Goal: Information Seeking & Learning: Learn about a topic

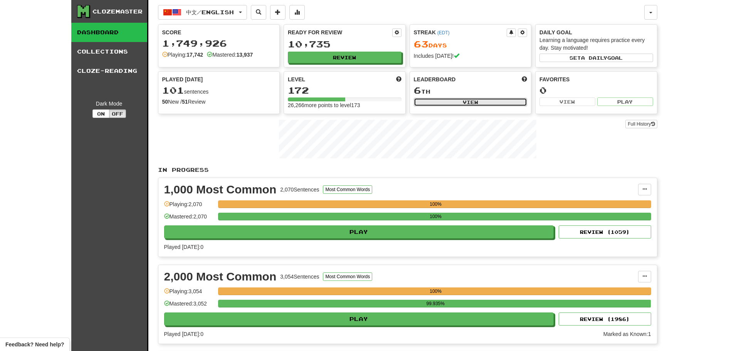
click at [363, 100] on button "View" at bounding box center [471, 102] width 114 height 8
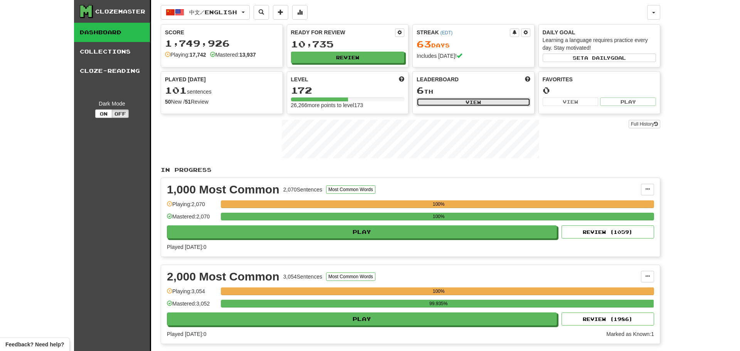
select select "**********"
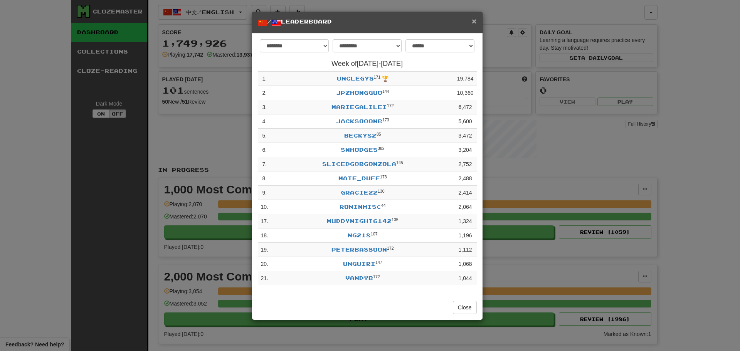
click at [363, 18] on span "×" at bounding box center [474, 21] width 5 height 9
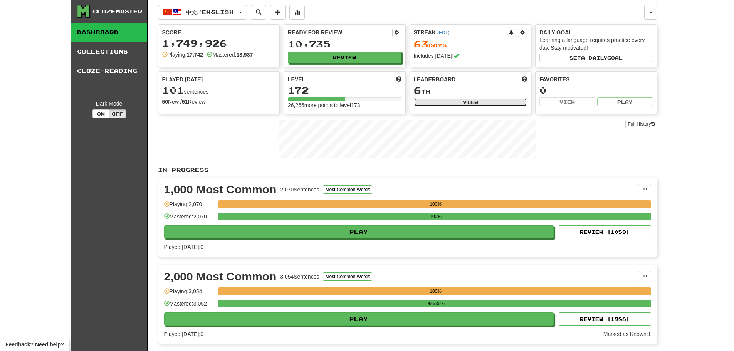
click at [363, 100] on button "View" at bounding box center [471, 102] width 114 height 8
select select "**********"
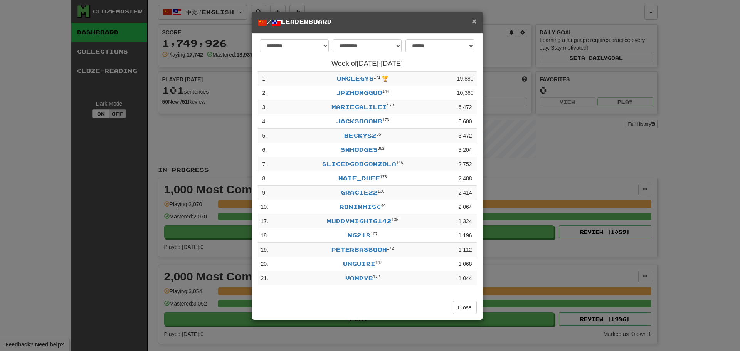
click at [363, 18] on span "×" at bounding box center [474, 21] width 5 height 9
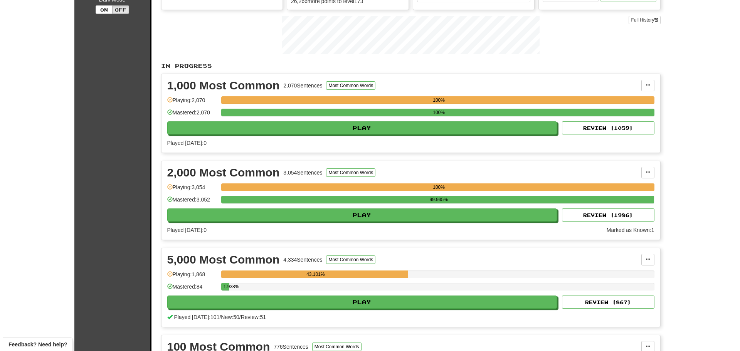
scroll to position [116, 0]
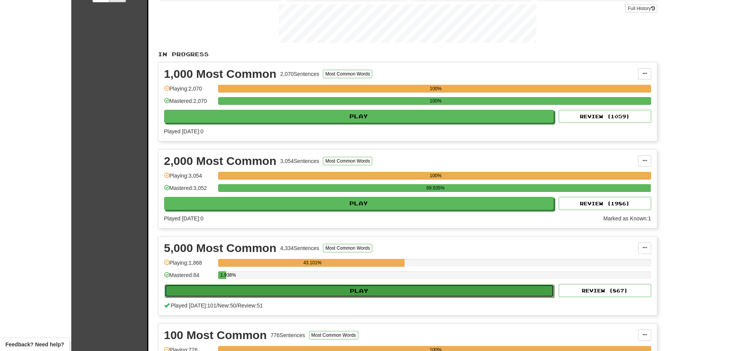
click at [315, 151] on button "Play" at bounding box center [360, 290] width 390 height 13
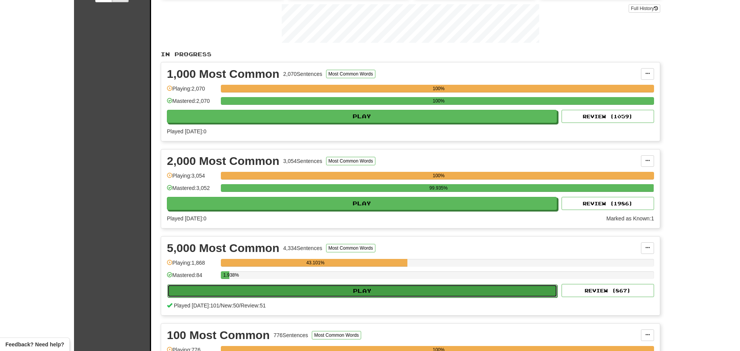
select select "**"
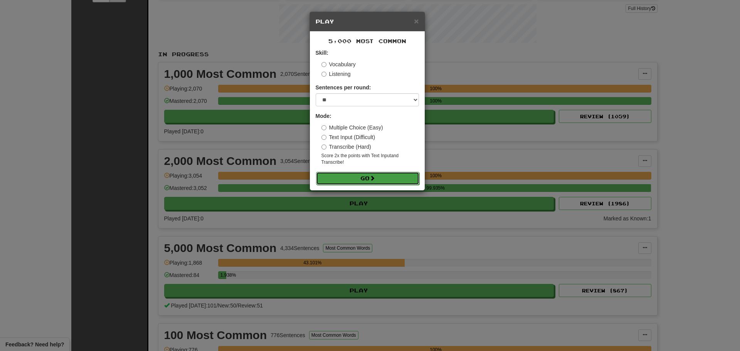
click at [349, 151] on button "Go" at bounding box center [367, 178] width 103 height 13
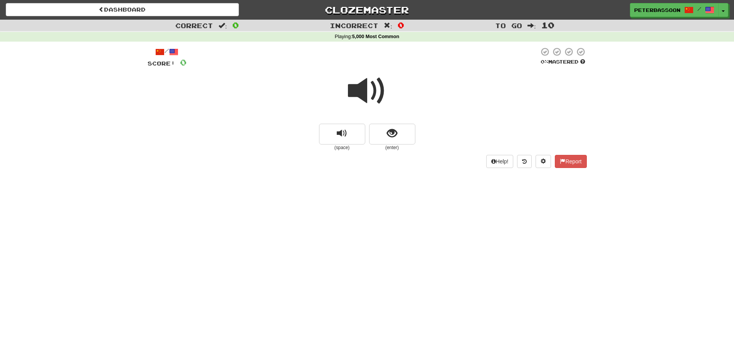
click at [373, 86] on span at bounding box center [367, 91] width 39 height 39
click at [388, 133] on span "show sentence" at bounding box center [392, 133] width 10 height 10
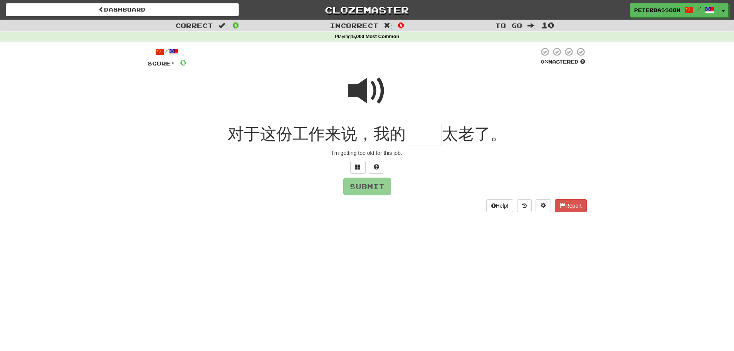
click at [356, 95] on span at bounding box center [367, 91] width 39 height 39
click at [430, 140] on input "text" at bounding box center [424, 135] width 36 height 23
type input "**"
click at [364, 185] on button "Submit" at bounding box center [368, 187] width 48 height 18
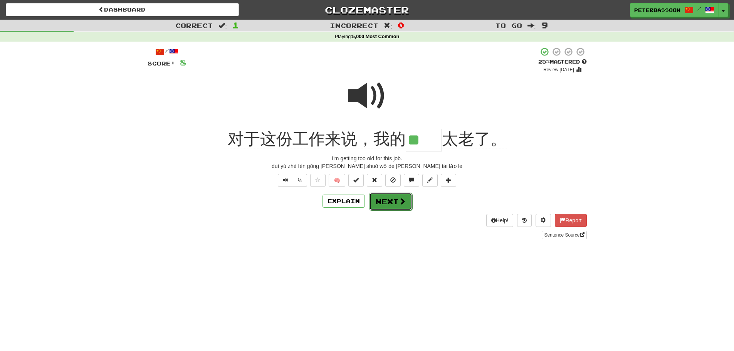
click at [389, 201] on button "Next" at bounding box center [390, 202] width 43 height 18
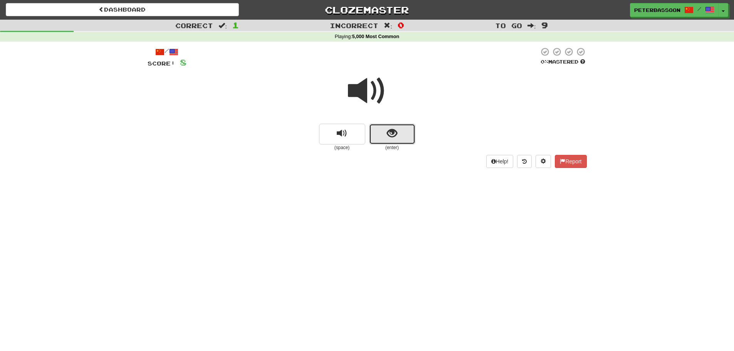
click at [397, 134] on span "show sentence" at bounding box center [392, 133] width 10 height 10
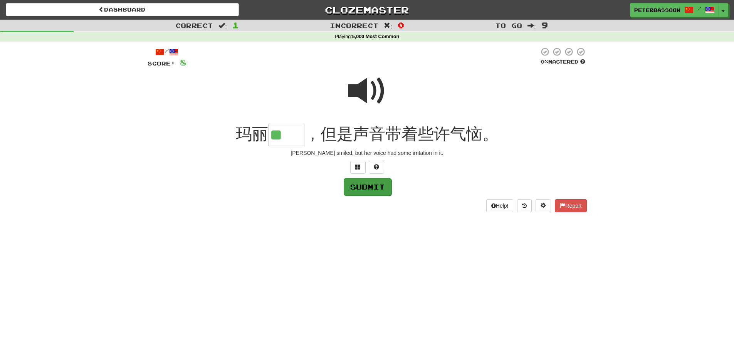
type input "**"
click at [373, 187] on button "Submit" at bounding box center [368, 187] width 48 height 18
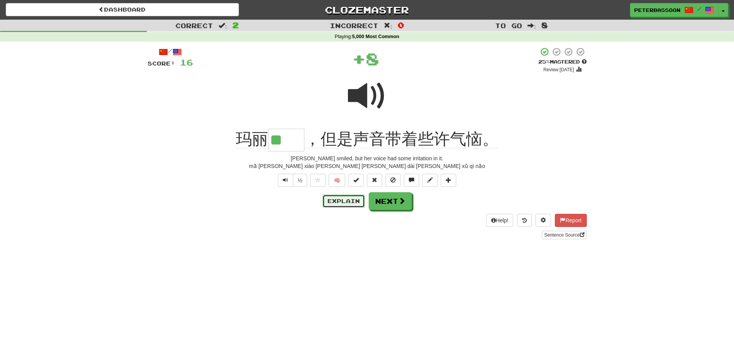
click at [339, 201] on button "Explain" at bounding box center [344, 201] width 42 height 13
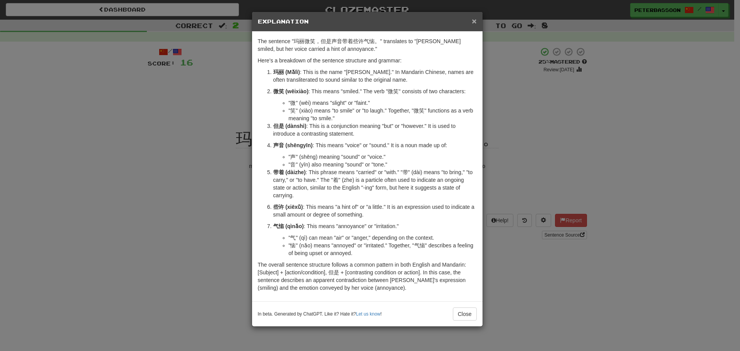
click at [475, 17] on span "×" at bounding box center [474, 21] width 5 height 9
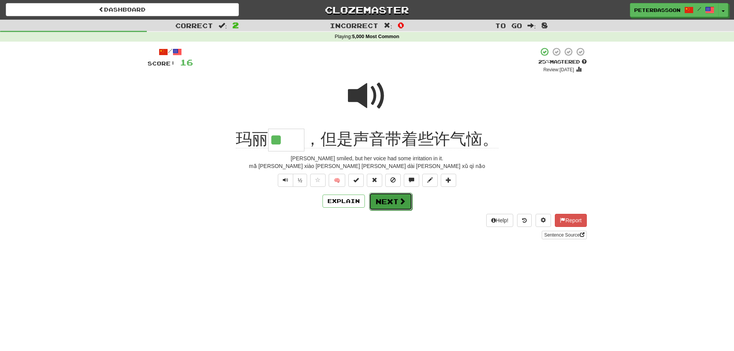
click at [392, 200] on button "Next" at bounding box center [390, 202] width 43 height 18
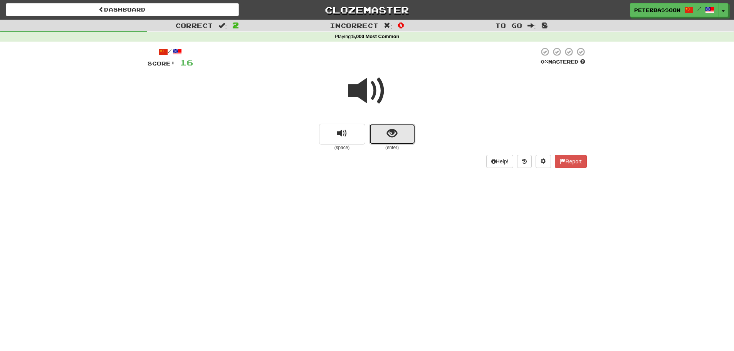
click at [400, 135] on button "show sentence" at bounding box center [392, 134] width 46 height 21
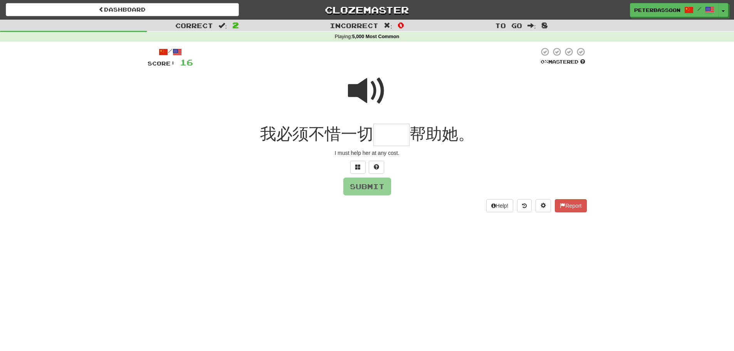
click at [366, 87] on span at bounding box center [367, 91] width 39 height 39
click at [398, 138] on input "text" at bounding box center [391, 135] width 36 height 23
click at [360, 165] on span at bounding box center [357, 166] width 5 height 5
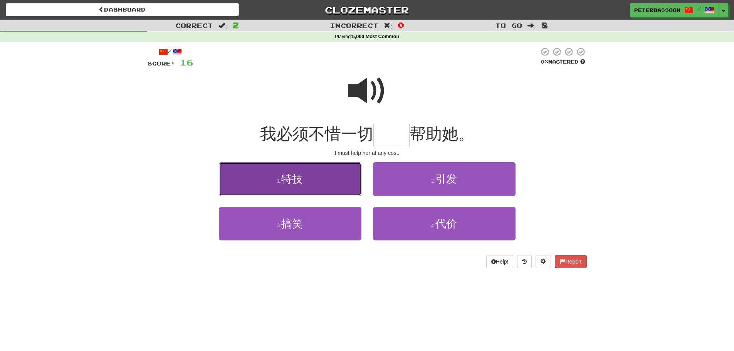
click at [333, 180] on button "1 . 特技" at bounding box center [290, 179] width 143 height 34
type input "**"
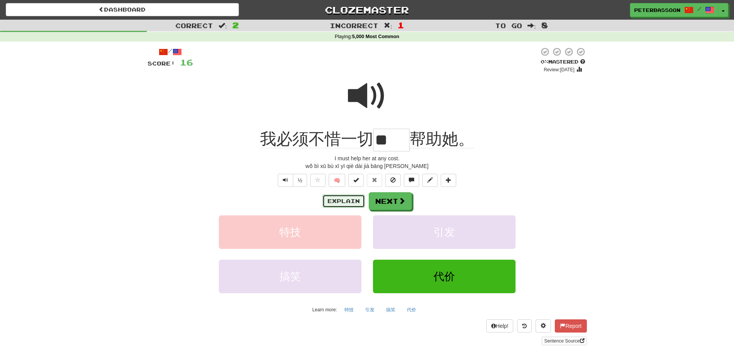
click at [347, 197] on button "Explain" at bounding box center [344, 201] width 42 height 13
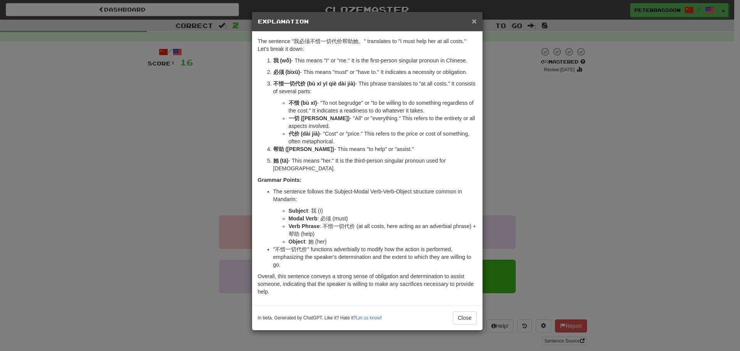
click at [472, 18] on span "×" at bounding box center [474, 21] width 5 height 9
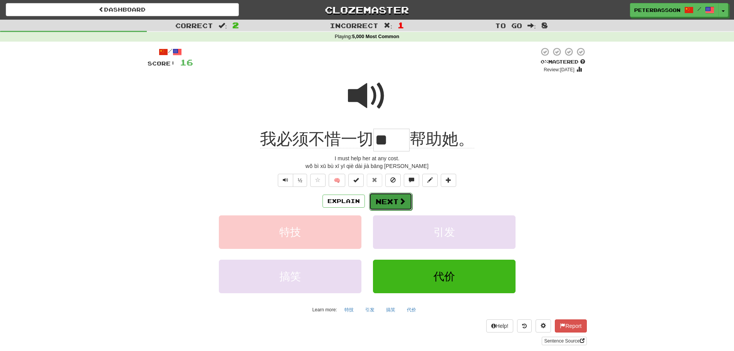
click at [392, 201] on button "Next" at bounding box center [390, 202] width 43 height 18
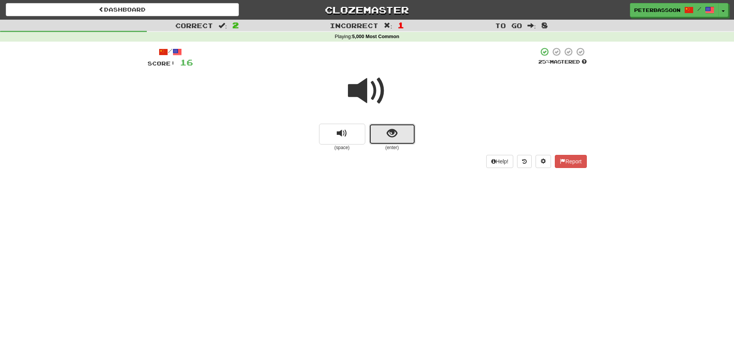
click at [386, 131] on button "show sentence" at bounding box center [392, 134] width 46 height 21
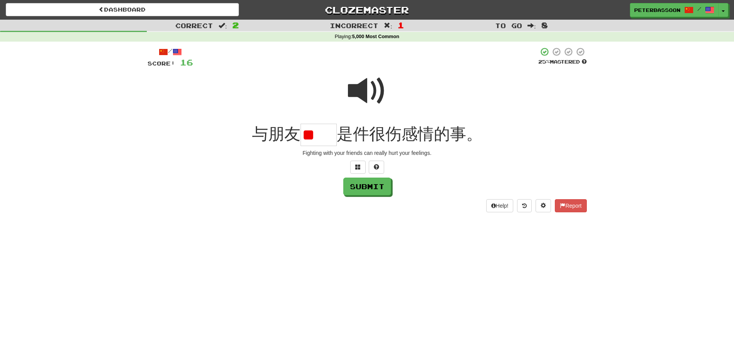
click at [370, 84] on span at bounding box center [367, 91] width 39 height 39
click at [334, 135] on input "**" at bounding box center [319, 135] width 36 height 23
type input "*"
type input "**"
click at [363, 187] on button "Submit" at bounding box center [368, 187] width 48 height 18
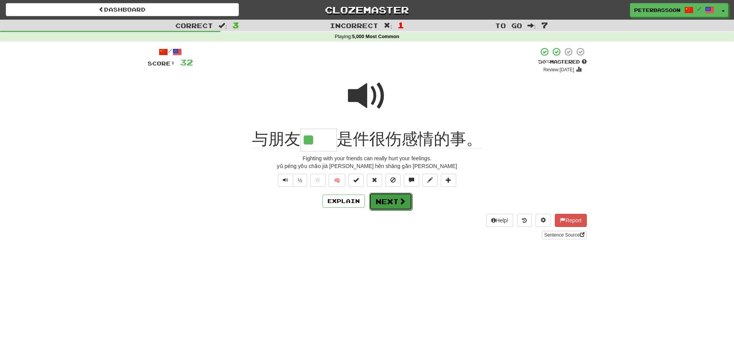
click at [399, 200] on span at bounding box center [402, 201] width 7 height 7
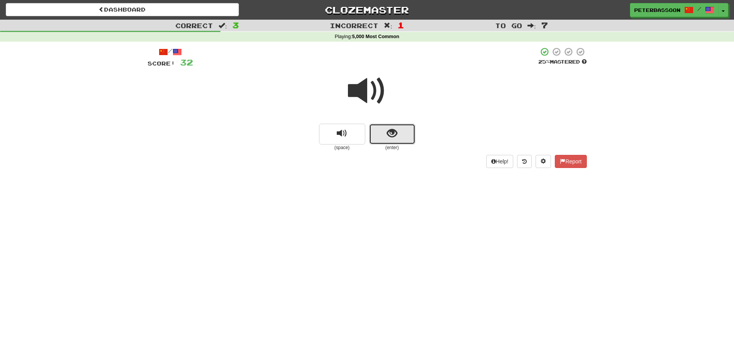
click at [395, 128] on span "show sentence" at bounding box center [392, 133] width 10 height 10
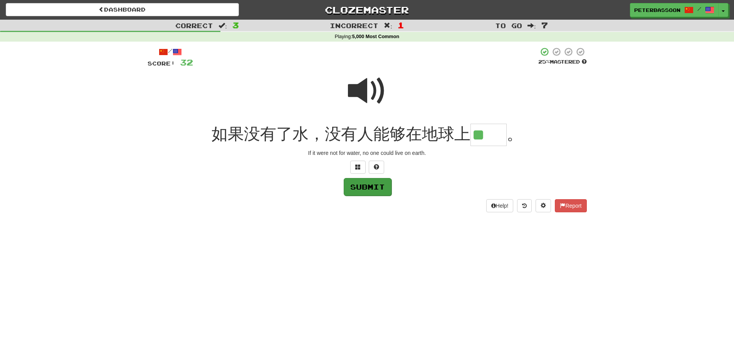
type input "**"
click at [367, 188] on button "Submit" at bounding box center [368, 187] width 48 height 18
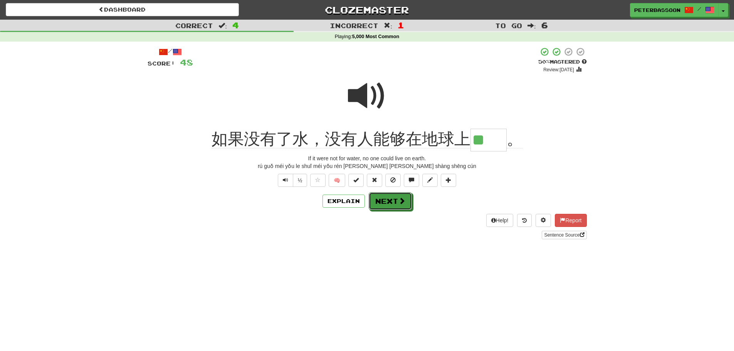
drag, startPoint x: 389, startPoint y: 200, endPoint x: 400, endPoint y: 193, distance: 13.0
click at [389, 199] on button "Next" at bounding box center [390, 201] width 43 height 18
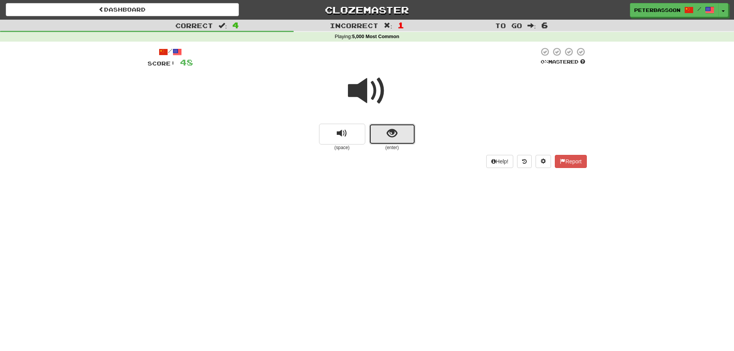
click at [398, 135] on button "show sentence" at bounding box center [392, 134] width 46 height 21
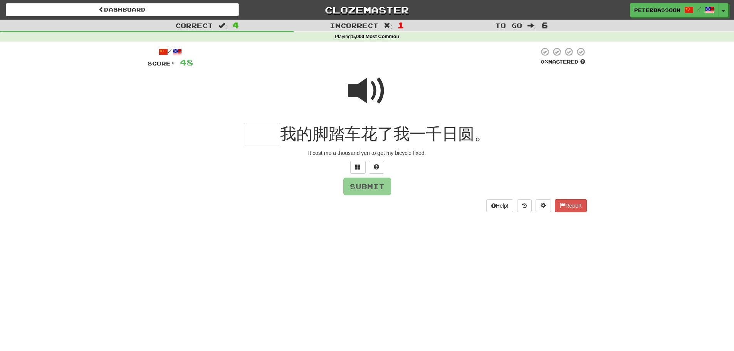
click at [363, 83] on span at bounding box center [367, 91] width 39 height 39
drag, startPoint x: 267, startPoint y: 137, endPoint x: 393, endPoint y: 133, distance: 126.1
click at [268, 137] on input "text" at bounding box center [262, 135] width 36 height 23
type input "**"
click at [369, 189] on button "Submit" at bounding box center [368, 187] width 48 height 18
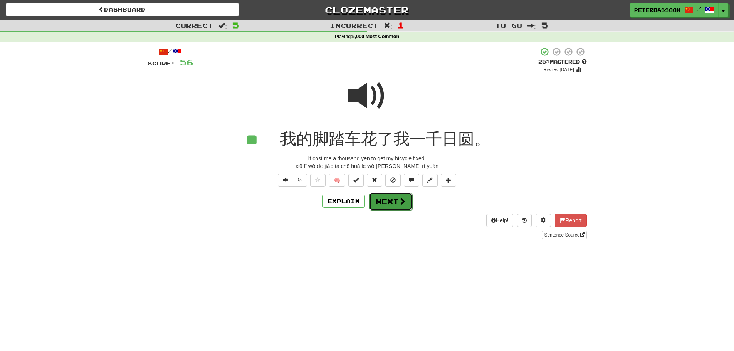
click at [386, 199] on button "Next" at bounding box center [390, 202] width 43 height 18
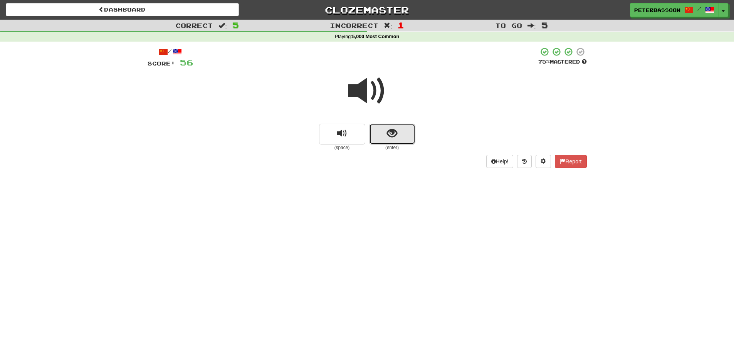
click at [381, 131] on button "show sentence" at bounding box center [392, 134] width 46 height 21
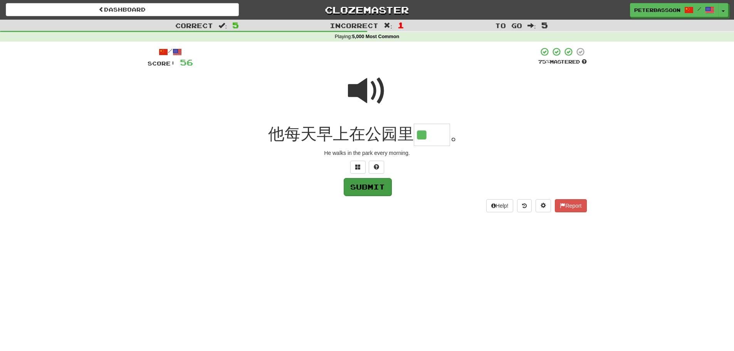
type input "**"
click at [370, 189] on button "Submit" at bounding box center [368, 187] width 48 height 18
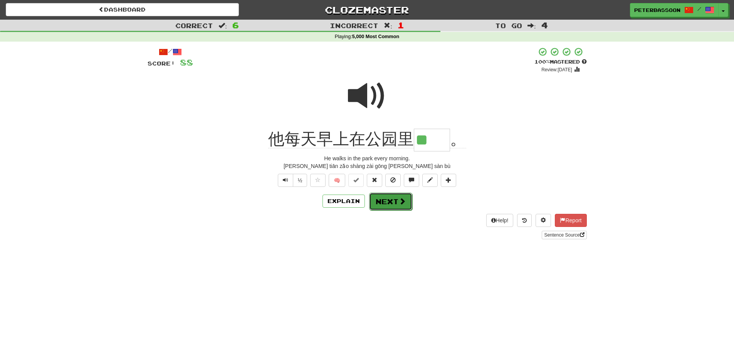
click at [396, 200] on button "Next" at bounding box center [390, 202] width 43 height 18
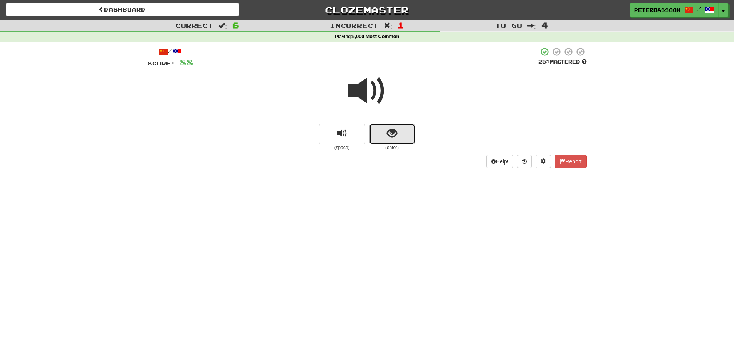
click at [392, 131] on span "show sentence" at bounding box center [392, 133] width 10 height 10
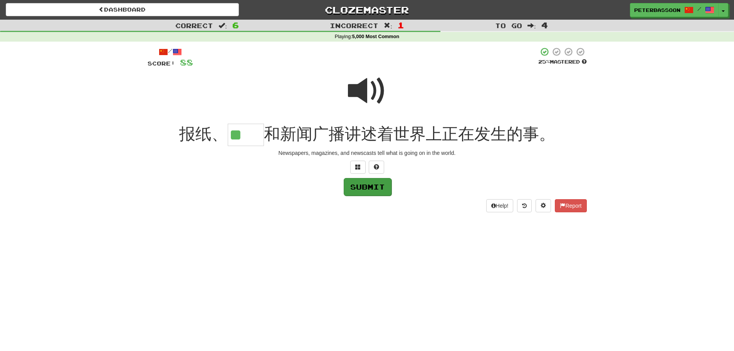
type input "**"
click at [366, 186] on button "Submit" at bounding box center [368, 187] width 48 height 18
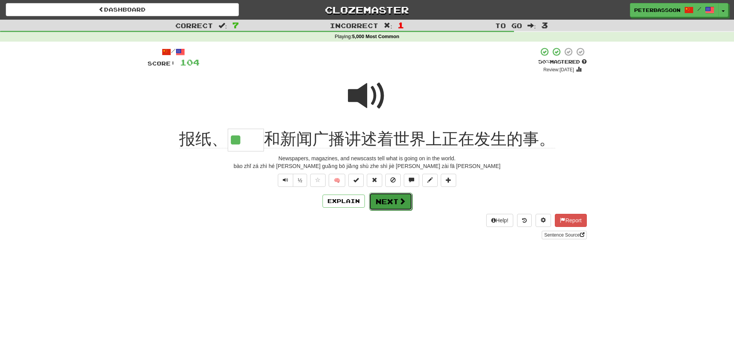
click at [393, 198] on button "Next" at bounding box center [390, 202] width 43 height 18
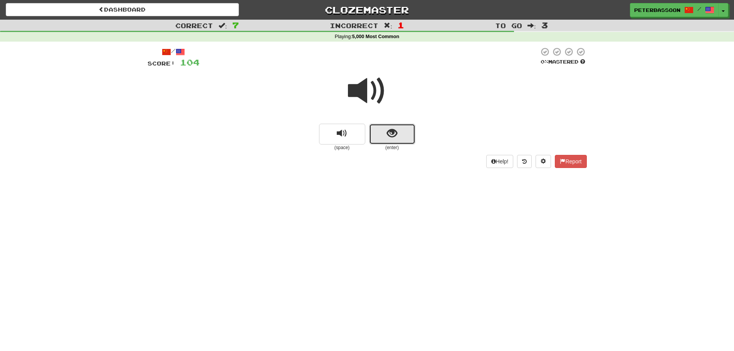
click at [395, 133] on span "show sentence" at bounding box center [392, 133] width 10 height 10
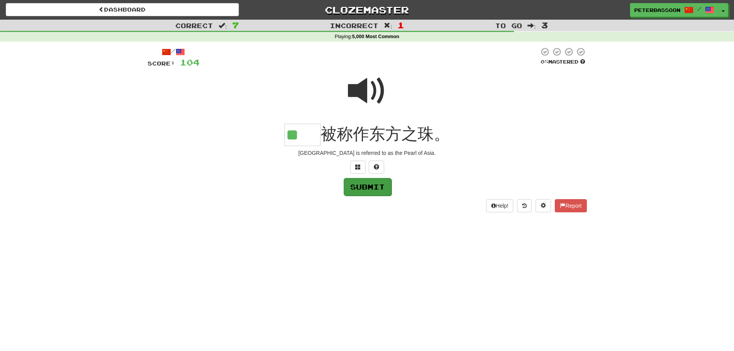
type input "**"
click at [370, 188] on button "Submit" at bounding box center [368, 187] width 48 height 18
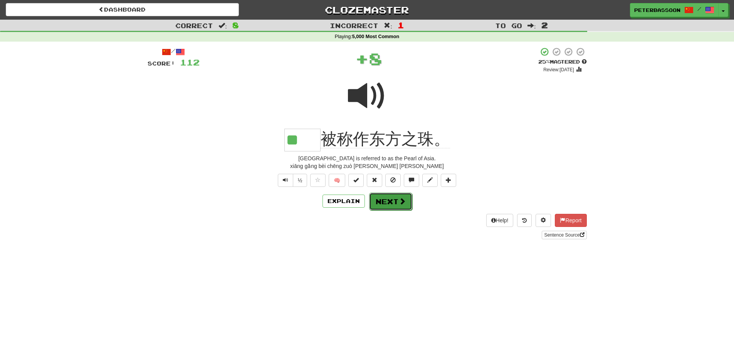
click at [385, 201] on button "Next" at bounding box center [390, 202] width 43 height 18
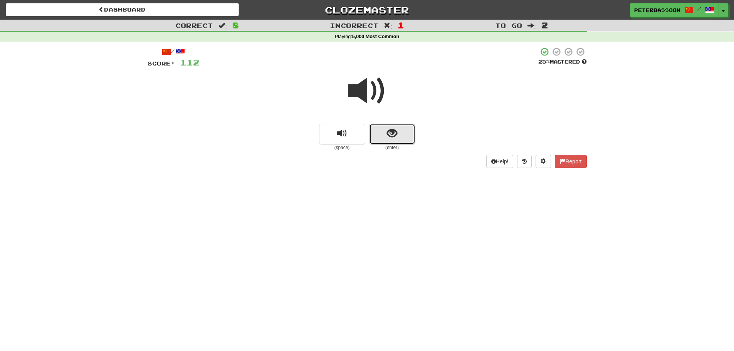
click at [381, 132] on button "show sentence" at bounding box center [392, 134] width 46 height 21
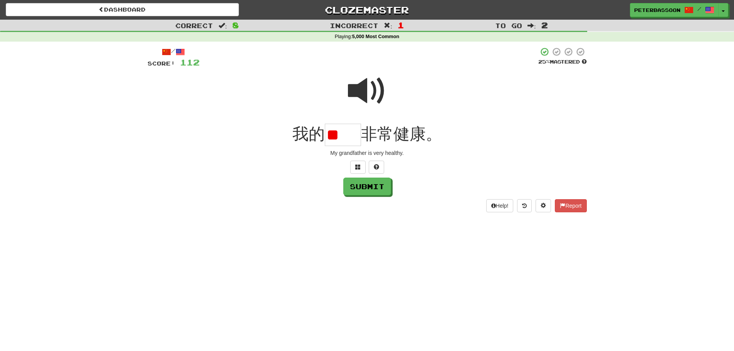
type input "*"
type input "**"
click at [362, 185] on button "Submit" at bounding box center [367, 187] width 48 height 18
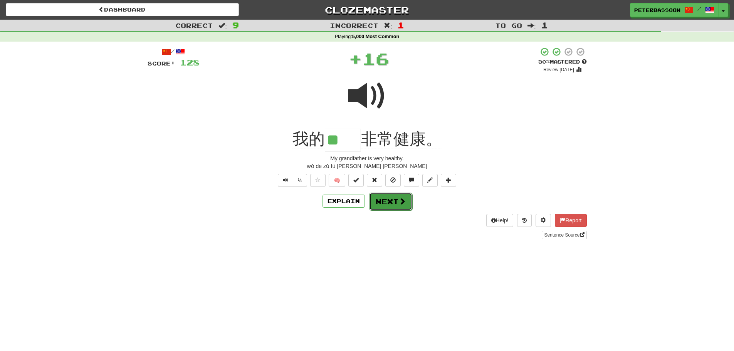
click at [396, 198] on button "Next" at bounding box center [390, 202] width 43 height 18
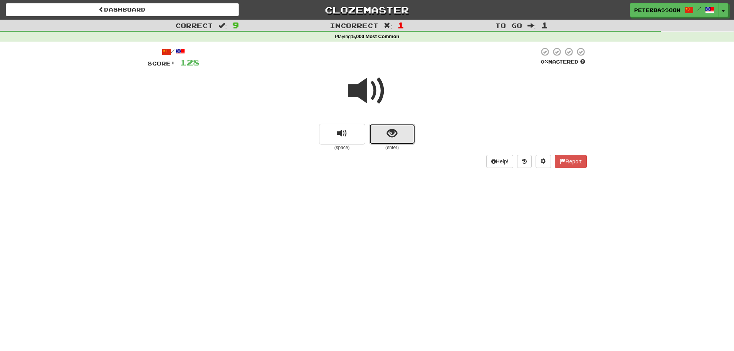
click at [389, 130] on span "show sentence" at bounding box center [392, 133] width 10 height 10
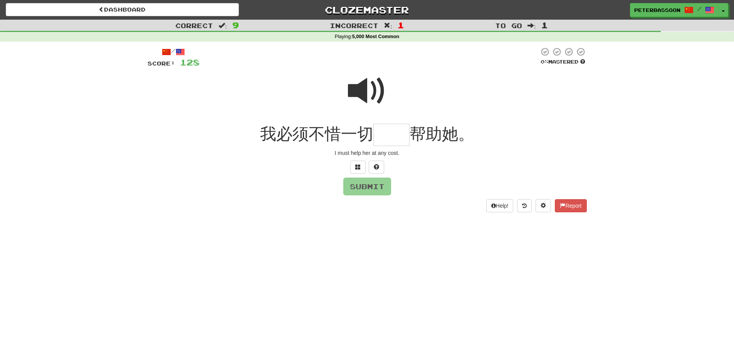
click at [371, 86] on span at bounding box center [367, 91] width 39 height 39
click at [388, 136] on input "text" at bounding box center [391, 135] width 36 height 23
type input "**"
click at [373, 186] on button "Submit" at bounding box center [368, 187] width 48 height 18
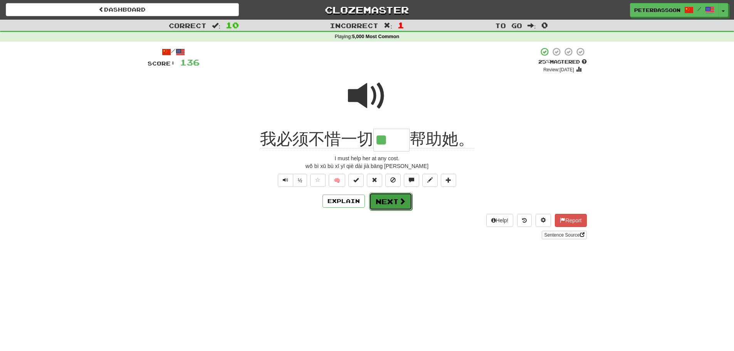
click at [395, 200] on button "Next" at bounding box center [390, 202] width 43 height 18
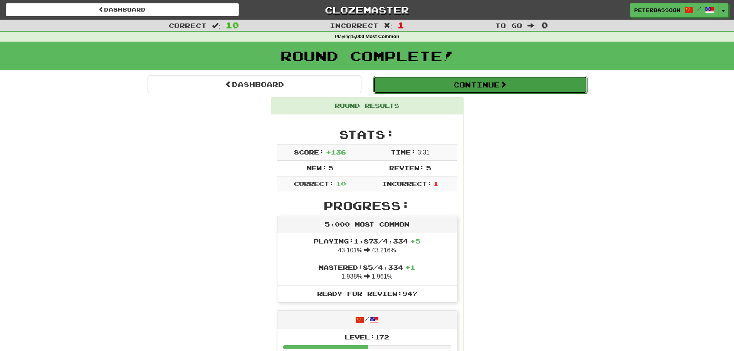
click at [470, 83] on button "Continue" at bounding box center [480, 85] width 214 height 18
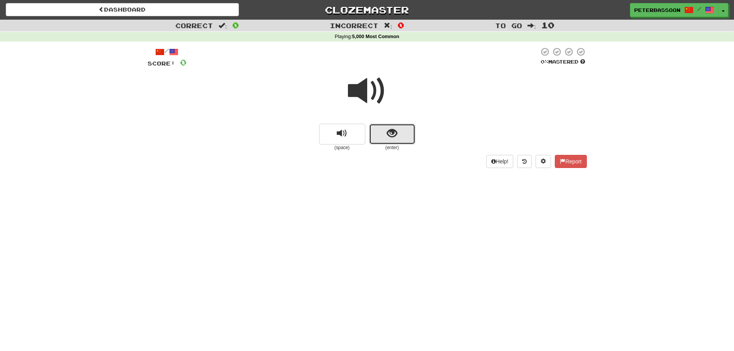
click at [408, 133] on button "show sentence" at bounding box center [392, 134] width 46 height 21
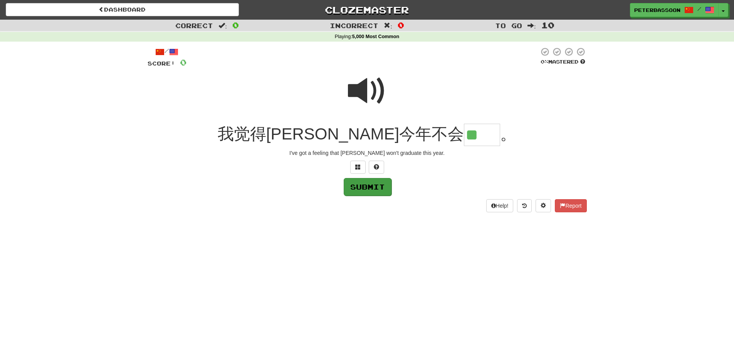
type input "**"
click at [379, 185] on button "Submit" at bounding box center [368, 187] width 48 height 18
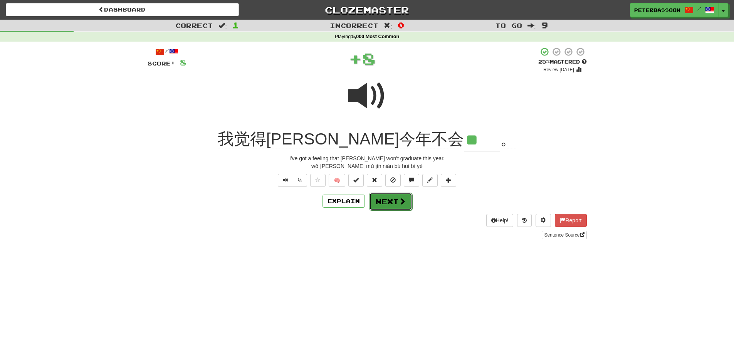
click at [399, 200] on span at bounding box center [402, 201] width 7 height 7
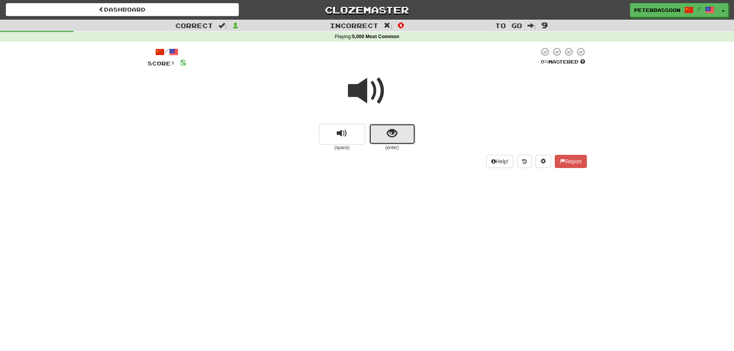
click at [382, 129] on button "show sentence" at bounding box center [392, 134] width 46 height 21
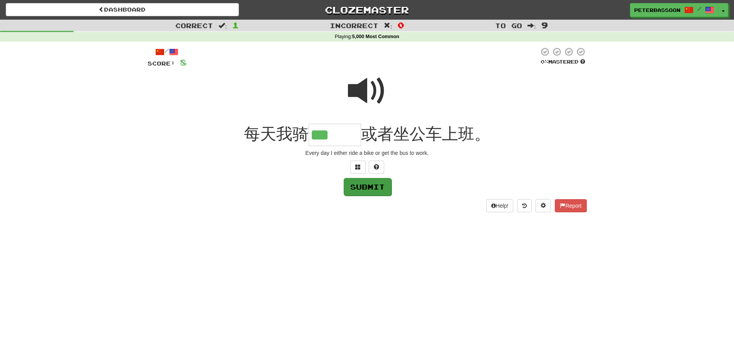
type input "***"
click at [370, 188] on button "Submit" at bounding box center [368, 187] width 48 height 18
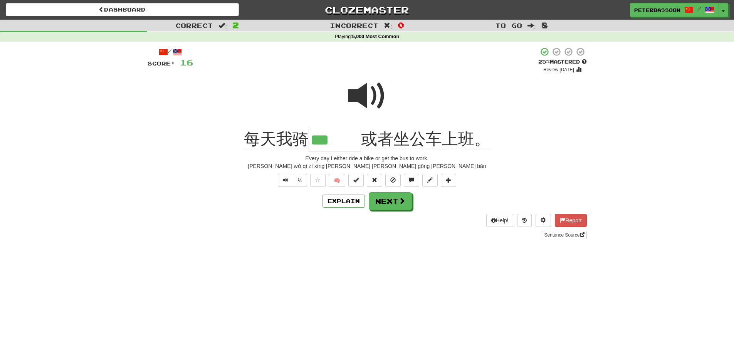
click at [365, 94] on span at bounding box center [367, 96] width 39 height 39
click at [399, 199] on span at bounding box center [402, 201] width 7 height 7
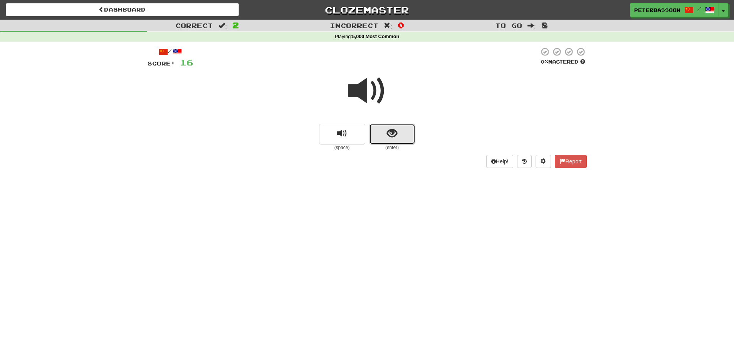
click at [390, 135] on span "show sentence" at bounding box center [392, 133] width 10 height 10
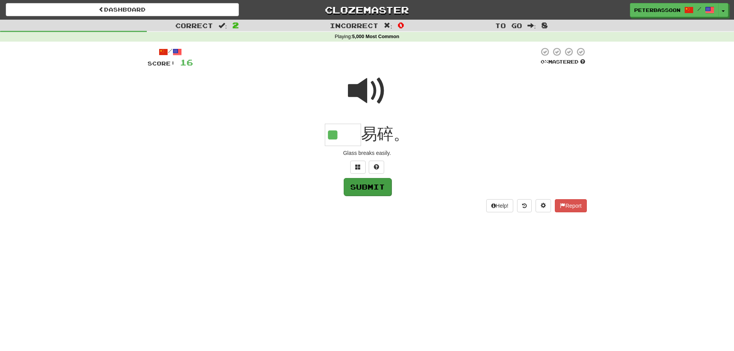
type input "**"
click at [375, 185] on button "Submit" at bounding box center [368, 187] width 48 height 18
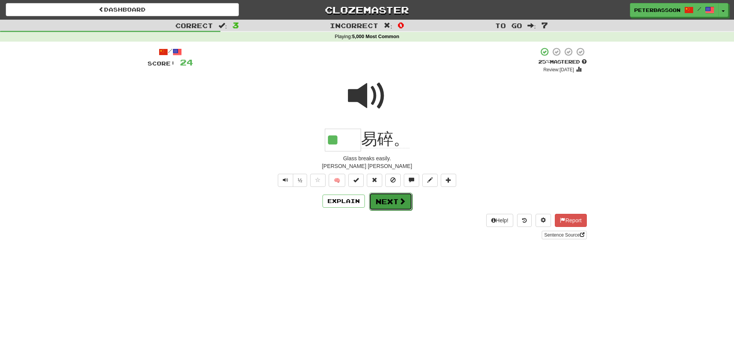
click at [386, 198] on button "Next" at bounding box center [390, 202] width 43 height 18
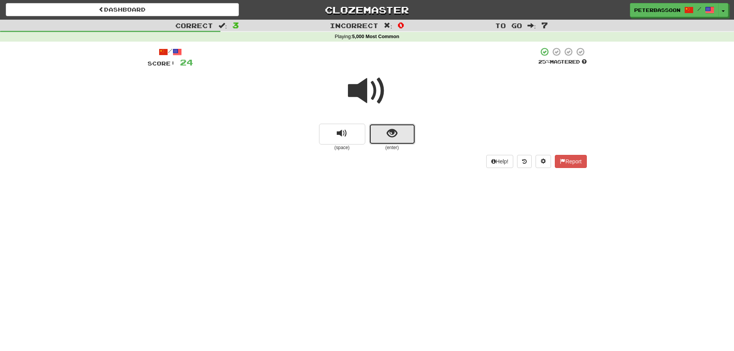
click at [395, 136] on span "show sentence" at bounding box center [392, 133] width 10 height 10
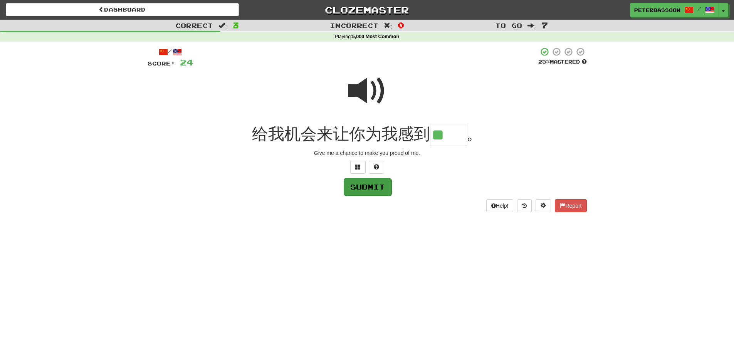
type input "**"
click at [381, 186] on button "Submit" at bounding box center [368, 187] width 48 height 18
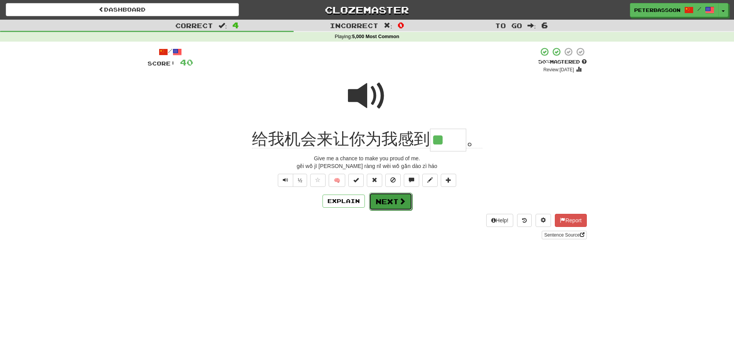
click at [402, 203] on span at bounding box center [402, 201] width 7 height 7
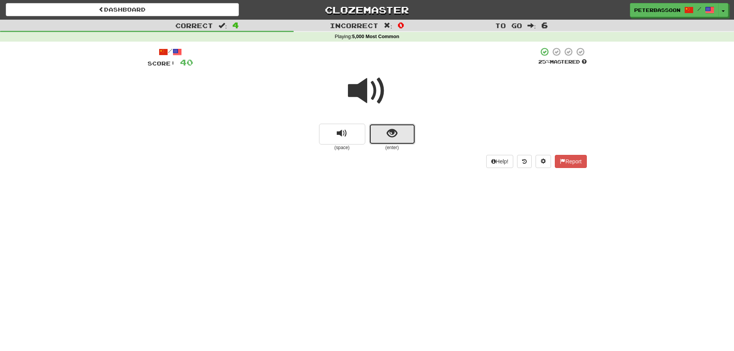
click at [392, 128] on span "show sentence" at bounding box center [392, 133] width 10 height 10
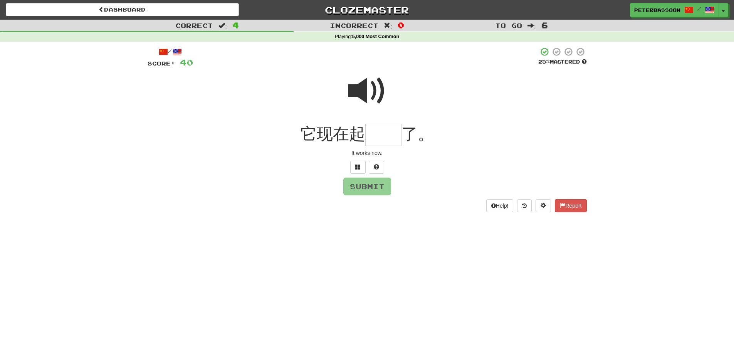
click at [360, 87] on span at bounding box center [367, 91] width 39 height 39
click at [386, 138] on input "text" at bounding box center [383, 135] width 36 height 23
type input "**"
drag, startPoint x: 366, startPoint y: 187, endPoint x: 376, endPoint y: 190, distance: 10.4
click at [371, 188] on button "Submit" at bounding box center [367, 187] width 48 height 18
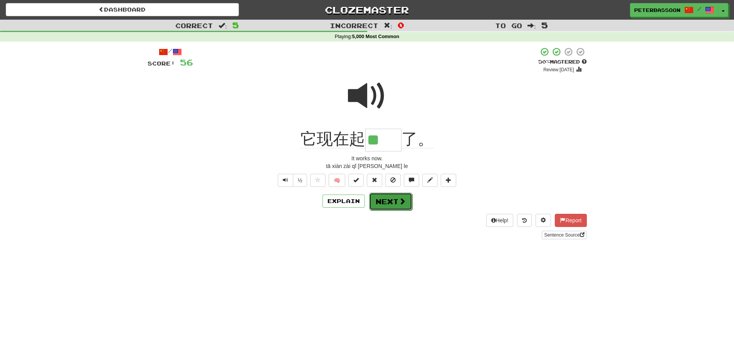
click at [390, 197] on button "Next" at bounding box center [390, 202] width 43 height 18
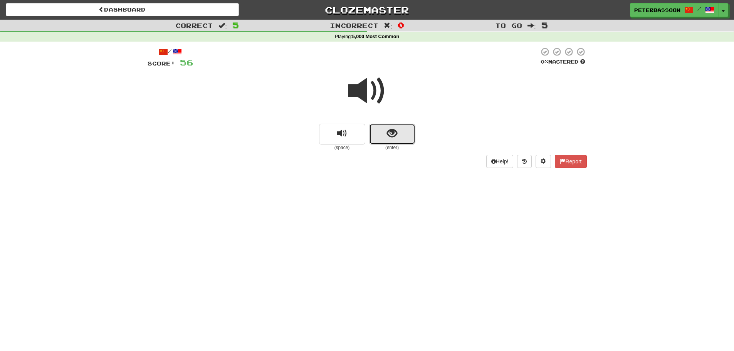
drag, startPoint x: 399, startPoint y: 128, endPoint x: 407, endPoint y: 128, distance: 7.7
click at [407, 128] on button "show sentence" at bounding box center [392, 134] width 46 height 21
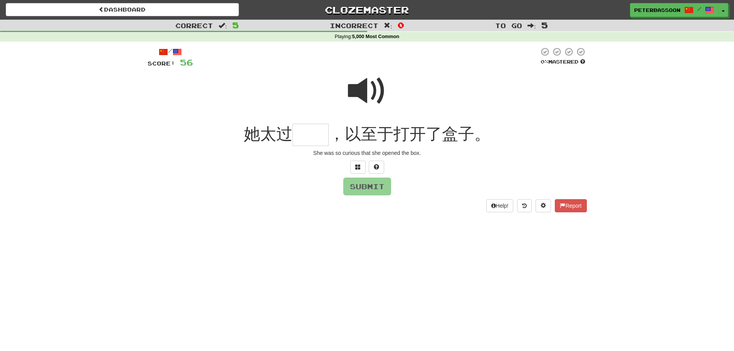
click at [365, 89] on span at bounding box center [367, 91] width 39 height 39
drag, startPoint x: 311, startPoint y: 135, endPoint x: 423, endPoint y: 133, distance: 112.2
click at [316, 135] on input "text" at bounding box center [310, 135] width 36 height 23
type input "**"
drag, startPoint x: 377, startPoint y: 187, endPoint x: 494, endPoint y: 181, distance: 117.3
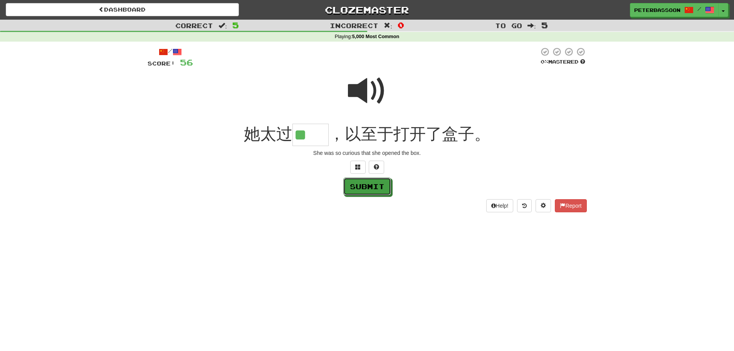
click at [378, 187] on button "Submit" at bounding box center [367, 187] width 48 height 18
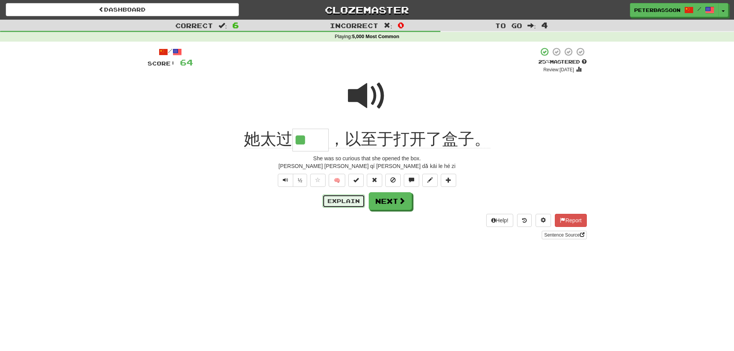
click at [344, 199] on button "Explain" at bounding box center [344, 201] width 42 height 13
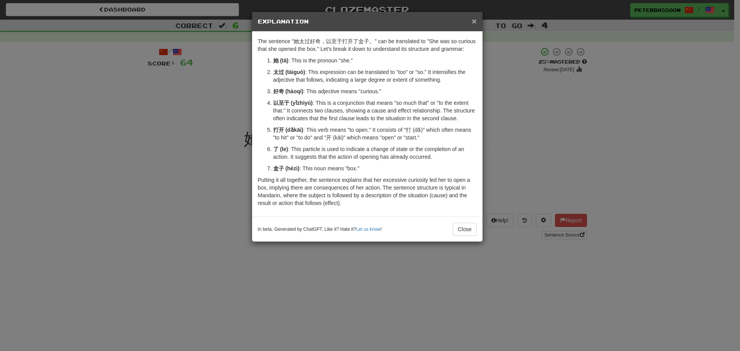
click at [476, 19] on span "×" at bounding box center [474, 21] width 5 height 9
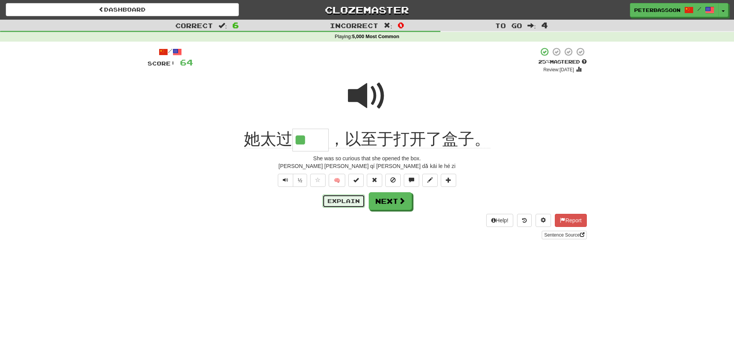
click at [343, 200] on button "Explain" at bounding box center [344, 201] width 42 height 13
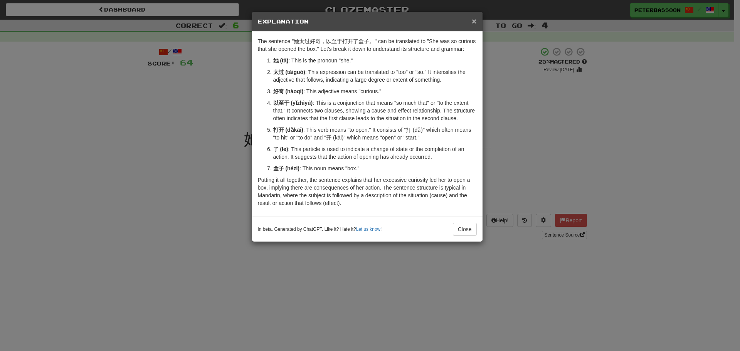
click at [473, 19] on span "×" at bounding box center [474, 21] width 5 height 9
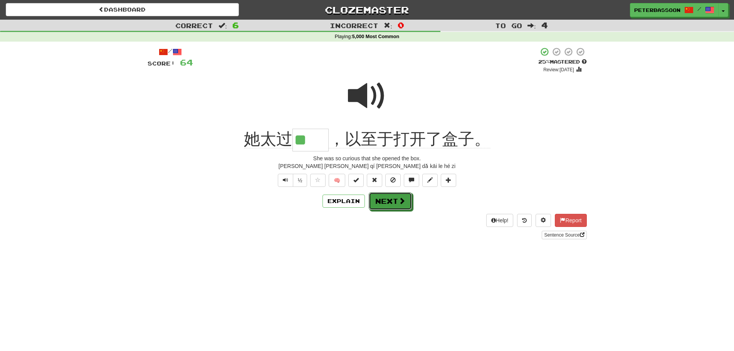
click at [394, 200] on button "Next" at bounding box center [390, 201] width 43 height 18
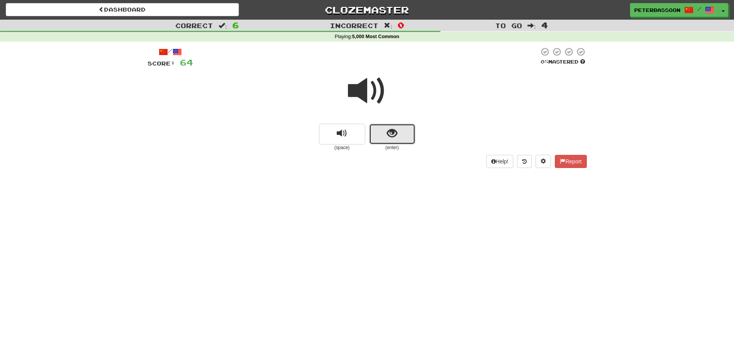
click at [389, 128] on span "show sentence" at bounding box center [392, 133] width 10 height 10
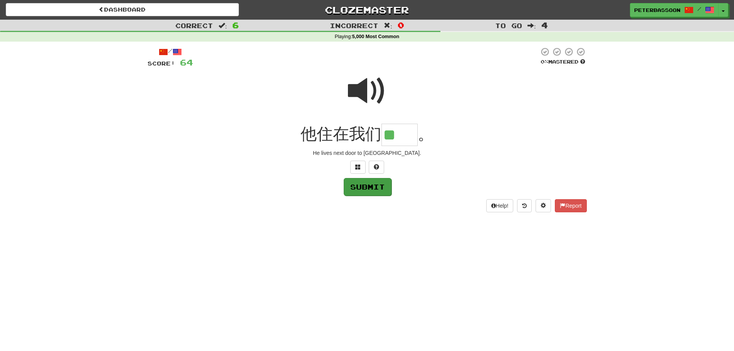
type input "**"
click at [370, 182] on button "Submit" at bounding box center [368, 187] width 48 height 18
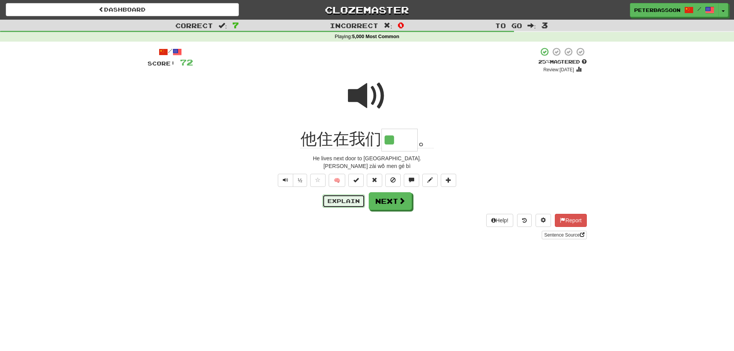
click at [346, 200] on button "Explain" at bounding box center [344, 201] width 42 height 13
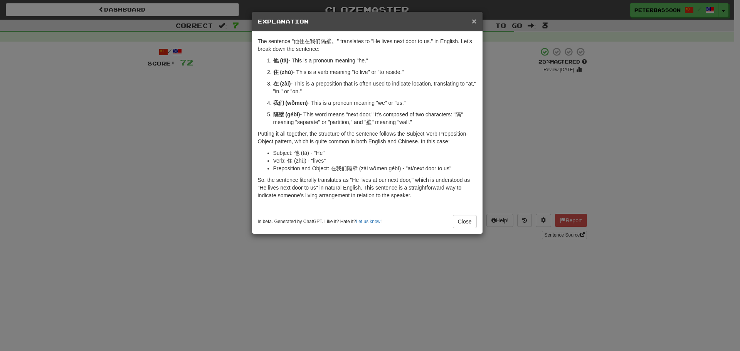
click at [474, 17] on span "×" at bounding box center [474, 21] width 5 height 9
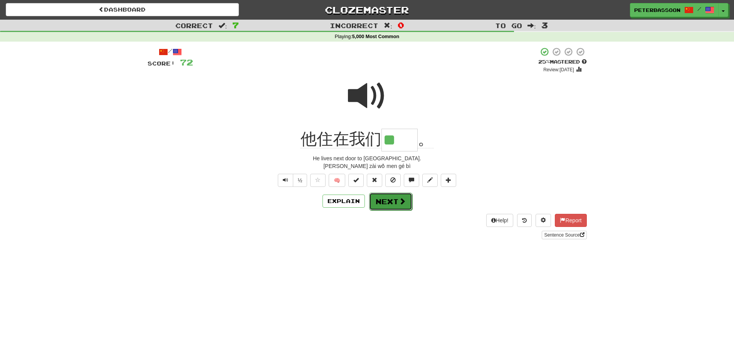
click at [393, 200] on button "Next" at bounding box center [390, 202] width 43 height 18
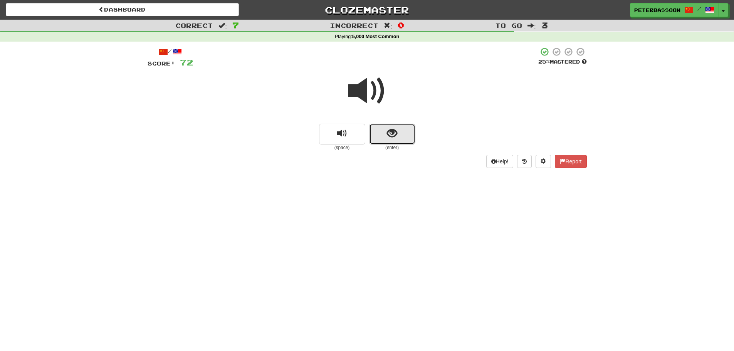
click at [378, 129] on button "show sentence" at bounding box center [392, 134] width 46 height 21
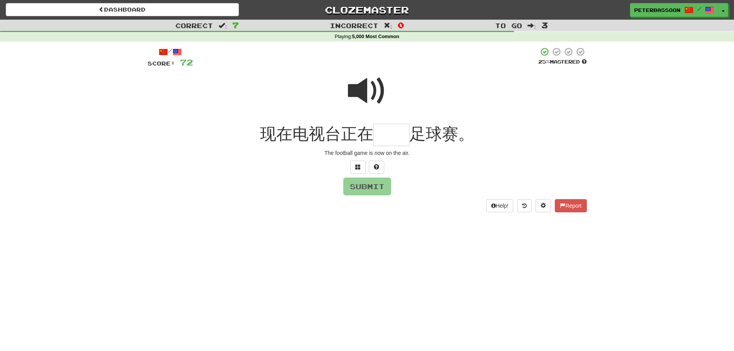
click at [370, 90] on span at bounding box center [367, 91] width 39 height 39
click at [390, 136] on input "text" at bounding box center [391, 135] width 36 height 23
type input "**"
click at [376, 184] on button "Submit" at bounding box center [368, 187] width 48 height 18
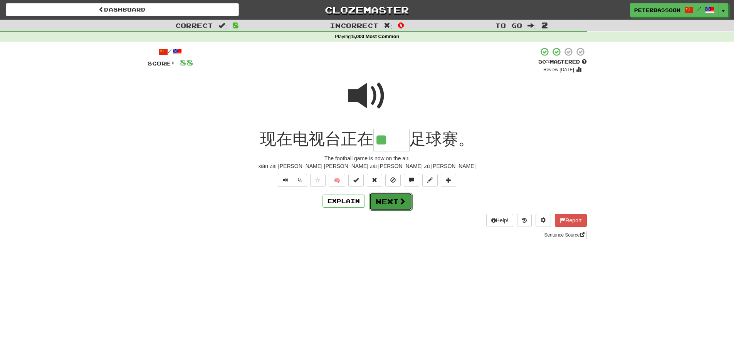
click at [391, 202] on button "Next" at bounding box center [390, 202] width 43 height 18
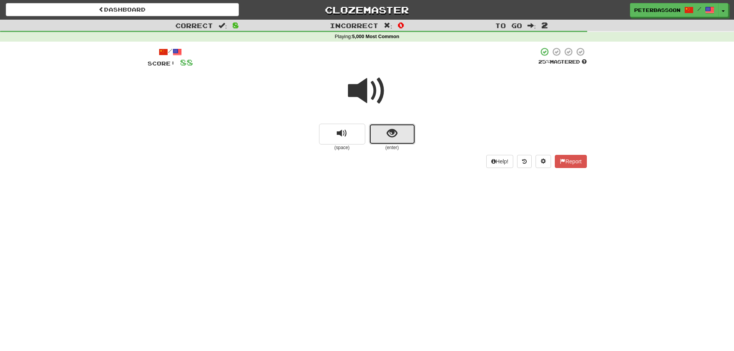
click at [407, 132] on button "show sentence" at bounding box center [392, 134] width 46 height 21
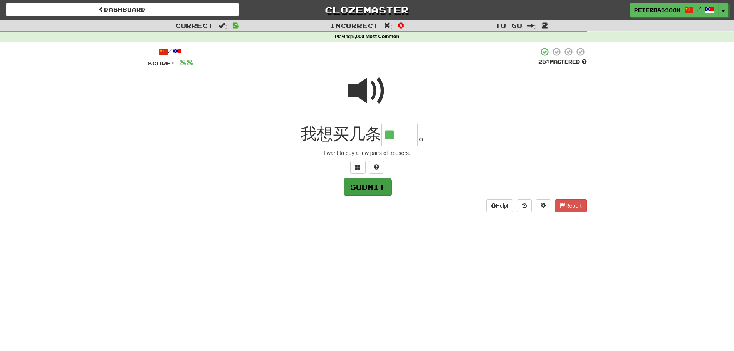
type input "**"
drag, startPoint x: 370, startPoint y: 184, endPoint x: 400, endPoint y: 191, distance: 30.9
click at [376, 185] on button "Submit" at bounding box center [367, 187] width 48 height 18
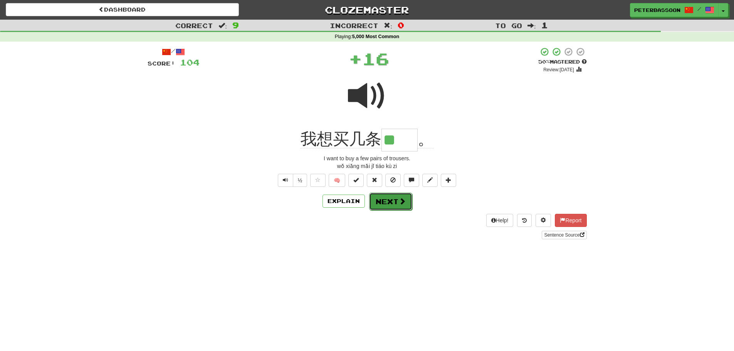
click at [387, 198] on button "Next" at bounding box center [390, 202] width 43 height 18
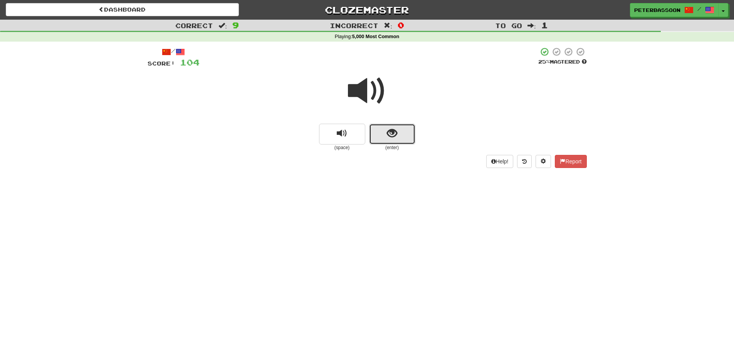
click at [389, 132] on span "show sentence" at bounding box center [392, 133] width 10 height 10
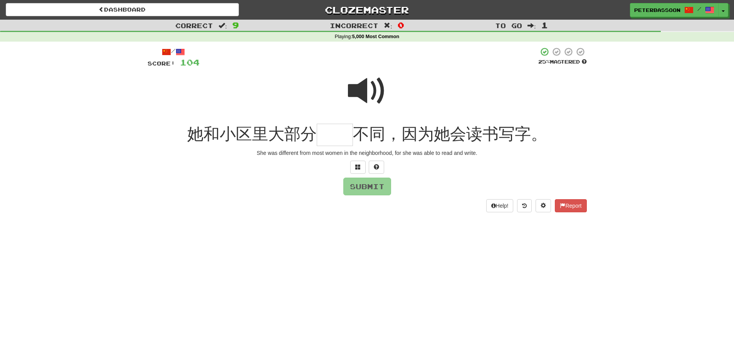
click at [373, 87] on span at bounding box center [367, 91] width 39 height 39
click at [324, 139] on input "text" at bounding box center [335, 135] width 36 height 23
type input "**"
click at [374, 187] on button "Submit" at bounding box center [368, 187] width 48 height 18
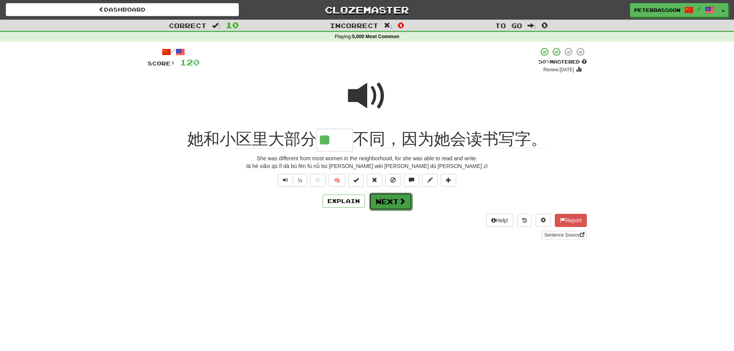
click at [397, 199] on button "Next" at bounding box center [390, 202] width 43 height 18
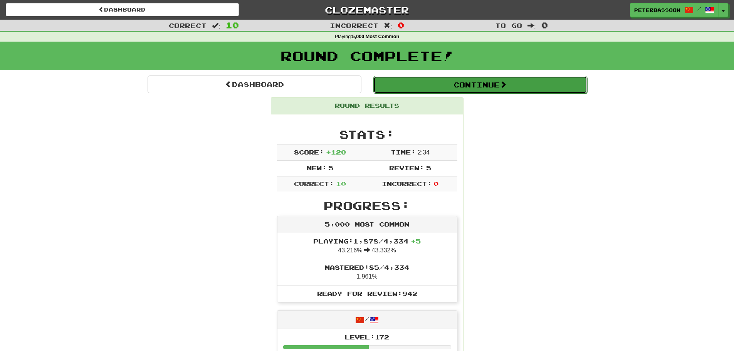
click at [469, 84] on button "Continue" at bounding box center [480, 85] width 214 height 18
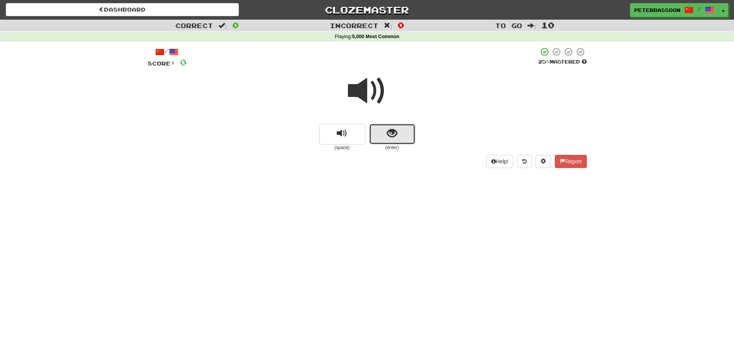
click at [409, 131] on button "show sentence" at bounding box center [392, 134] width 46 height 21
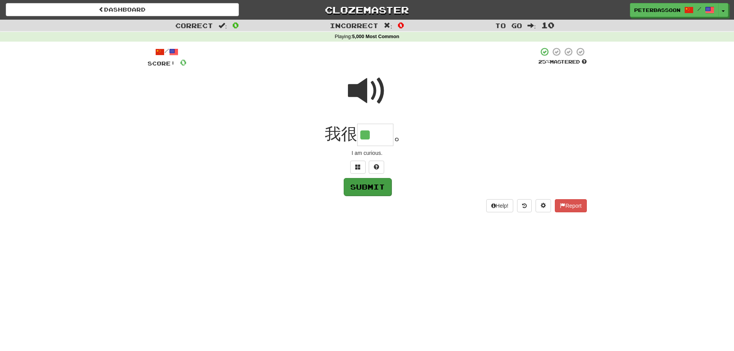
type input "**"
click at [371, 185] on button "Submit" at bounding box center [368, 187] width 48 height 18
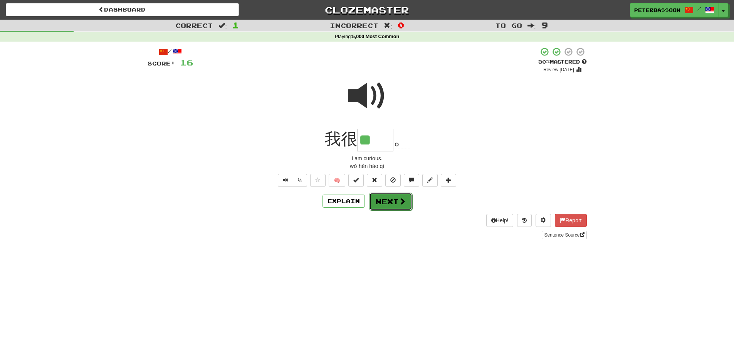
click at [401, 202] on span at bounding box center [402, 201] width 7 height 7
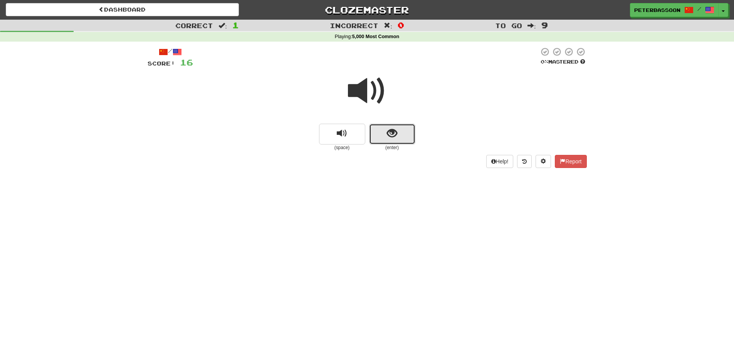
click at [381, 133] on button "show sentence" at bounding box center [392, 134] width 46 height 21
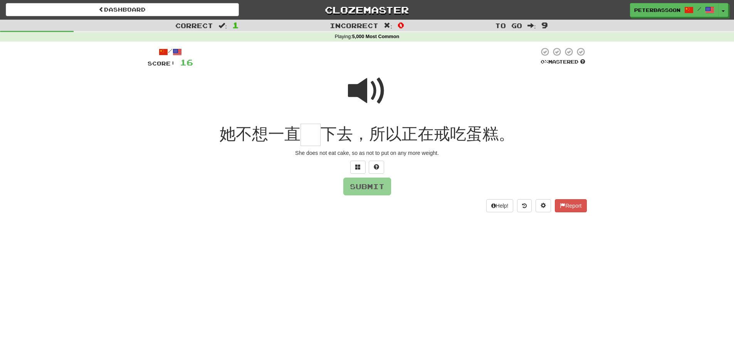
click at [369, 81] on span at bounding box center [367, 91] width 39 height 39
click at [317, 141] on input "text" at bounding box center [311, 135] width 20 height 23
type input "*"
click at [361, 182] on button "Submit" at bounding box center [368, 187] width 48 height 18
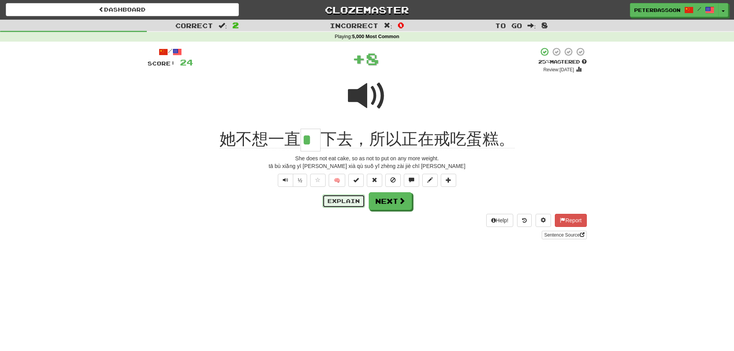
click at [343, 199] on button "Explain" at bounding box center [344, 201] width 42 height 13
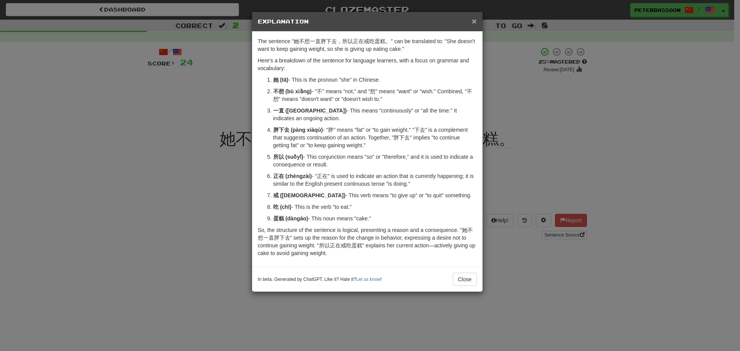
click at [473, 18] on span "×" at bounding box center [474, 21] width 5 height 9
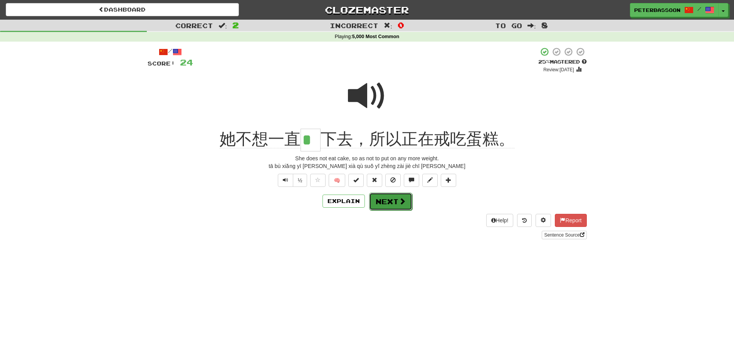
click at [393, 198] on button "Next" at bounding box center [390, 202] width 43 height 18
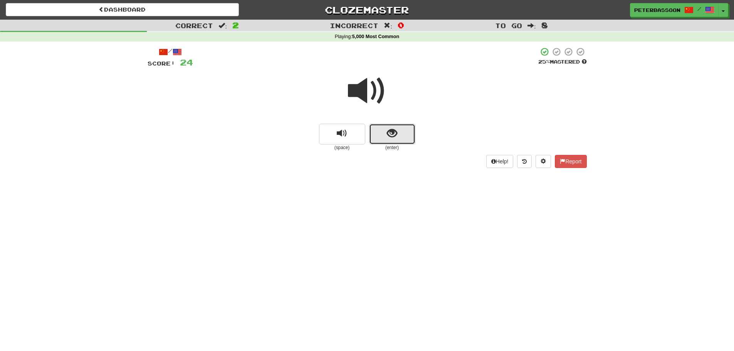
click at [391, 134] on span "show sentence" at bounding box center [392, 133] width 10 height 10
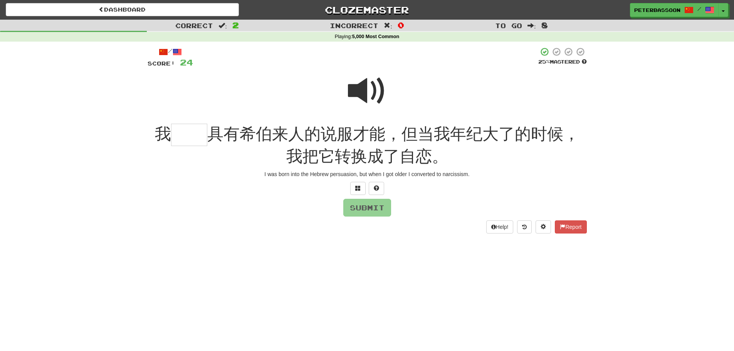
drag, startPoint x: 365, startPoint y: 91, endPoint x: 348, endPoint y: 99, distance: 18.8
click at [361, 92] on span at bounding box center [367, 91] width 39 height 39
drag, startPoint x: 190, startPoint y: 139, endPoint x: 214, endPoint y: 132, distance: 25.2
click at [193, 137] on input "text" at bounding box center [189, 135] width 36 height 23
type input "**"
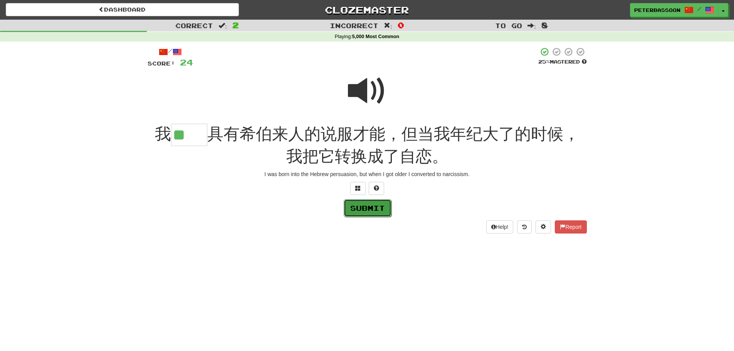
click at [378, 208] on button "Submit" at bounding box center [368, 208] width 48 height 18
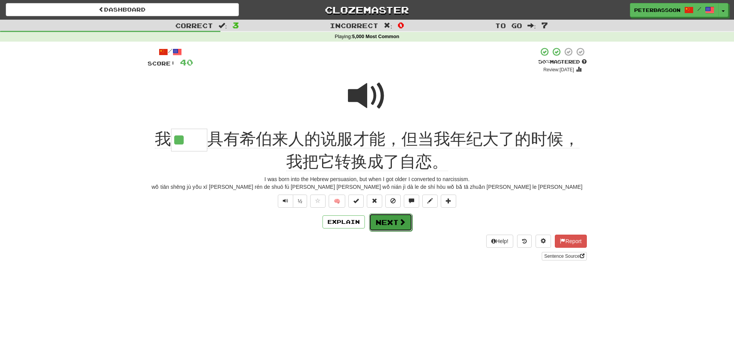
click at [388, 219] on button "Next" at bounding box center [390, 222] width 43 height 18
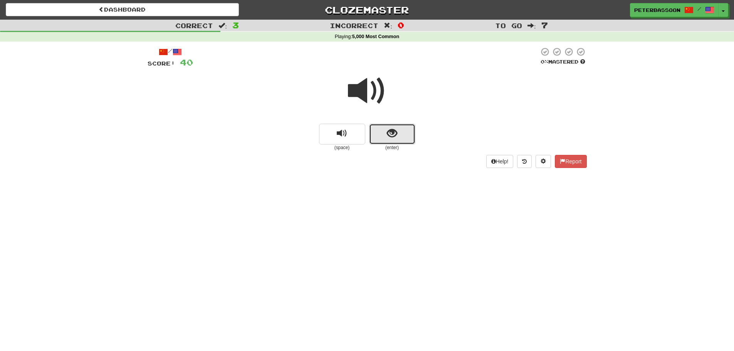
click at [388, 130] on span "show sentence" at bounding box center [392, 133] width 10 height 10
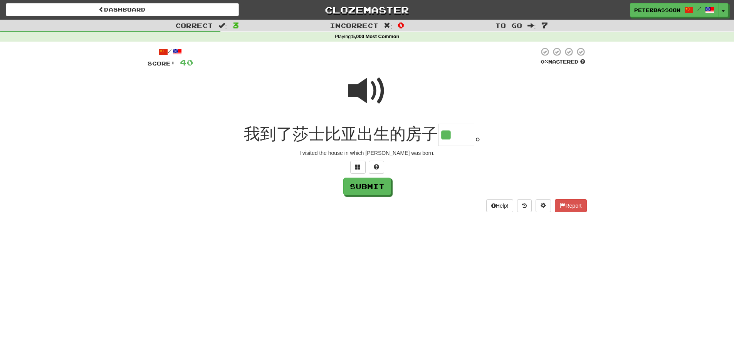
type input "**"
click at [376, 187] on button "Submit" at bounding box center [367, 187] width 48 height 18
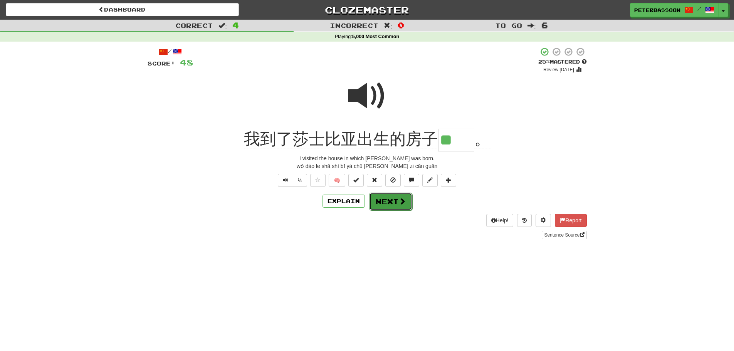
click at [397, 198] on button "Next" at bounding box center [390, 202] width 43 height 18
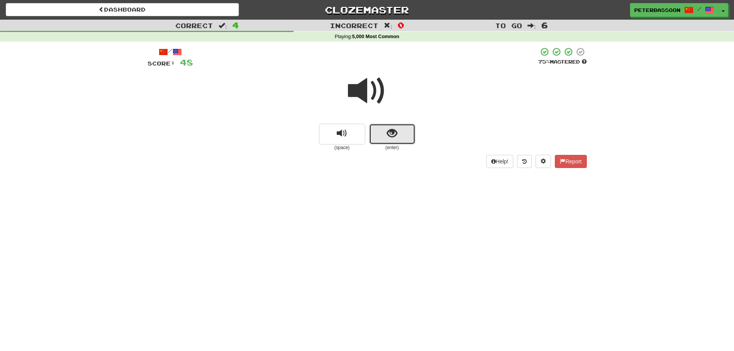
click at [405, 133] on button "show sentence" at bounding box center [392, 134] width 46 height 21
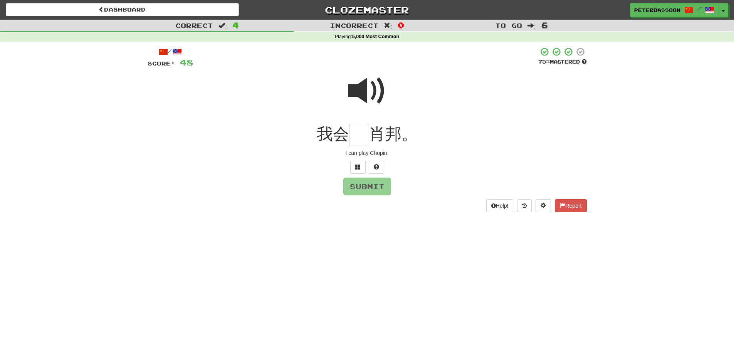
click at [361, 84] on span at bounding box center [367, 91] width 39 height 39
drag, startPoint x: 355, startPoint y: 137, endPoint x: 447, endPoint y: 139, distance: 91.7
click at [357, 136] on input "text" at bounding box center [359, 135] width 20 height 23
type input "*"
click at [373, 187] on button "Submit" at bounding box center [368, 187] width 48 height 18
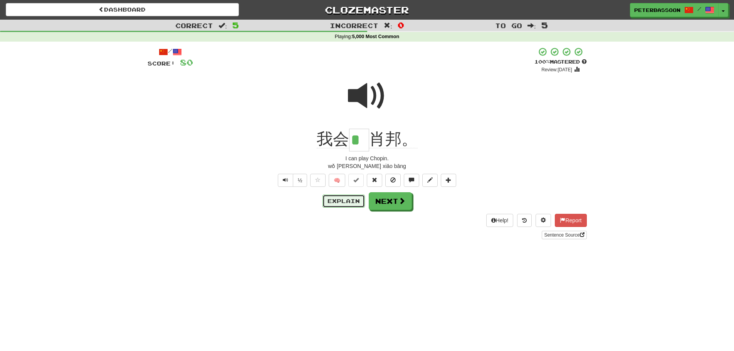
click at [342, 200] on button "Explain" at bounding box center [344, 201] width 42 height 13
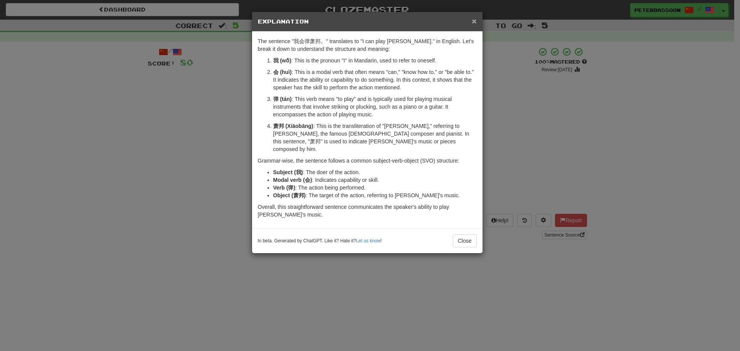
click at [474, 18] on span "×" at bounding box center [474, 21] width 5 height 9
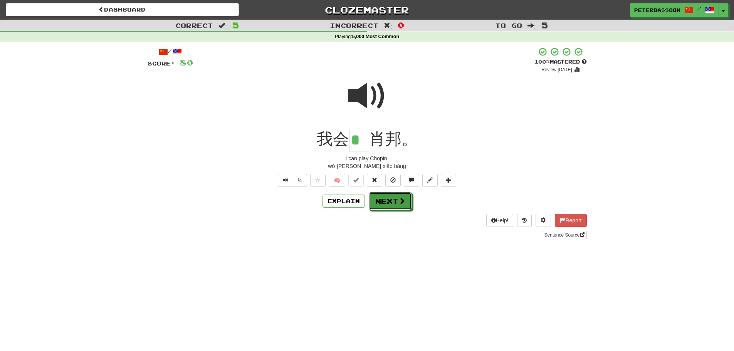
drag, startPoint x: 402, startPoint y: 199, endPoint x: 411, endPoint y: 199, distance: 8.5
click at [402, 199] on span at bounding box center [401, 200] width 7 height 7
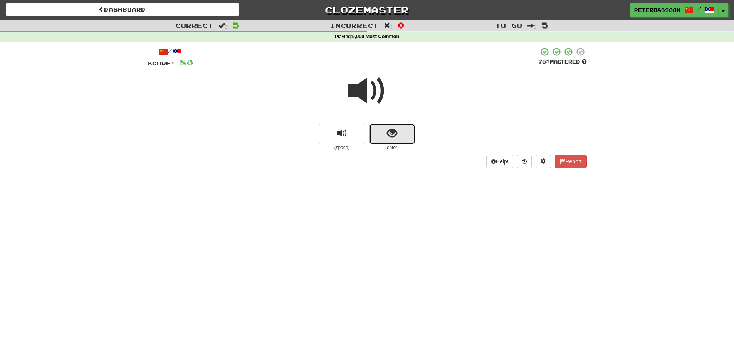
click at [396, 131] on span "show sentence" at bounding box center [392, 133] width 10 height 10
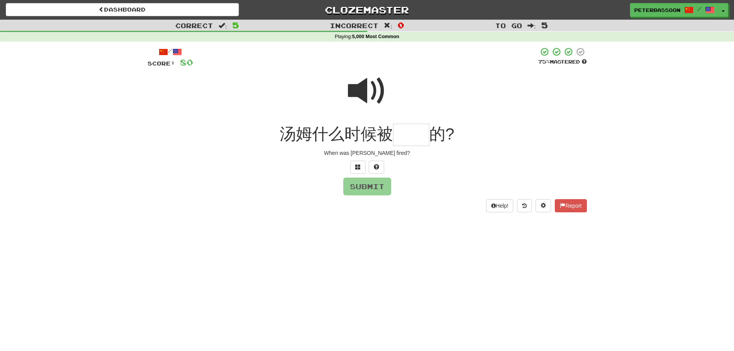
click at [355, 91] on span at bounding box center [367, 91] width 39 height 39
click at [413, 143] on input "text" at bounding box center [411, 135] width 36 height 23
type input "**"
click at [372, 188] on button "Submit" at bounding box center [368, 187] width 48 height 18
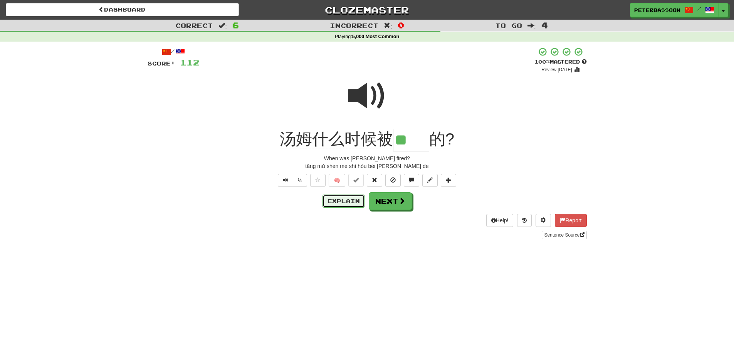
click at [345, 198] on button "Explain" at bounding box center [344, 201] width 42 height 13
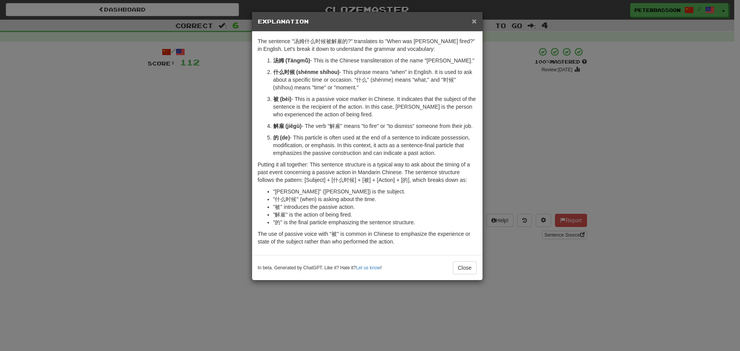
click at [474, 18] on span "×" at bounding box center [474, 21] width 5 height 9
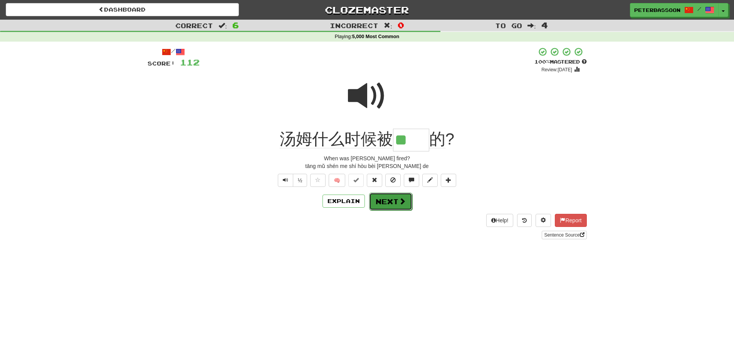
click at [397, 198] on button "Next" at bounding box center [390, 202] width 43 height 18
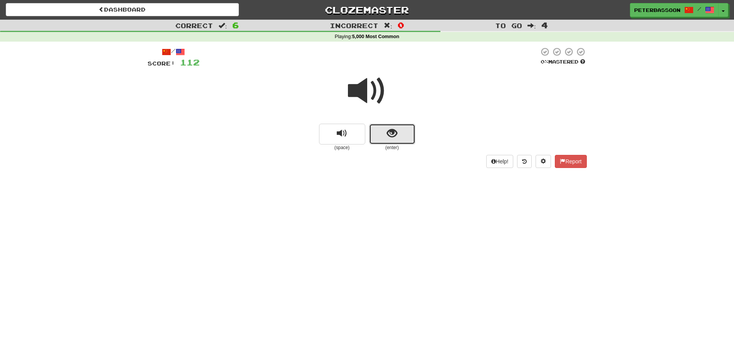
click at [398, 132] on button "show sentence" at bounding box center [392, 134] width 46 height 21
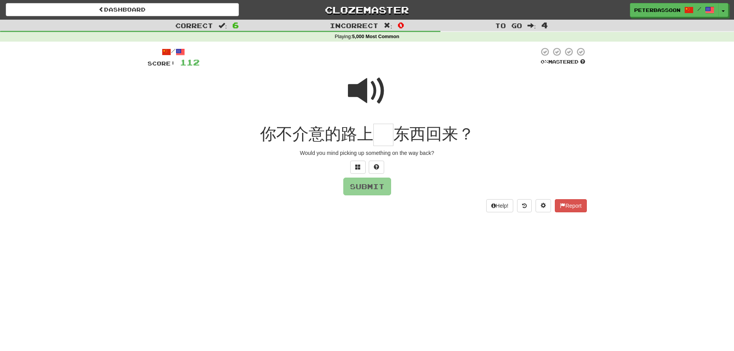
click at [367, 88] on span at bounding box center [367, 91] width 39 height 39
click at [381, 143] on input "text" at bounding box center [383, 135] width 20 height 23
type input "*"
click at [370, 89] on span at bounding box center [367, 91] width 39 height 39
click at [387, 136] on input "text" at bounding box center [383, 135] width 20 height 23
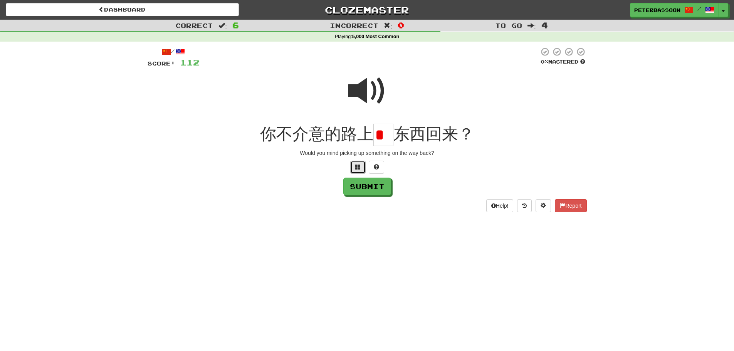
click at [361, 165] on button at bounding box center [357, 167] width 15 height 13
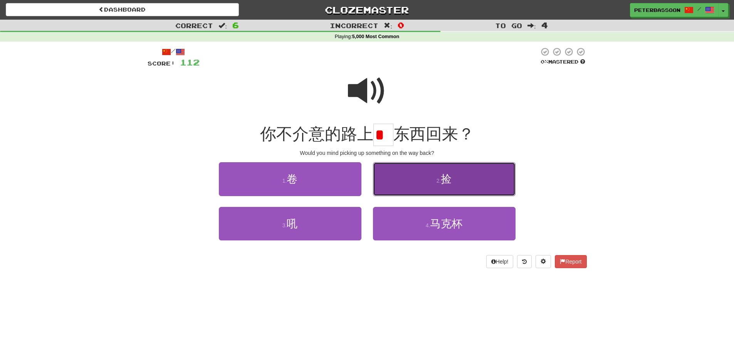
click at [457, 180] on button "2 . 捡" at bounding box center [444, 179] width 143 height 34
type input "*"
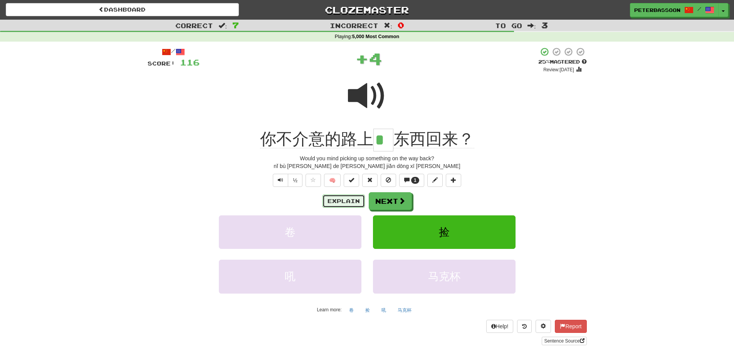
click at [346, 197] on button "Explain" at bounding box center [344, 201] width 42 height 13
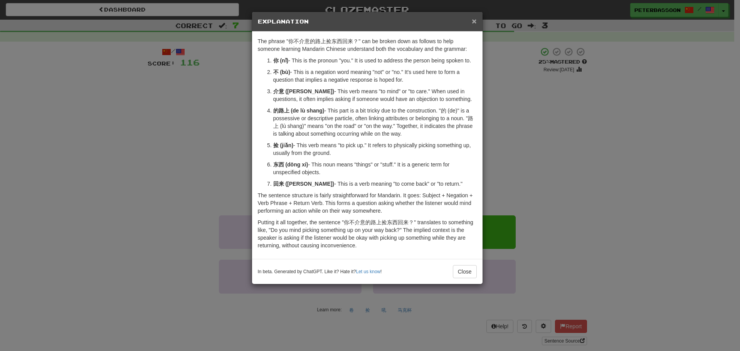
click at [475, 19] on span "×" at bounding box center [474, 21] width 5 height 9
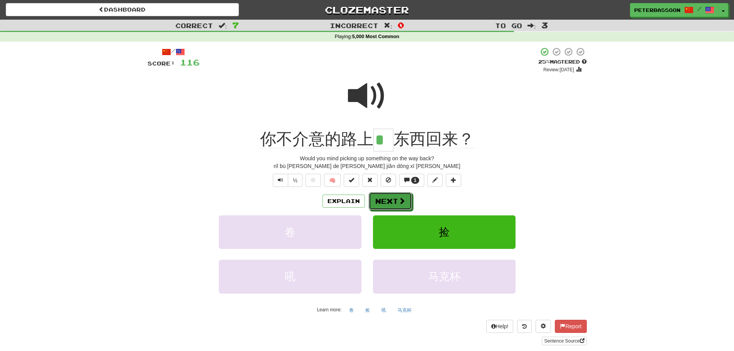
click at [386, 197] on button "Next" at bounding box center [390, 201] width 43 height 18
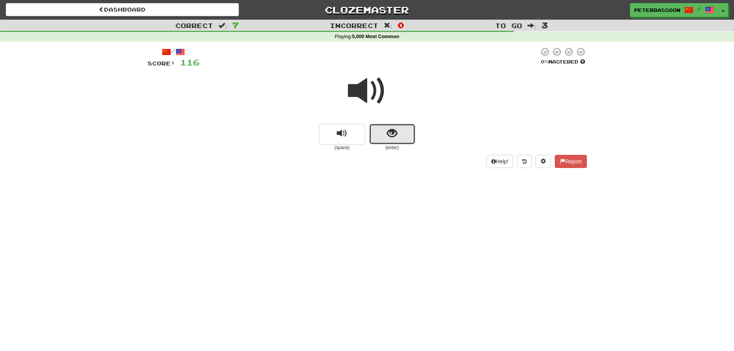
click at [403, 128] on button "show sentence" at bounding box center [392, 134] width 46 height 21
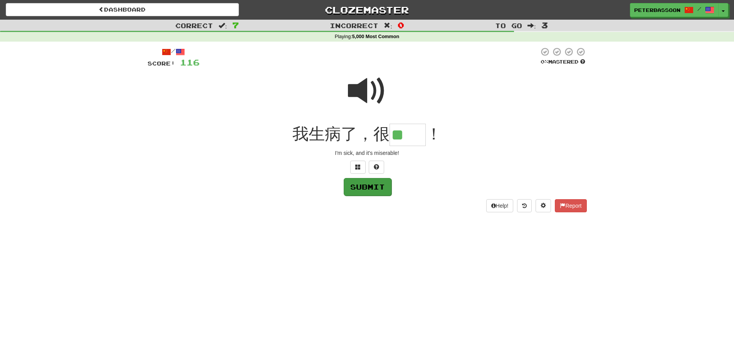
type input "**"
click at [371, 182] on button "Submit" at bounding box center [368, 187] width 48 height 18
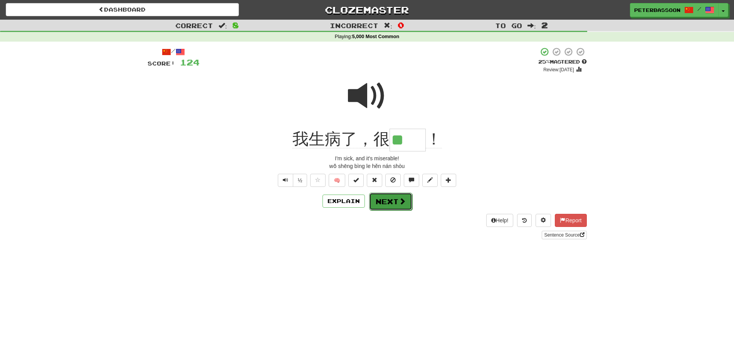
click at [402, 200] on span at bounding box center [402, 201] width 7 height 7
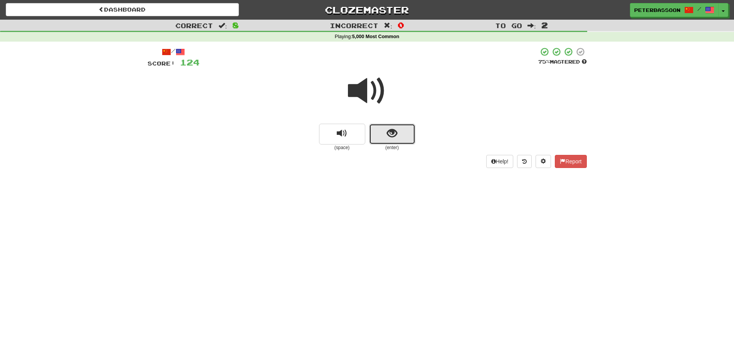
click at [388, 129] on span "show sentence" at bounding box center [392, 133] width 10 height 10
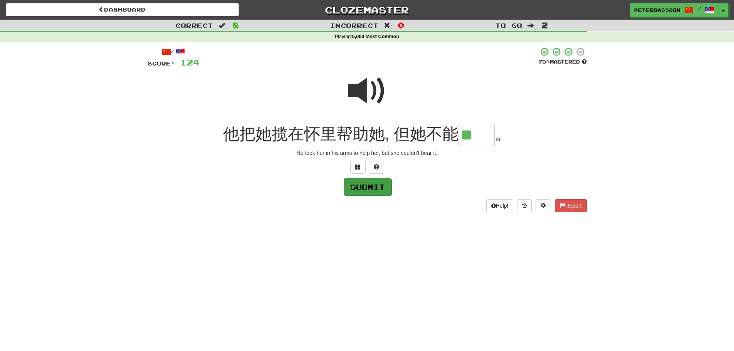
type input "**"
click at [378, 186] on button "Submit" at bounding box center [368, 187] width 48 height 18
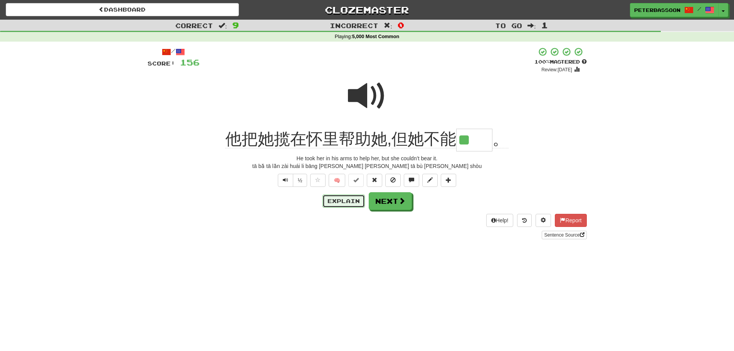
click at [340, 197] on button "Explain" at bounding box center [344, 201] width 42 height 13
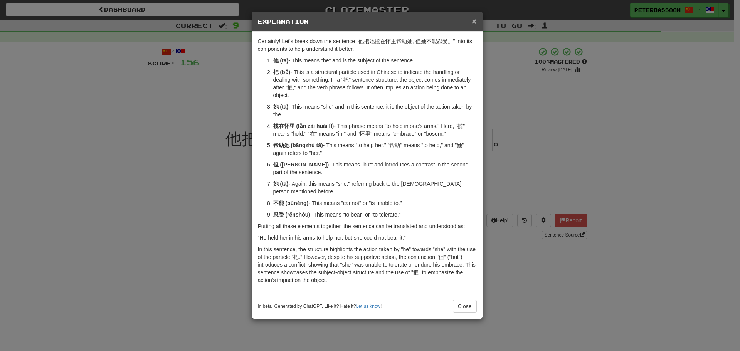
click at [475, 18] on span "×" at bounding box center [474, 21] width 5 height 9
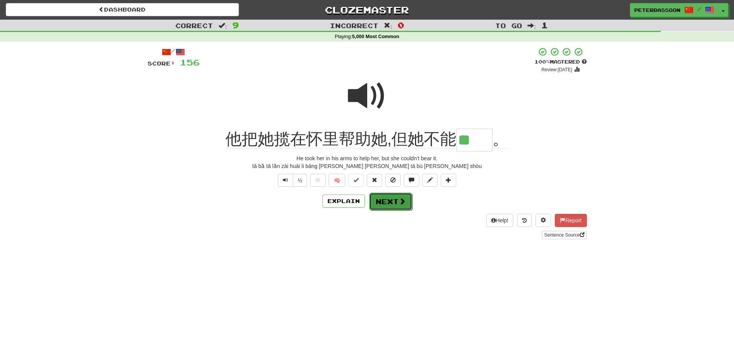
click at [399, 198] on span at bounding box center [402, 201] width 7 height 7
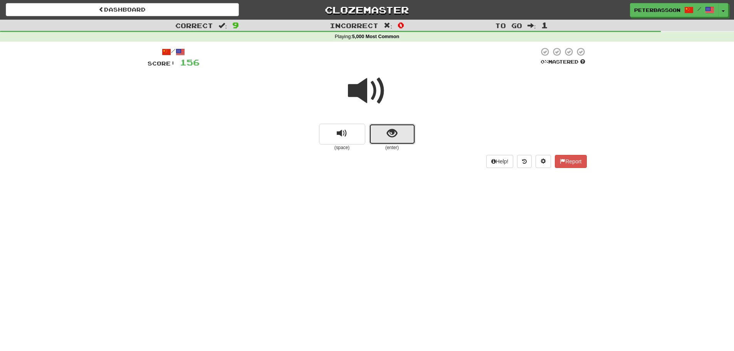
click at [403, 133] on button "show sentence" at bounding box center [392, 134] width 46 height 21
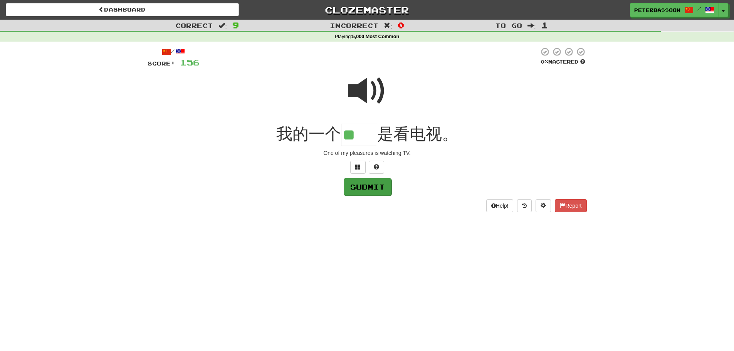
type input "**"
drag, startPoint x: 368, startPoint y: 190, endPoint x: 463, endPoint y: 210, distance: 97.0
click at [370, 190] on button "Submit" at bounding box center [367, 187] width 48 height 18
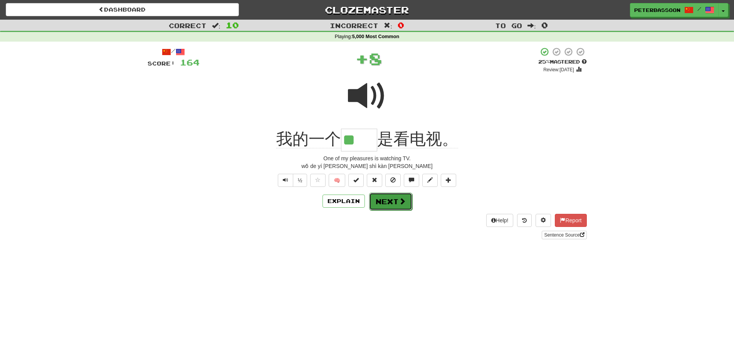
click at [401, 201] on span at bounding box center [402, 201] width 7 height 7
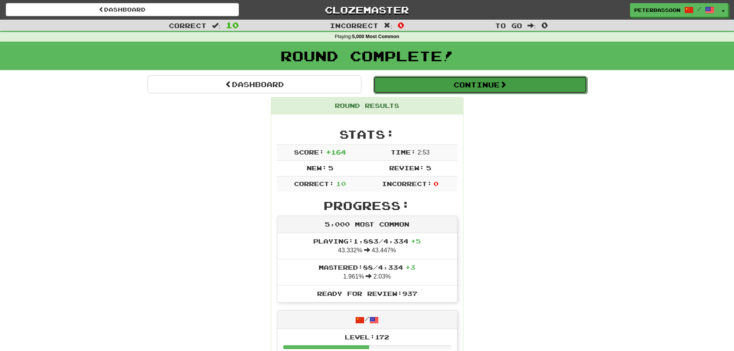
click at [491, 83] on button "Continue" at bounding box center [480, 85] width 214 height 18
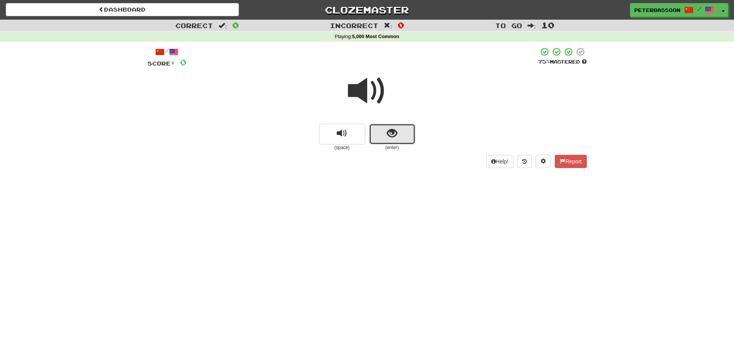
click at [390, 131] on span "show sentence" at bounding box center [392, 133] width 10 height 10
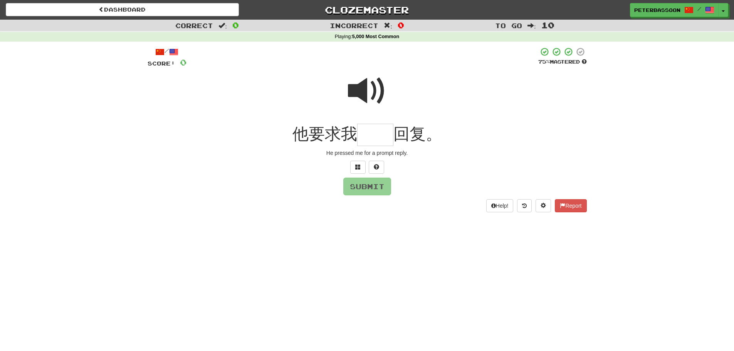
click at [361, 84] on span at bounding box center [367, 91] width 39 height 39
click at [368, 137] on input "text" at bounding box center [375, 135] width 36 height 23
type input "**"
click at [369, 187] on button "Submit" at bounding box center [368, 187] width 48 height 18
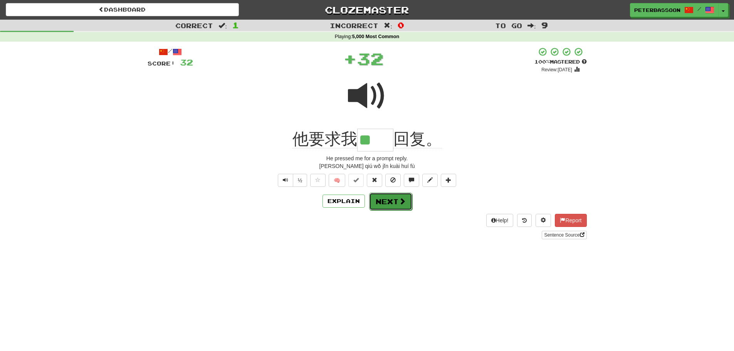
click at [396, 198] on button "Next" at bounding box center [390, 202] width 43 height 18
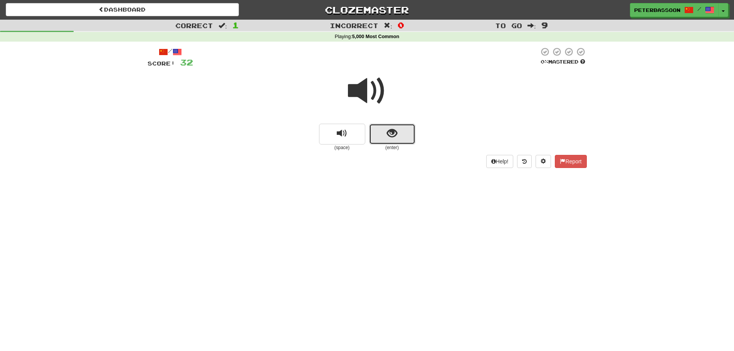
click at [392, 134] on span "show sentence" at bounding box center [392, 133] width 10 height 10
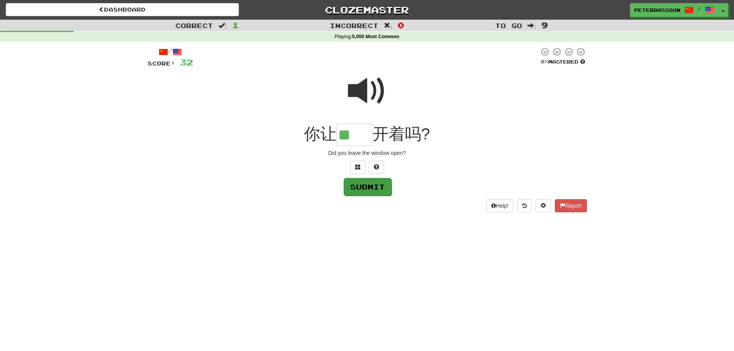
type input "**"
drag, startPoint x: 365, startPoint y: 188, endPoint x: 382, endPoint y: 190, distance: 17.4
click at [365, 188] on button "Submit" at bounding box center [367, 187] width 48 height 18
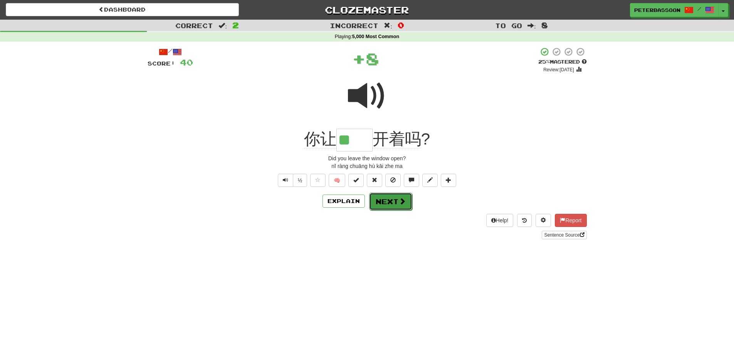
click at [399, 199] on span at bounding box center [402, 201] width 7 height 7
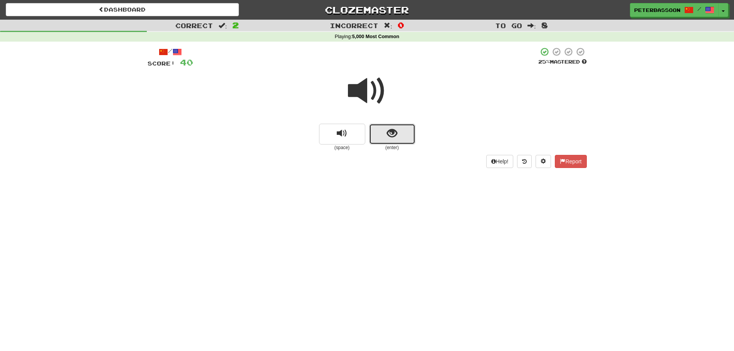
click at [396, 133] on span "show sentence" at bounding box center [392, 133] width 10 height 10
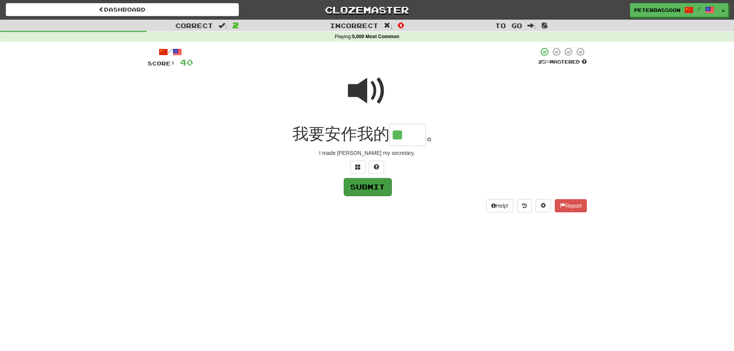
type input "**"
click at [376, 187] on button "Submit" at bounding box center [368, 187] width 48 height 18
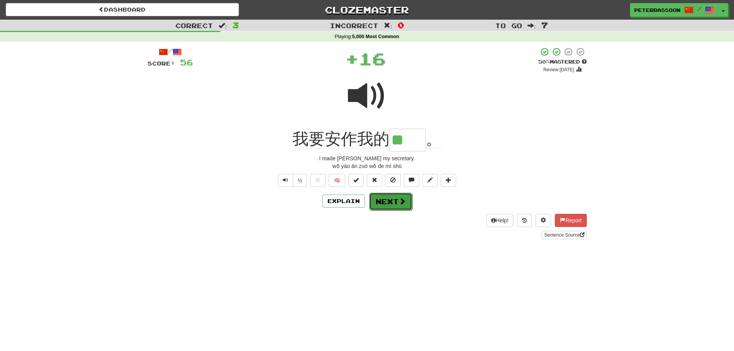
click at [385, 198] on button "Next" at bounding box center [390, 202] width 43 height 18
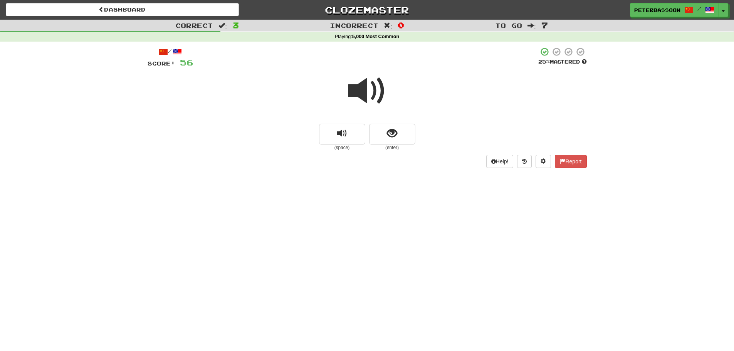
click at [360, 86] on span at bounding box center [367, 91] width 39 height 39
click at [387, 133] on span "show sentence" at bounding box center [392, 133] width 10 height 10
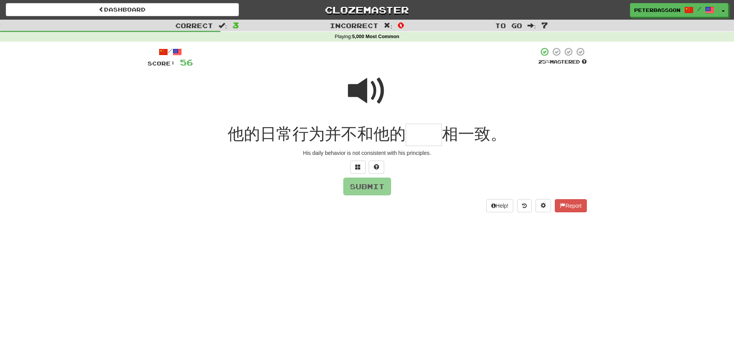
click at [365, 86] on span at bounding box center [367, 91] width 39 height 39
click at [417, 139] on input "text" at bounding box center [424, 135] width 36 height 23
click at [355, 165] on span at bounding box center [357, 166] width 5 height 5
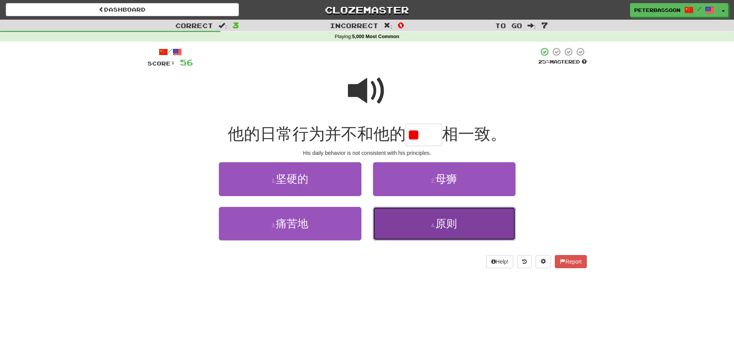
click at [457, 225] on span "原则" at bounding box center [446, 224] width 22 height 12
type input "**"
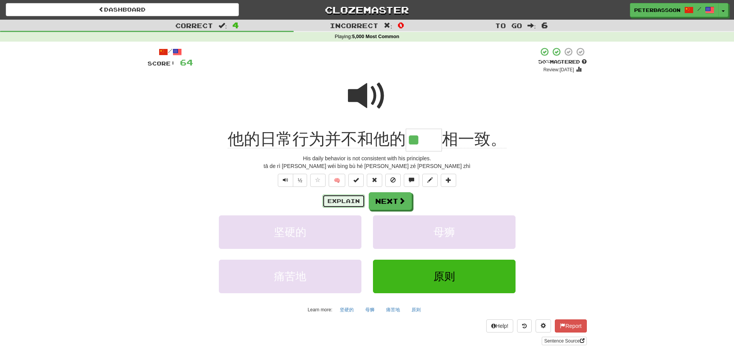
click at [351, 196] on button "Explain" at bounding box center [344, 201] width 42 height 13
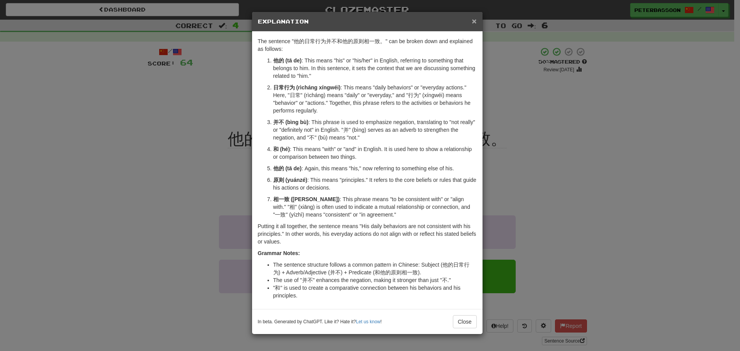
click at [472, 18] on span "×" at bounding box center [474, 21] width 5 height 9
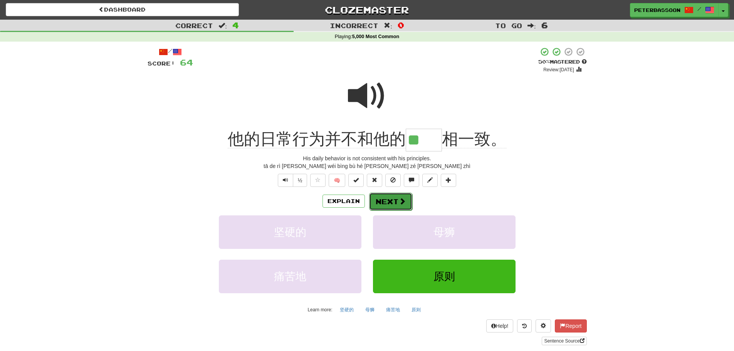
click at [388, 200] on button "Next" at bounding box center [390, 202] width 43 height 18
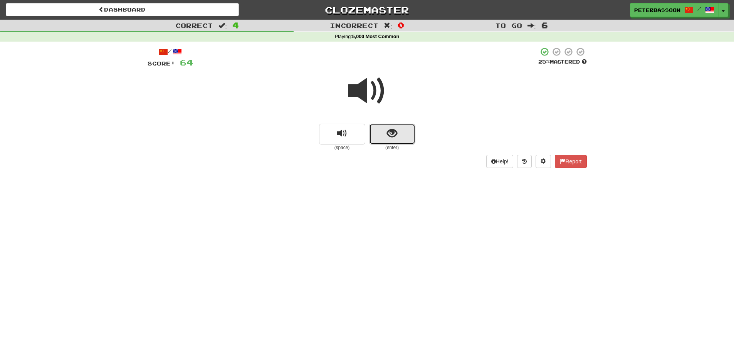
click at [392, 131] on span "show sentence" at bounding box center [392, 133] width 10 height 10
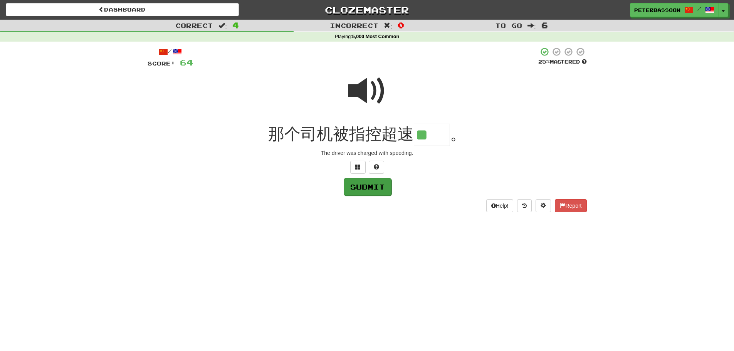
type input "**"
click at [365, 186] on button "Submit" at bounding box center [368, 187] width 48 height 18
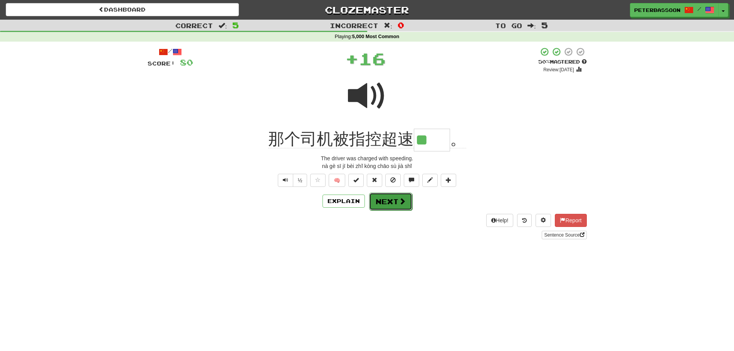
click at [391, 203] on button "Next" at bounding box center [390, 202] width 43 height 18
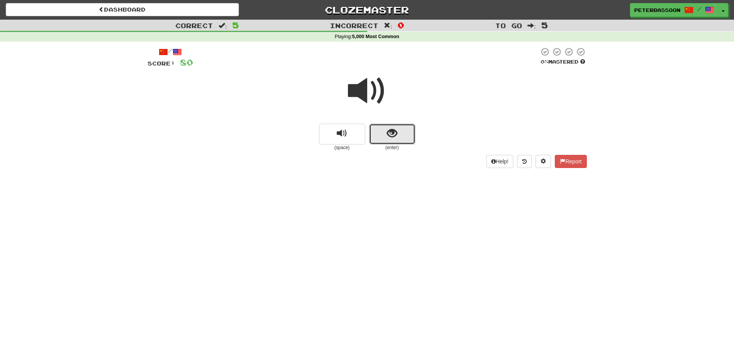
click at [400, 130] on button "show sentence" at bounding box center [392, 134] width 46 height 21
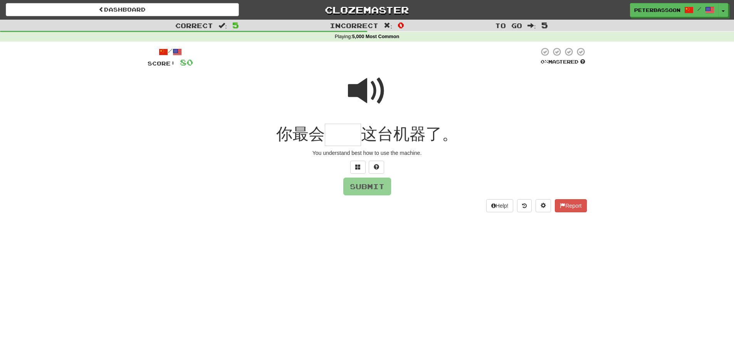
click at [368, 85] on span at bounding box center [367, 91] width 39 height 39
click at [374, 81] on span at bounding box center [367, 91] width 39 height 39
click at [342, 137] on input "text" at bounding box center [343, 135] width 36 height 23
click at [355, 167] on button at bounding box center [357, 167] width 15 height 13
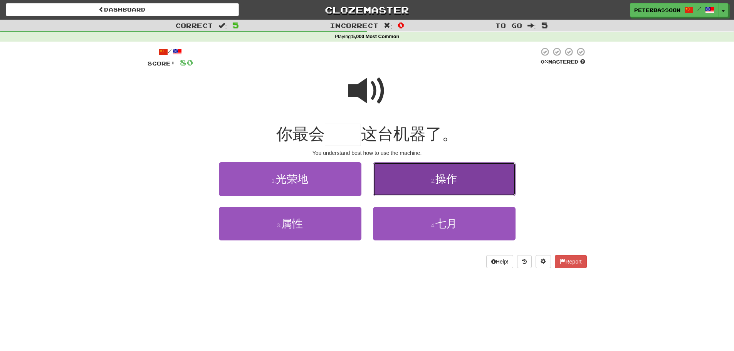
click at [460, 178] on button "2 . 操作" at bounding box center [444, 179] width 143 height 34
type input "**"
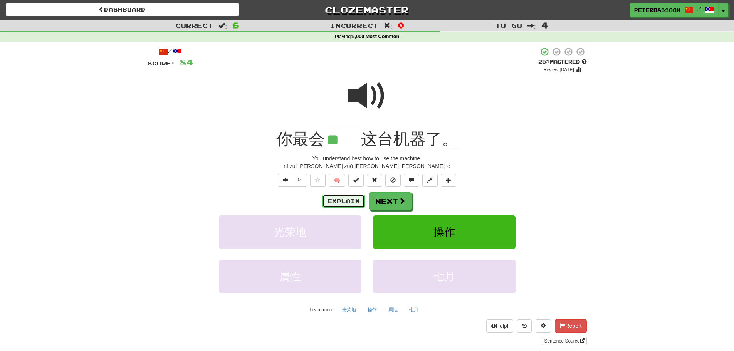
click at [349, 198] on button "Explain" at bounding box center [344, 201] width 42 height 13
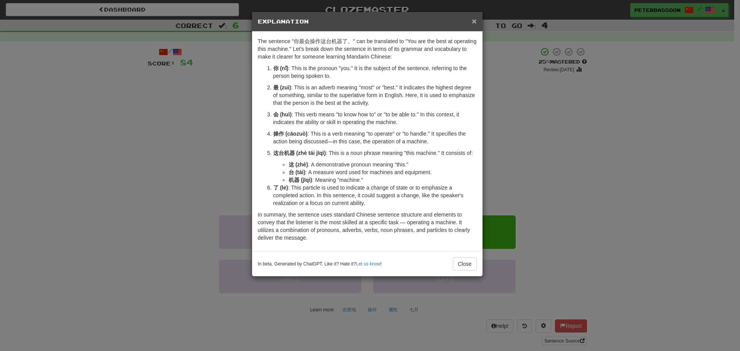
click at [475, 18] on span "×" at bounding box center [474, 21] width 5 height 9
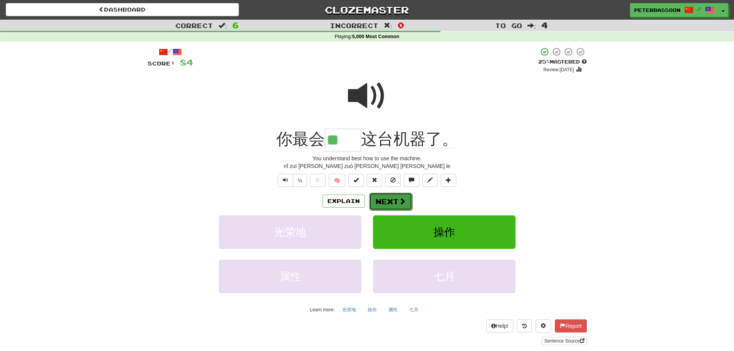
click at [397, 203] on button "Next" at bounding box center [390, 202] width 43 height 18
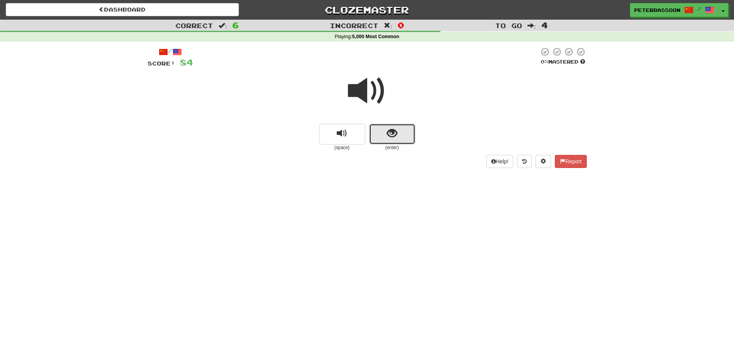
click at [402, 134] on button "show sentence" at bounding box center [392, 134] width 46 height 21
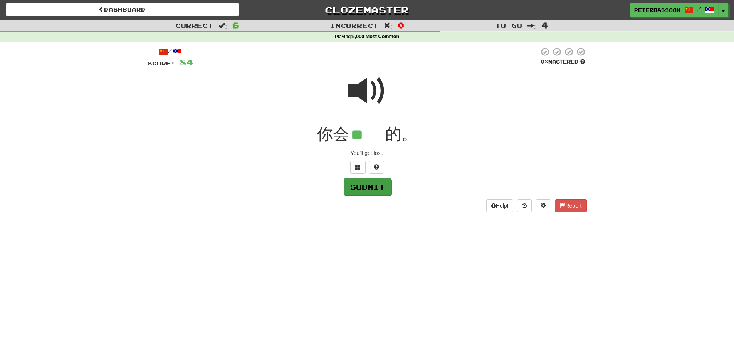
type input "**"
click at [369, 187] on button "Submit" at bounding box center [368, 187] width 48 height 18
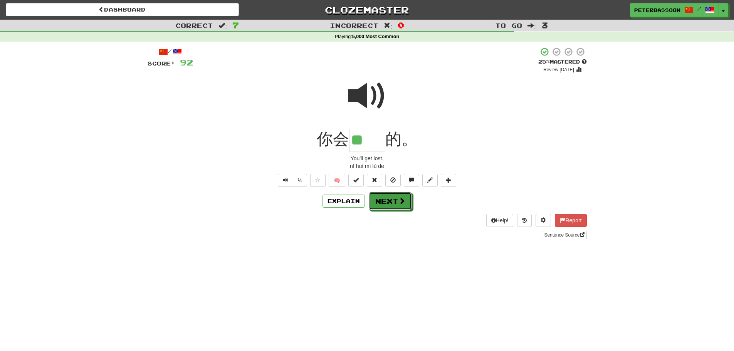
click at [387, 203] on button "Next" at bounding box center [390, 201] width 43 height 18
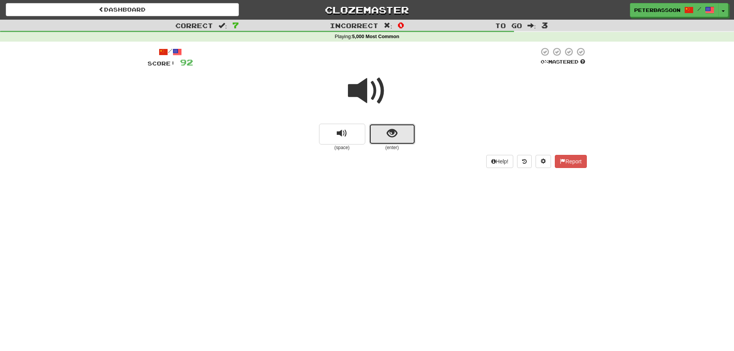
click at [383, 132] on button "show sentence" at bounding box center [392, 134] width 46 height 21
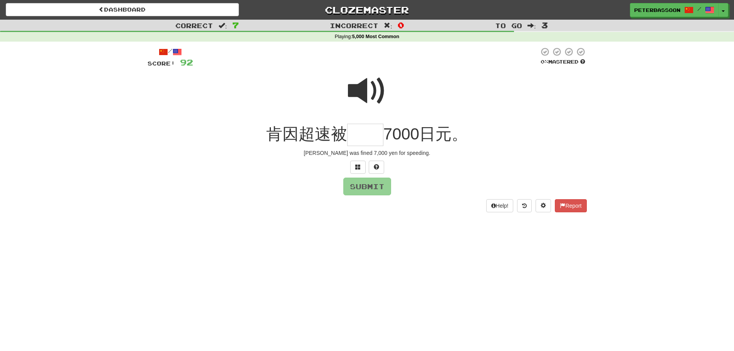
click at [368, 85] on span at bounding box center [367, 91] width 39 height 39
click at [368, 137] on input "text" at bounding box center [365, 135] width 36 height 23
click at [357, 164] on span at bounding box center [357, 166] width 5 height 5
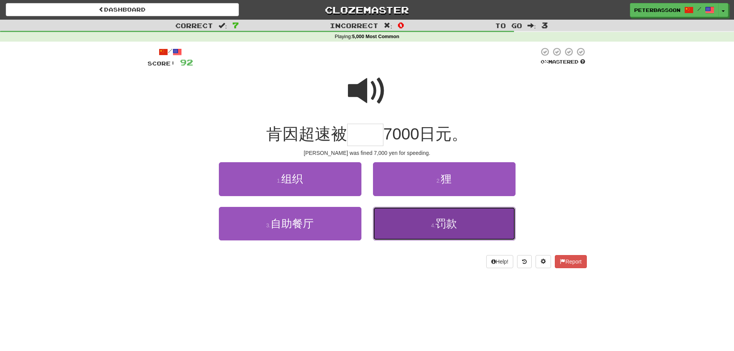
click at [460, 227] on button "4 . 罚款" at bounding box center [444, 224] width 143 height 34
type input "**"
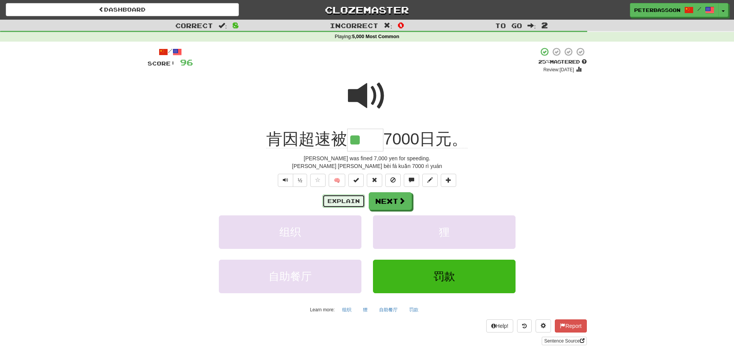
click at [348, 195] on button "Explain" at bounding box center [344, 201] width 42 height 13
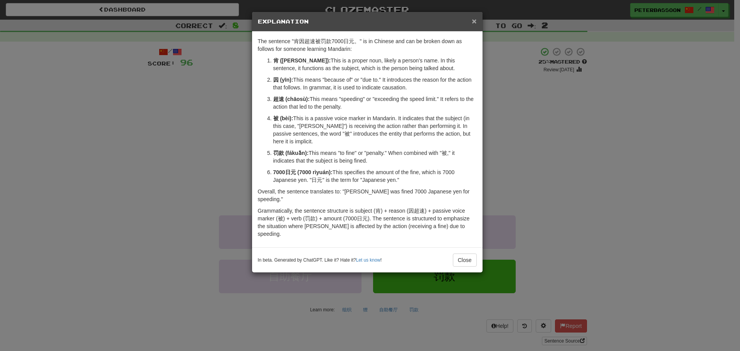
click at [473, 19] on span "×" at bounding box center [474, 21] width 5 height 9
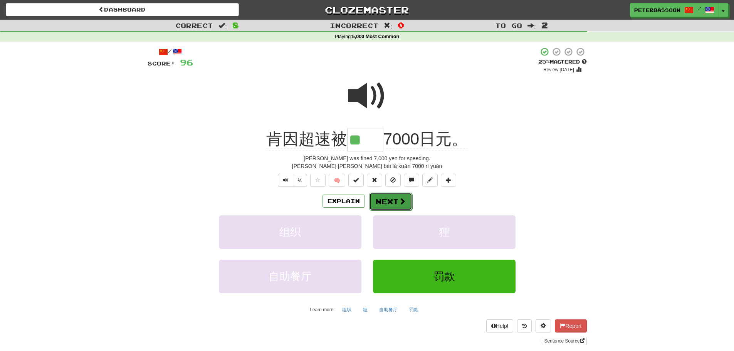
click at [384, 201] on button "Next" at bounding box center [390, 202] width 43 height 18
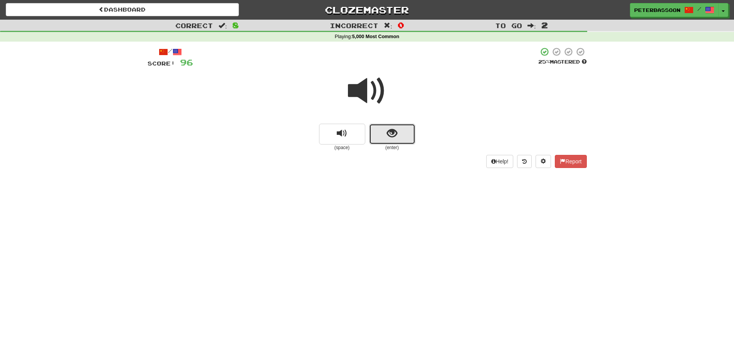
click at [395, 132] on span "show sentence" at bounding box center [392, 133] width 10 height 10
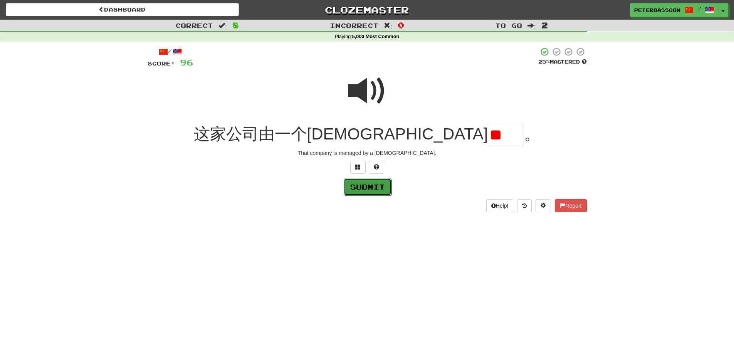
click at [370, 185] on button "Submit" at bounding box center [368, 187] width 48 height 18
click at [356, 165] on span at bounding box center [357, 166] width 5 height 5
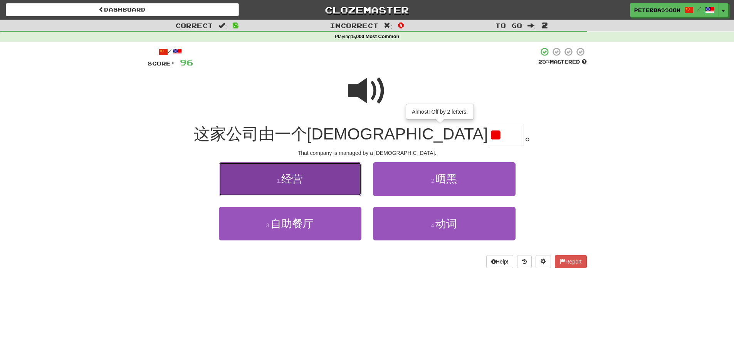
click at [319, 185] on button "1 . 经营" at bounding box center [290, 179] width 143 height 34
type input "**"
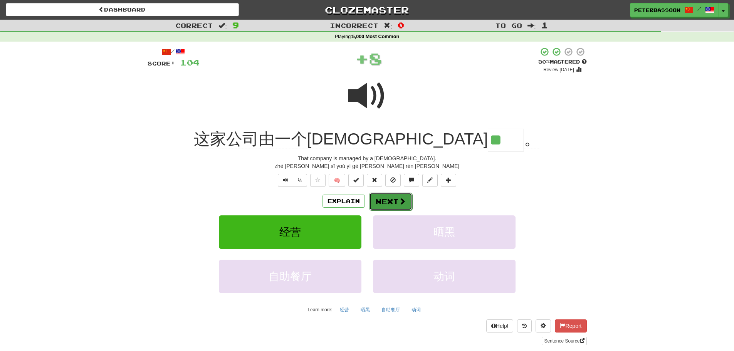
click at [394, 201] on button "Next" at bounding box center [390, 202] width 43 height 18
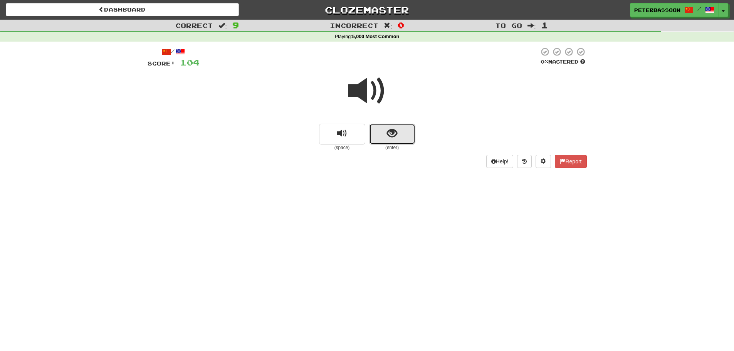
click at [392, 134] on span "show sentence" at bounding box center [392, 133] width 10 height 10
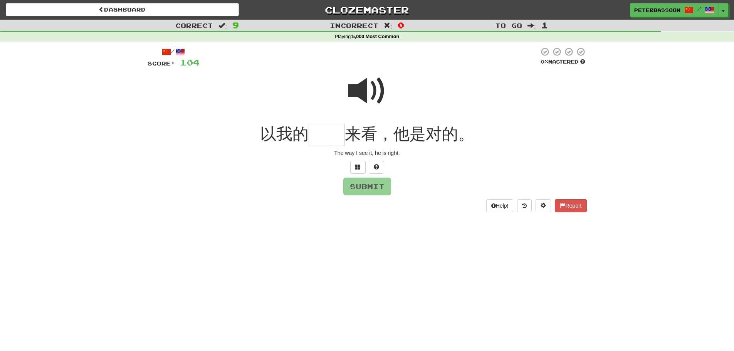
drag, startPoint x: 369, startPoint y: 88, endPoint x: 351, endPoint y: 98, distance: 20.6
click at [369, 87] on span at bounding box center [367, 91] width 39 height 39
click at [326, 138] on input "text" at bounding box center [327, 135] width 36 height 23
type input "**"
click at [369, 186] on button "Submit" at bounding box center [368, 187] width 48 height 18
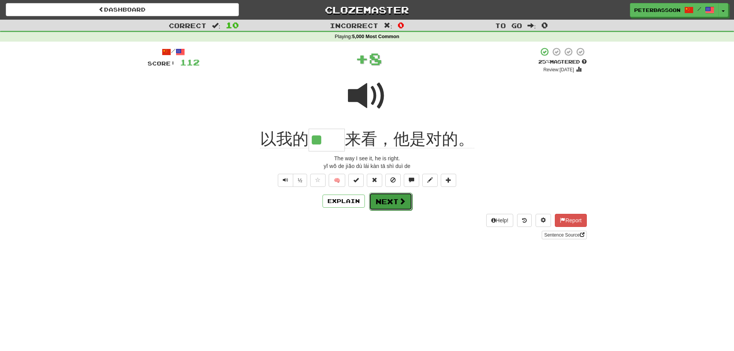
click at [399, 201] on span at bounding box center [402, 201] width 7 height 7
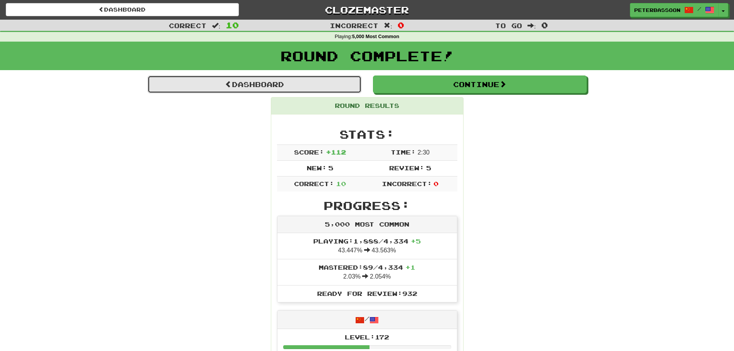
click at [284, 82] on link "Dashboard" at bounding box center [255, 85] width 214 height 18
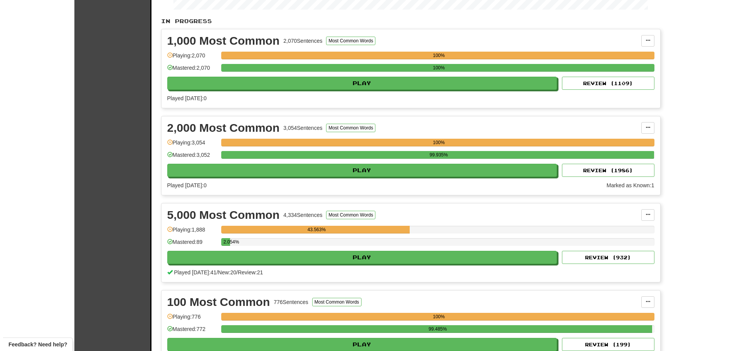
scroll to position [193, 0]
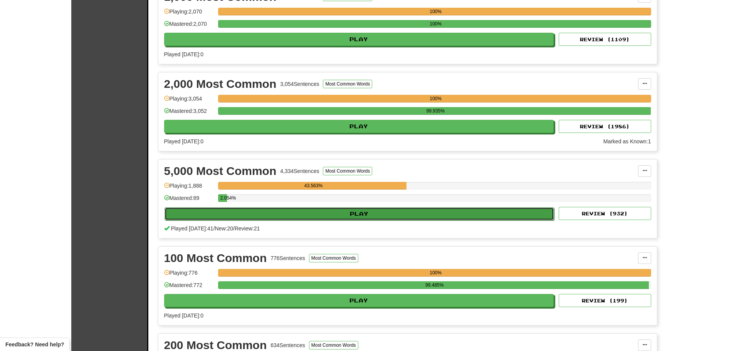
click at [373, 213] on button "Play" at bounding box center [360, 213] width 390 height 13
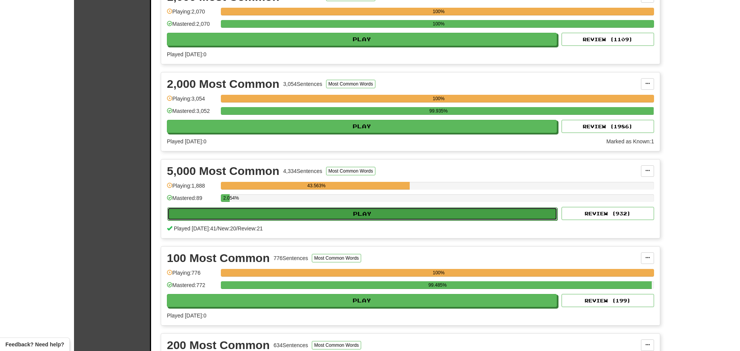
select select "**"
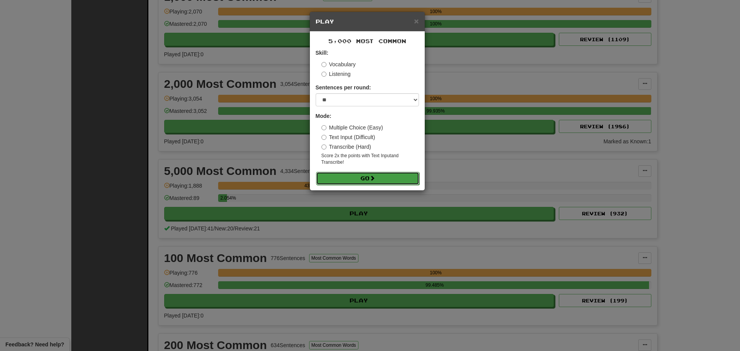
click at [377, 175] on button "Go" at bounding box center [367, 178] width 103 height 13
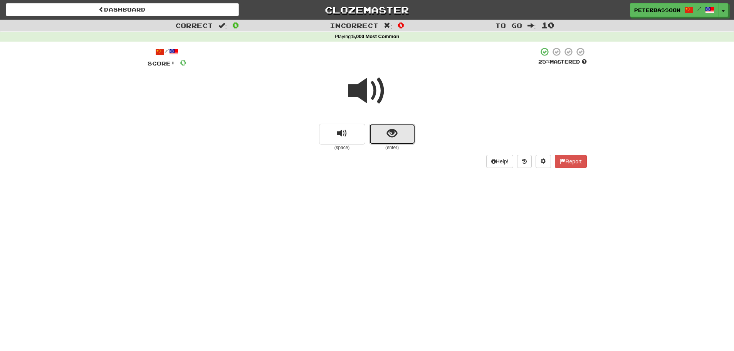
drag, startPoint x: 380, startPoint y: 131, endPoint x: 541, endPoint y: 119, distance: 162.3
click at [380, 131] on button "show sentence" at bounding box center [392, 134] width 46 height 21
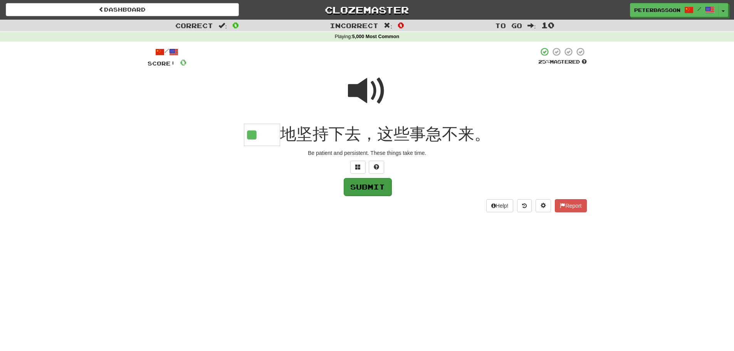
type input "**"
click at [378, 189] on button "Submit" at bounding box center [368, 187] width 48 height 18
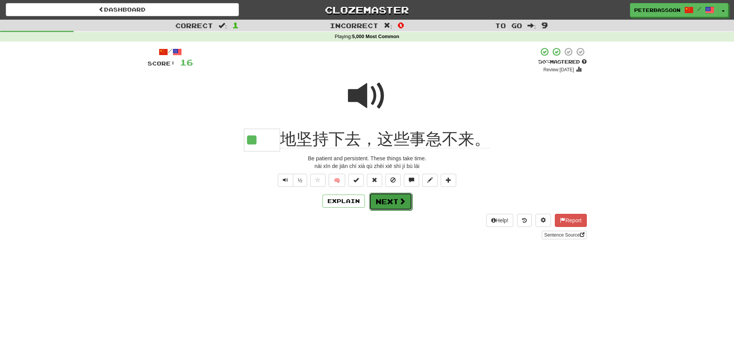
click at [384, 199] on button "Next" at bounding box center [390, 202] width 43 height 18
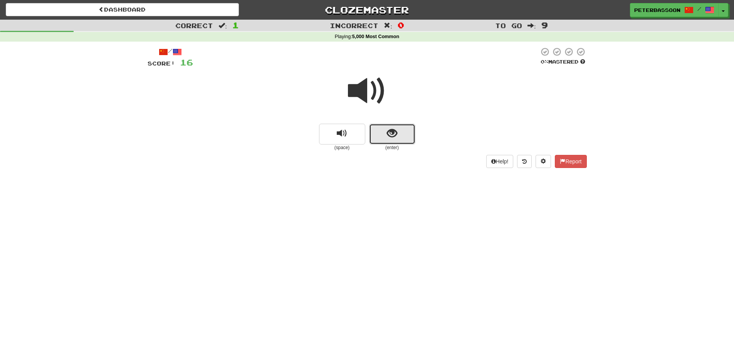
click at [385, 132] on button "show sentence" at bounding box center [392, 134] width 46 height 21
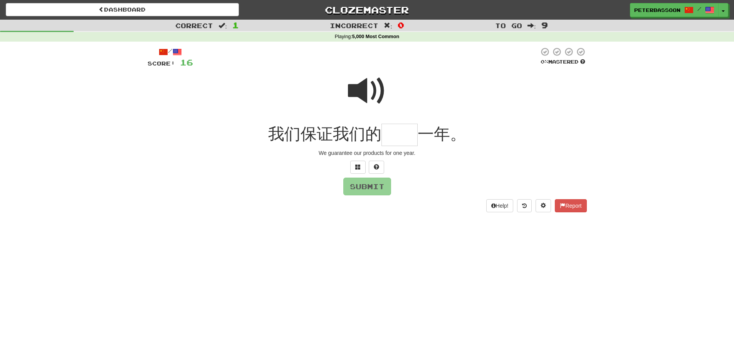
click at [362, 90] on span at bounding box center [367, 91] width 39 height 39
click at [399, 139] on input "text" at bounding box center [399, 135] width 36 height 23
type input "**"
click at [375, 186] on button "Submit" at bounding box center [368, 187] width 48 height 18
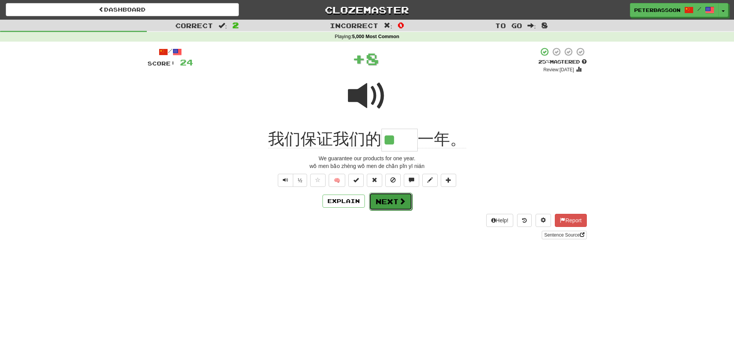
click at [397, 200] on button "Next" at bounding box center [390, 202] width 43 height 18
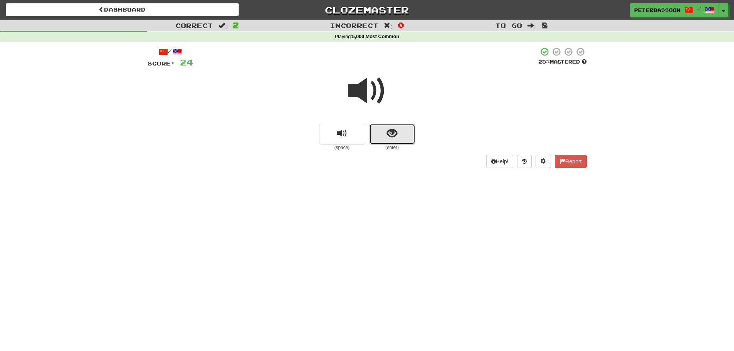
click at [388, 131] on span "show sentence" at bounding box center [392, 133] width 10 height 10
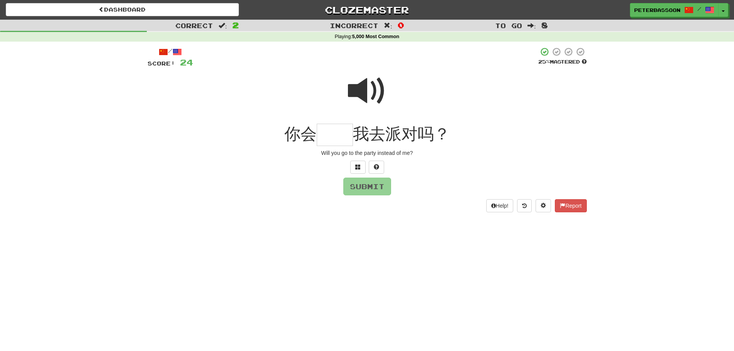
click at [361, 90] on span at bounding box center [367, 91] width 39 height 39
click at [329, 139] on input "text" at bounding box center [335, 135] width 36 height 23
type input "**"
click at [371, 185] on button "Submit" at bounding box center [368, 187] width 48 height 18
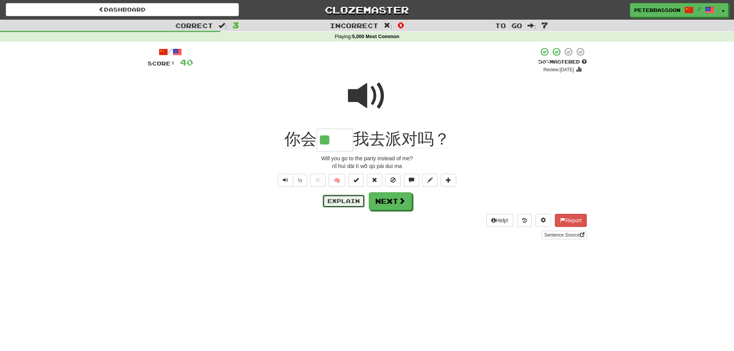
click at [348, 199] on button "Explain" at bounding box center [344, 201] width 42 height 13
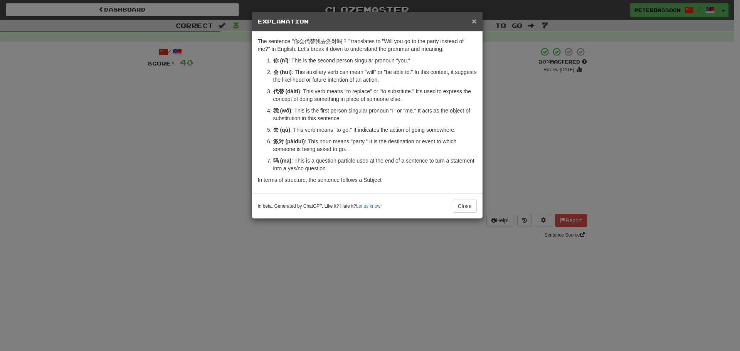
click at [474, 18] on span "×" at bounding box center [474, 21] width 5 height 9
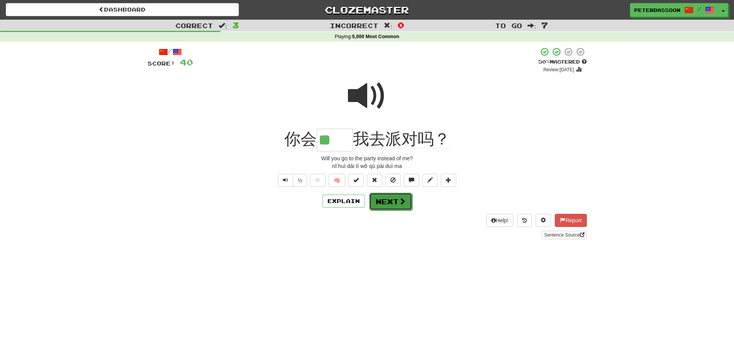
click at [395, 198] on button "Next" at bounding box center [390, 202] width 43 height 18
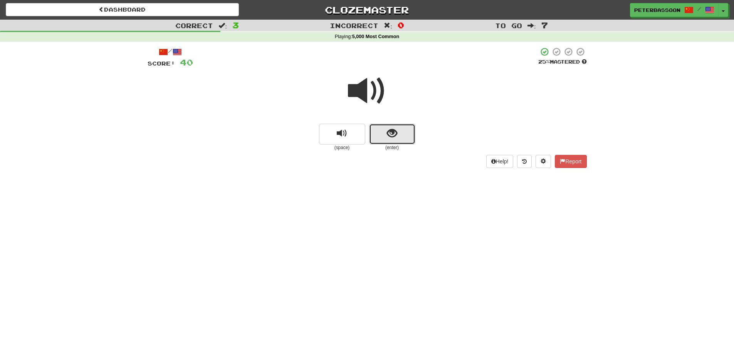
click at [401, 131] on button "show sentence" at bounding box center [392, 134] width 46 height 21
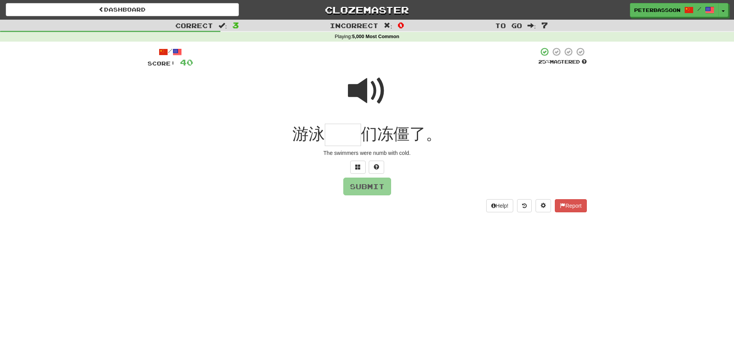
click at [376, 89] on span at bounding box center [367, 91] width 39 height 39
drag, startPoint x: 332, startPoint y: 136, endPoint x: 469, endPoint y: 128, distance: 137.0
click at [334, 136] on input "text" at bounding box center [343, 135] width 36 height 23
click at [357, 164] on span at bounding box center [357, 166] width 5 height 5
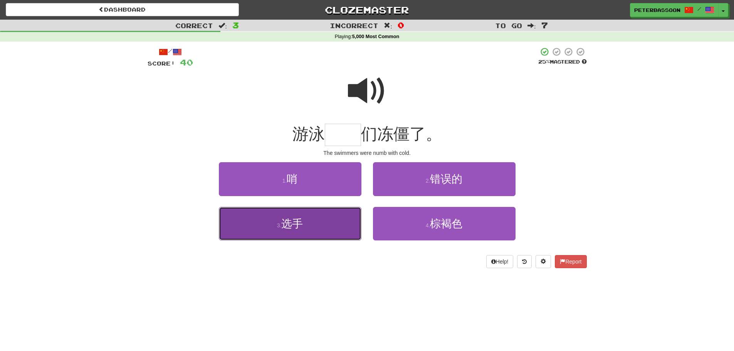
click at [311, 222] on button "3 . 选手" at bounding box center [290, 224] width 143 height 34
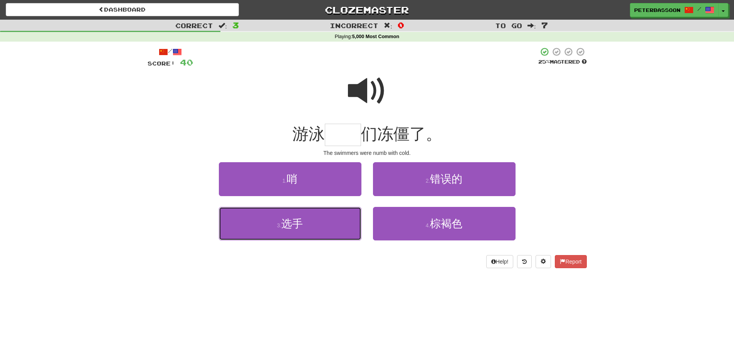
type input "**"
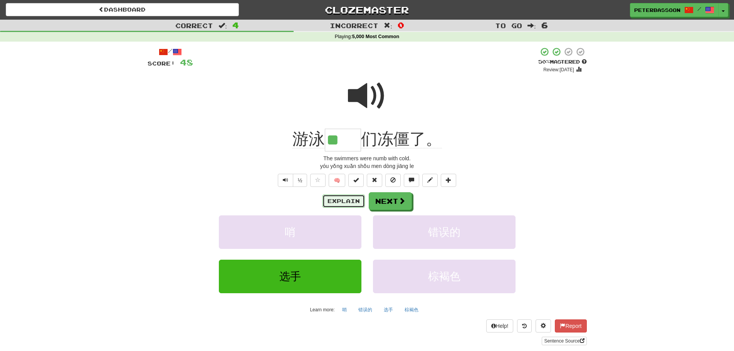
click at [341, 200] on button "Explain" at bounding box center [344, 201] width 42 height 13
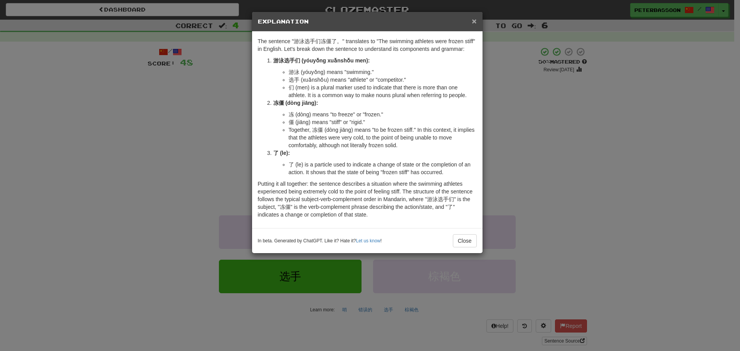
click at [474, 18] on span "×" at bounding box center [474, 21] width 5 height 9
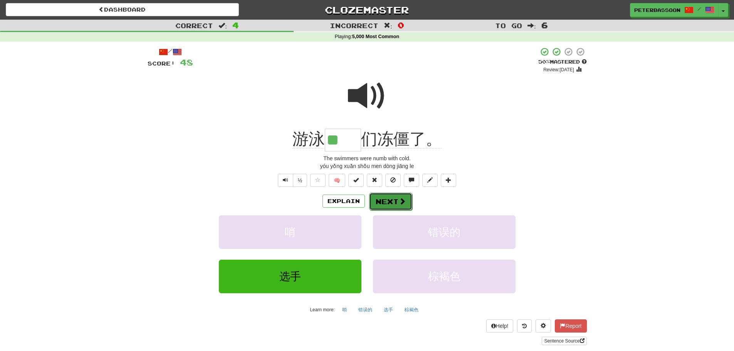
click at [399, 198] on span at bounding box center [402, 201] width 7 height 7
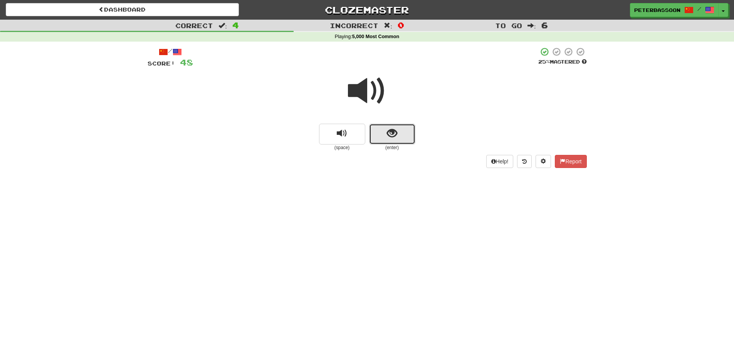
click at [388, 124] on button "show sentence" at bounding box center [392, 134] width 46 height 21
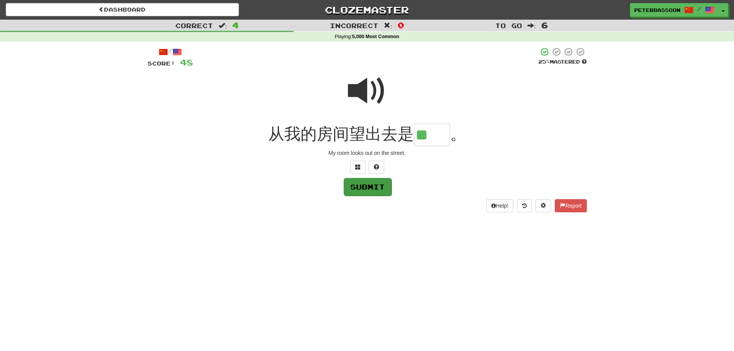
type input "**"
click at [357, 188] on button "Submit" at bounding box center [367, 187] width 48 height 18
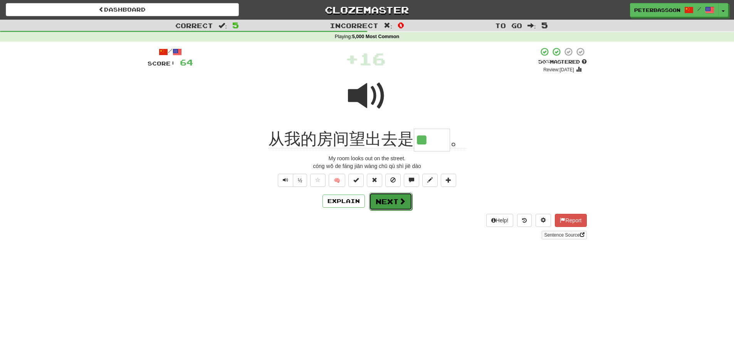
click at [393, 200] on button "Next" at bounding box center [390, 202] width 43 height 18
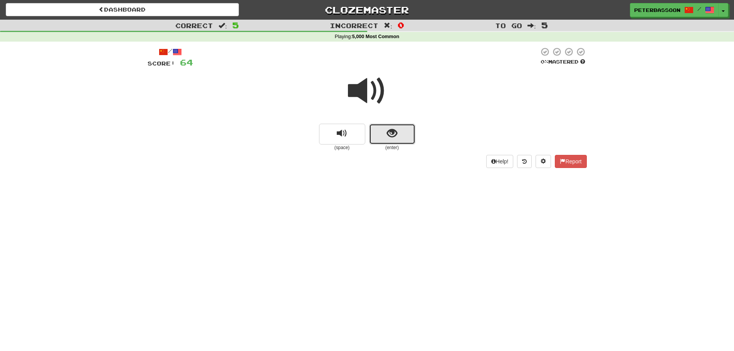
click at [388, 131] on span "show sentence" at bounding box center [392, 133] width 10 height 10
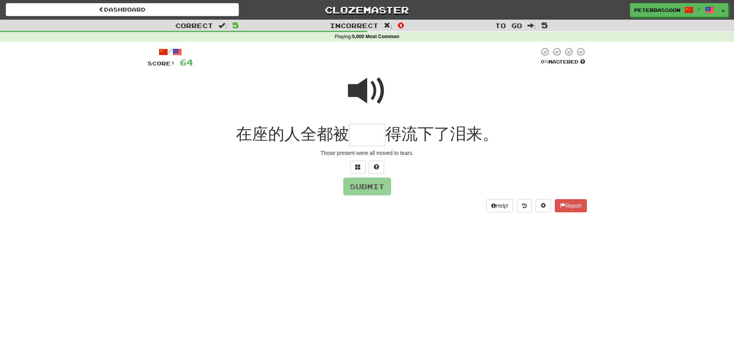
click at [363, 90] on span at bounding box center [367, 91] width 39 height 39
click at [359, 137] on input "text" at bounding box center [367, 135] width 36 height 23
type input "**"
drag, startPoint x: 360, startPoint y: 185, endPoint x: 441, endPoint y: 186, distance: 80.9
click at [363, 188] on button "Submit" at bounding box center [367, 187] width 48 height 18
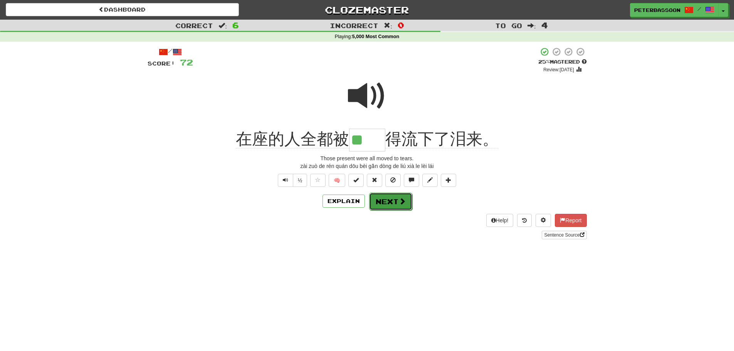
click at [399, 201] on span at bounding box center [402, 201] width 7 height 7
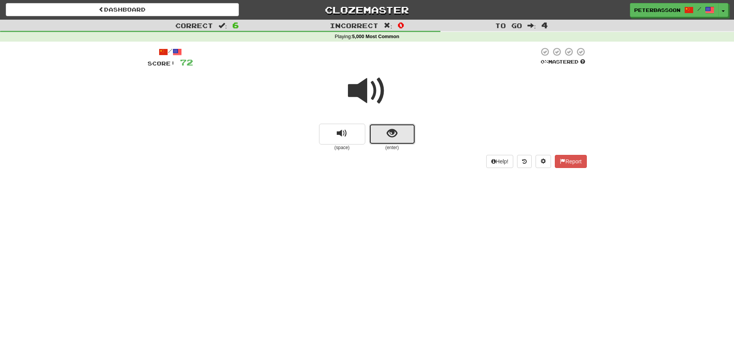
click at [383, 129] on button "show sentence" at bounding box center [392, 134] width 46 height 21
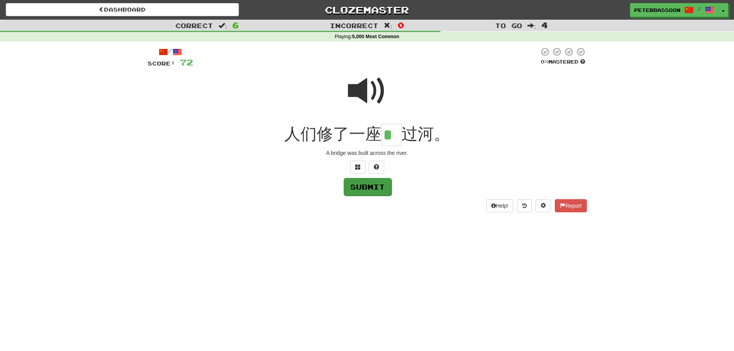
type input "*"
click at [383, 187] on button "Submit" at bounding box center [368, 187] width 48 height 18
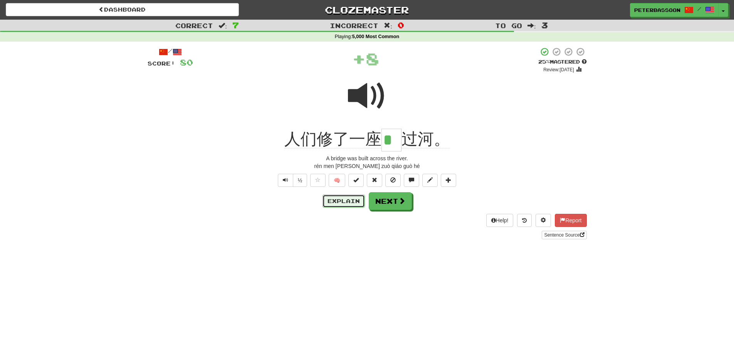
click at [342, 198] on button "Explain" at bounding box center [344, 201] width 42 height 13
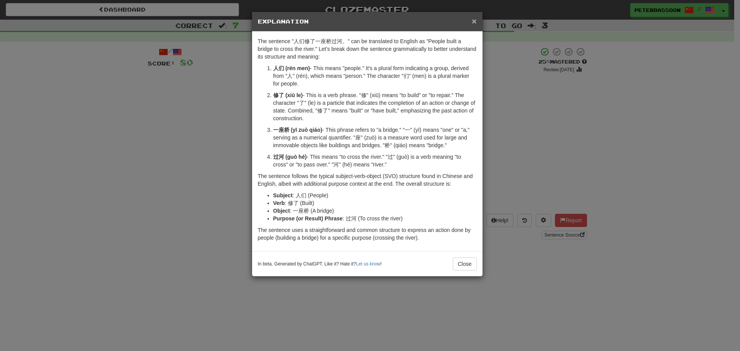
click at [475, 17] on span "×" at bounding box center [474, 21] width 5 height 9
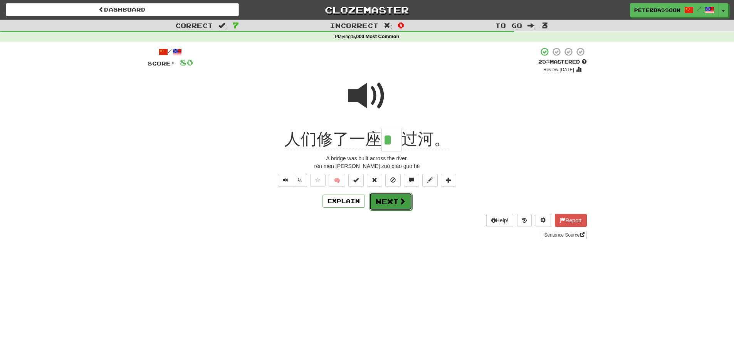
click at [393, 205] on button "Next" at bounding box center [390, 202] width 43 height 18
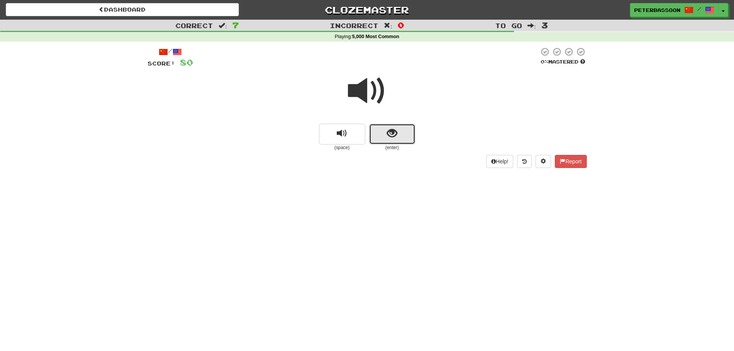
click at [396, 134] on span "show sentence" at bounding box center [392, 133] width 10 height 10
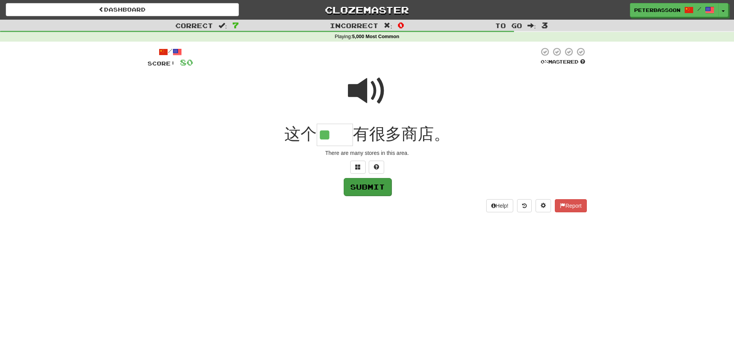
type input "**"
click at [383, 186] on button "Submit" at bounding box center [368, 187] width 48 height 18
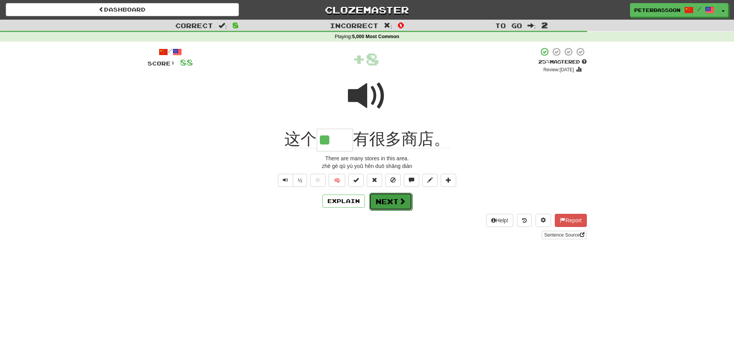
click at [401, 201] on span at bounding box center [402, 201] width 7 height 7
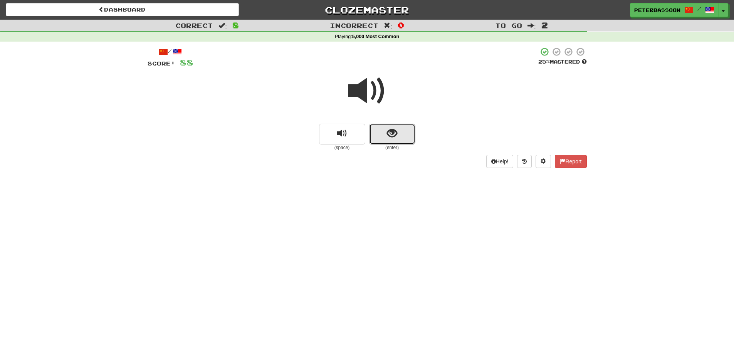
click at [382, 128] on button "show sentence" at bounding box center [392, 134] width 46 height 21
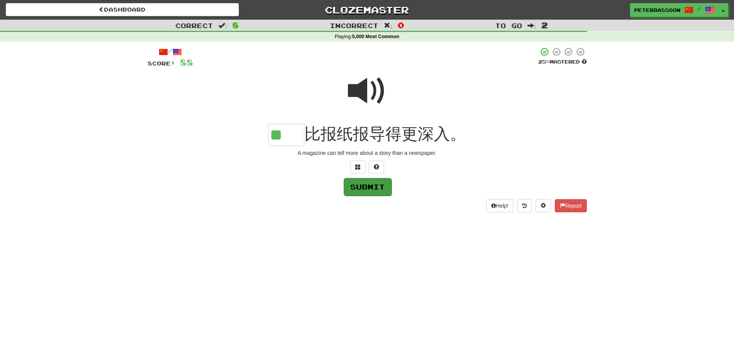
type input "**"
click at [377, 188] on button "Submit" at bounding box center [368, 187] width 48 height 18
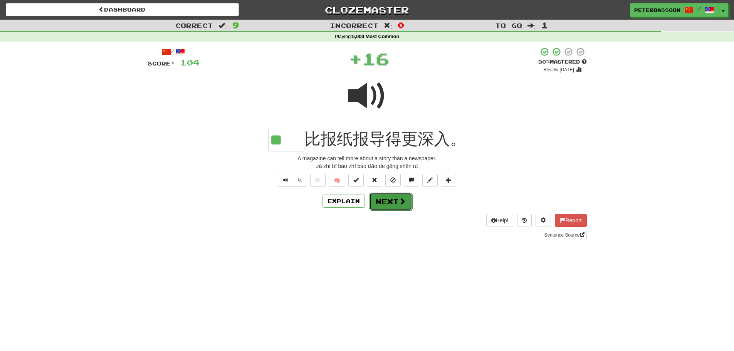
click at [381, 202] on button "Next" at bounding box center [390, 202] width 43 height 18
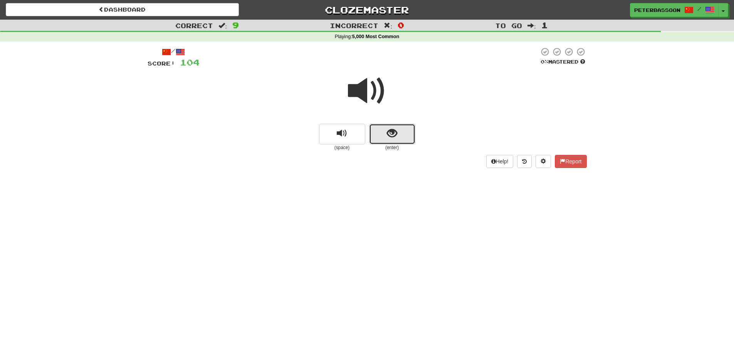
click at [395, 135] on span "show sentence" at bounding box center [392, 133] width 10 height 10
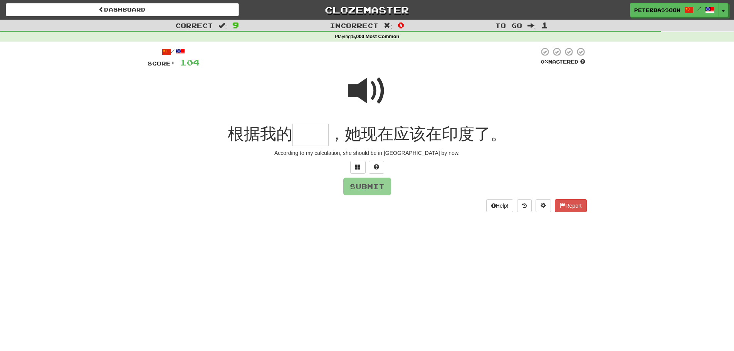
click at [366, 92] on span at bounding box center [367, 91] width 39 height 39
click at [303, 140] on input "text" at bounding box center [310, 135] width 36 height 23
type input "**"
click at [380, 186] on button "Submit" at bounding box center [368, 187] width 48 height 18
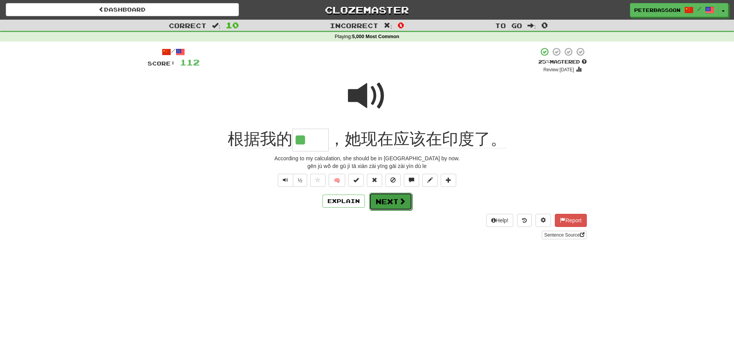
click at [374, 200] on button "Next" at bounding box center [390, 202] width 43 height 18
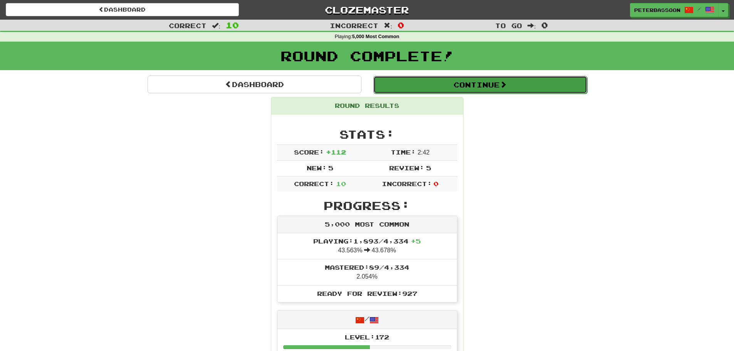
click at [494, 84] on button "Continue" at bounding box center [480, 85] width 214 height 18
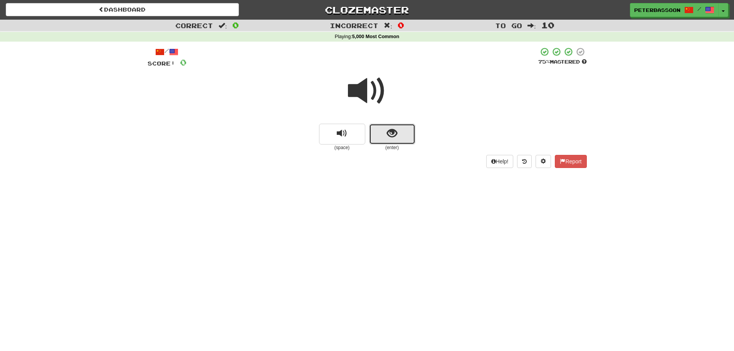
click at [384, 129] on button "show sentence" at bounding box center [392, 134] width 46 height 21
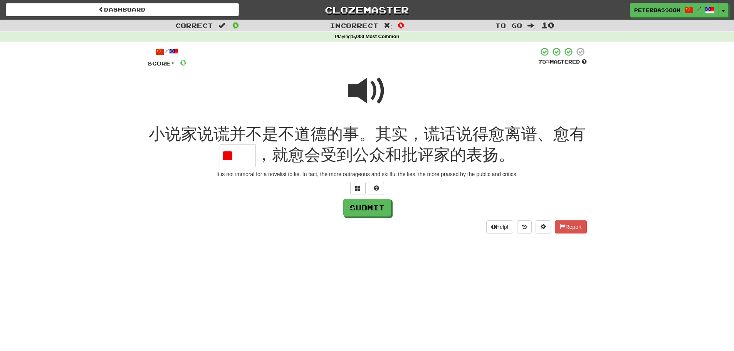
click at [368, 86] on span at bounding box center [367, 91] width 39 height 39
click at [357, 187] on span at bounding box center [357, 187] width 5 height 5
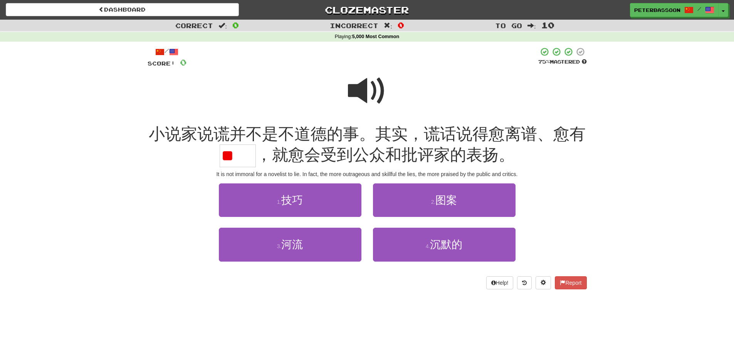
click at [353, 85] on span at bounding box center [367, 91] width 39 height 39
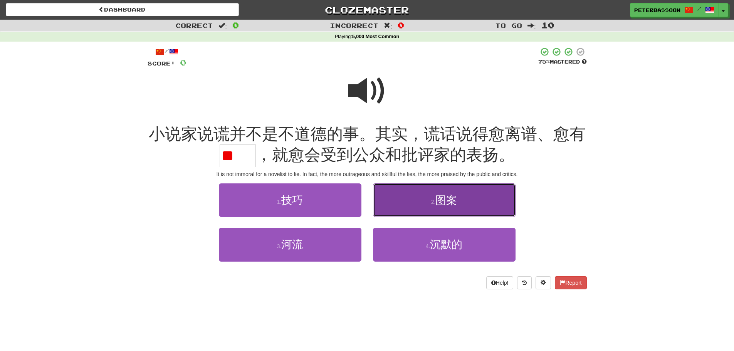
click at [469, 204] on button "2 . 图案" at bounding box center [444, 200] width 143 height 34
type input "**"
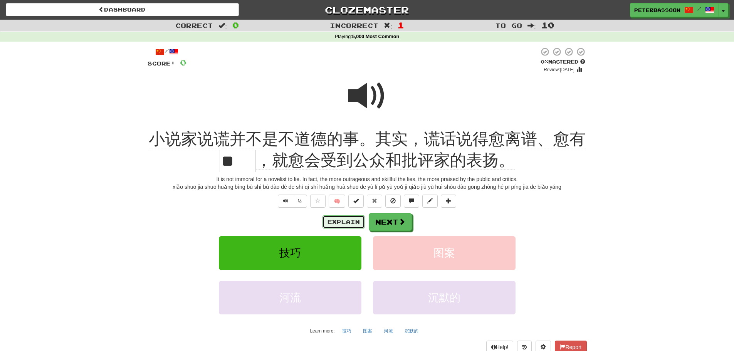
click at [334, 220] on button "Explain" at bounding box center [344, 221] width 42 height 13
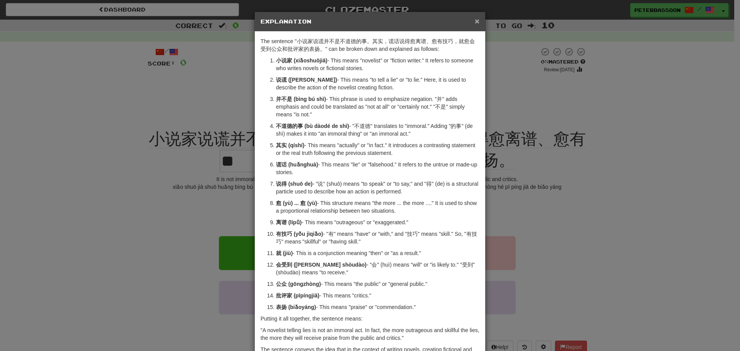
click at [475, 18] on span "×" at bounding box center [477, 21] width 5 height 9
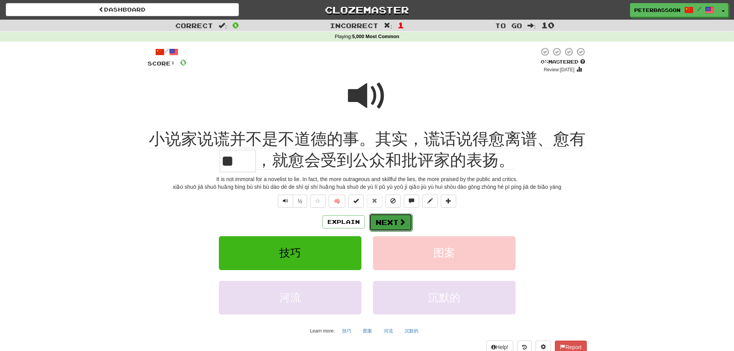
click at [402, 220] on span at bounding box center [402, 221] width 7 height 7
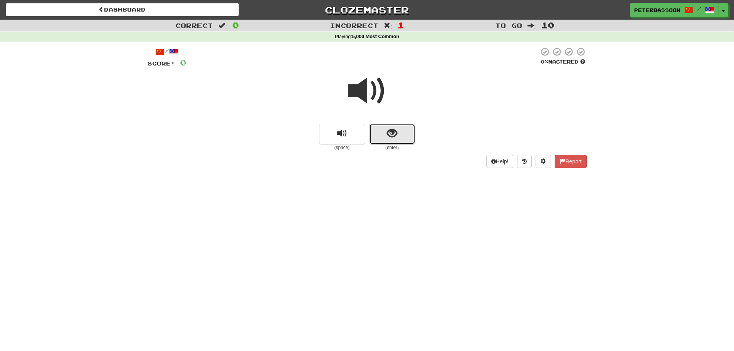
click at [383, 132] on button "show sentence" at bounding box center [392, 134] width 46 height 21
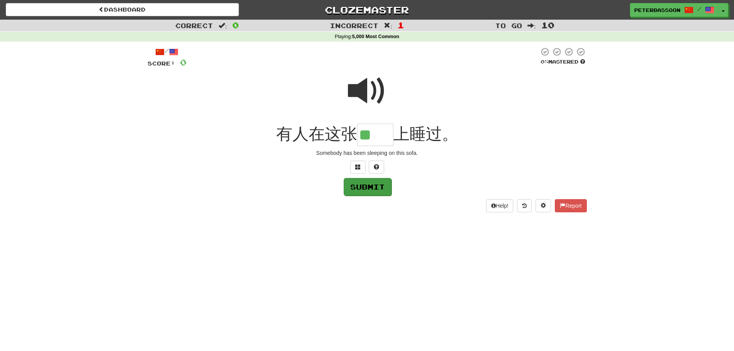
type input "**"
drag, startPoint x: 359, startPoint y: 183, endPoint x: 370, endPoint y: 192, distance: 13.7
click at [359, 182] on button "Submit" at bounding box center [367, 187] width 48 height 18
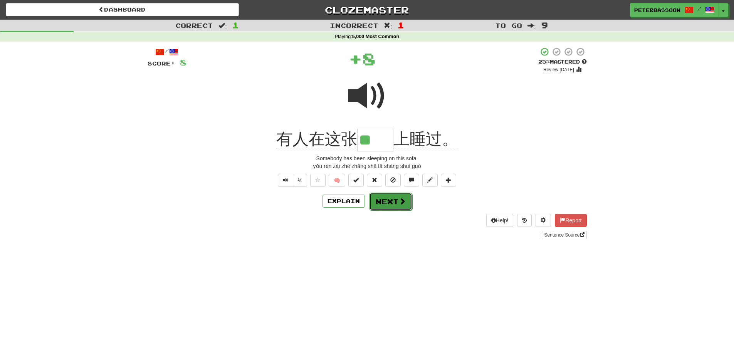
click at [394, 196] on button "Next" at bounding box center [390, 202] width 43 height 18
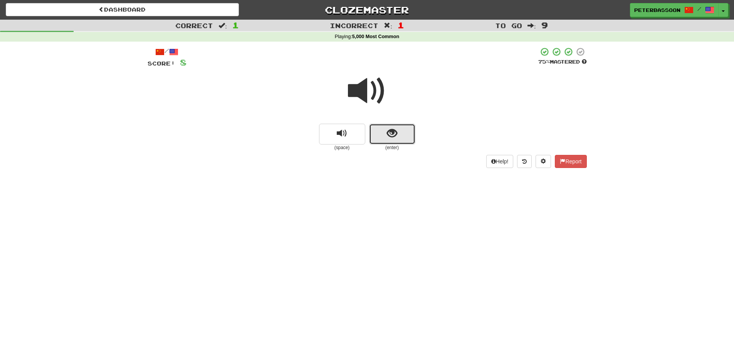
click at [391, 129] on span "show sentence" at bounding box center [392, 133] width 10 height 10
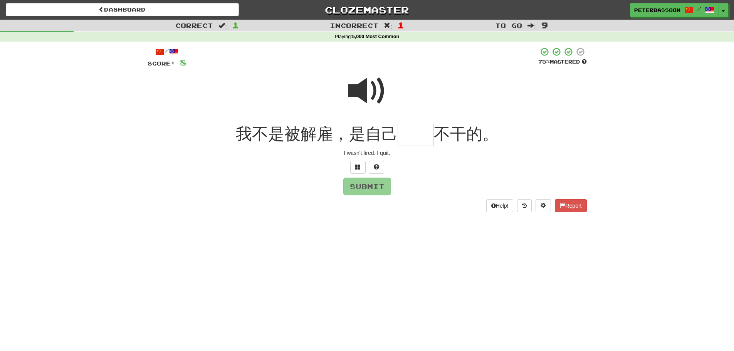
click at [366, 91] on span at bounding box center [367, 91] width 39 height 39
click at [356, 166] on span at bounding box center [357, 166] width 5 height 5
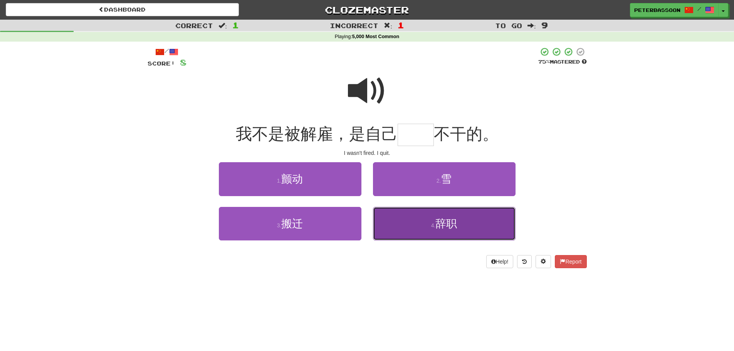
click at [479, 227] on button "4 . 辞职" at bounding box center [444, 224] width 143 height 34
type input "**"
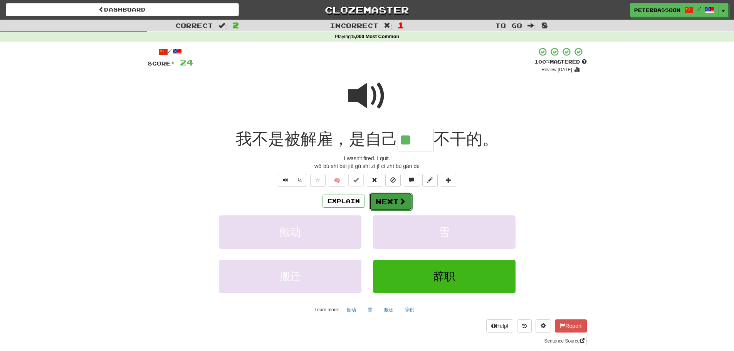
click at [399, 200] on span at bounding box center [402, 201] width 7 height 7
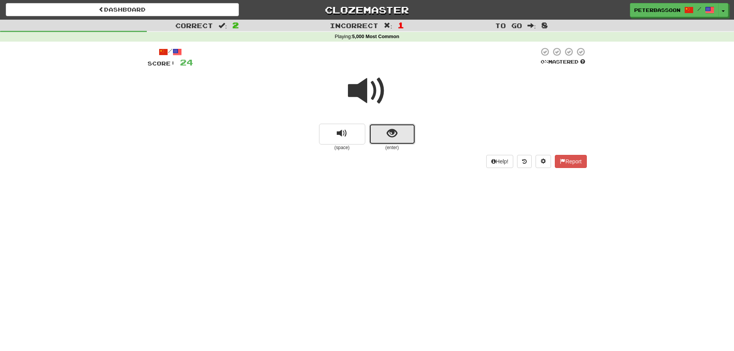
click at [397, 136] on button "show sentence" at bounding box center [392, 134] width 46 height 21
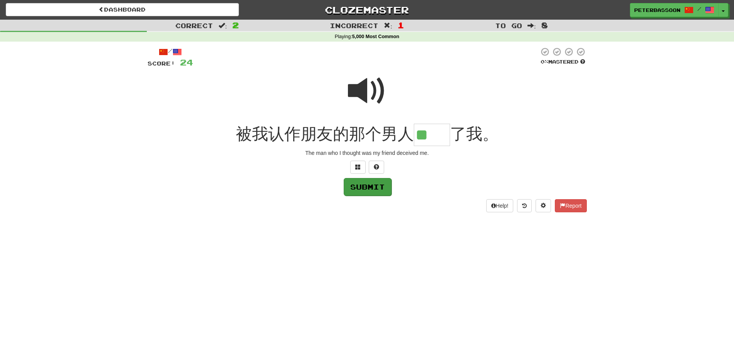
type input "**"
click at [365, 187] on button "Submit" at bounding box center [368, 187] width 48 height 18
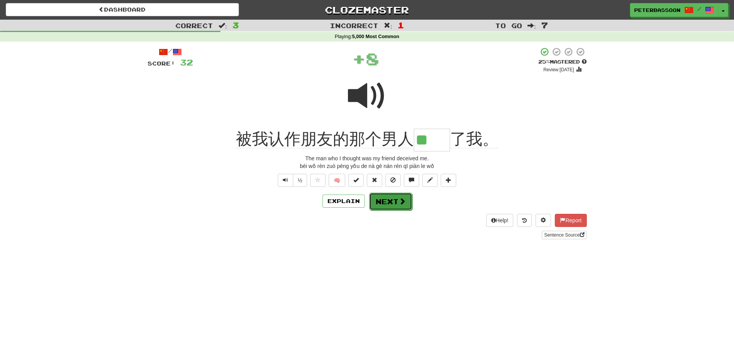
click at [392, 203] on button "Next" at bounding box center [390, 202] width 43 height 18
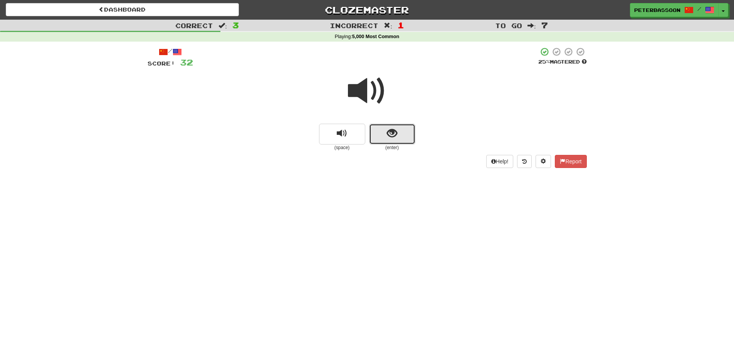
click at [385, 138] on button "show sentence" at bounding box center [392, 134] width 46 height 21
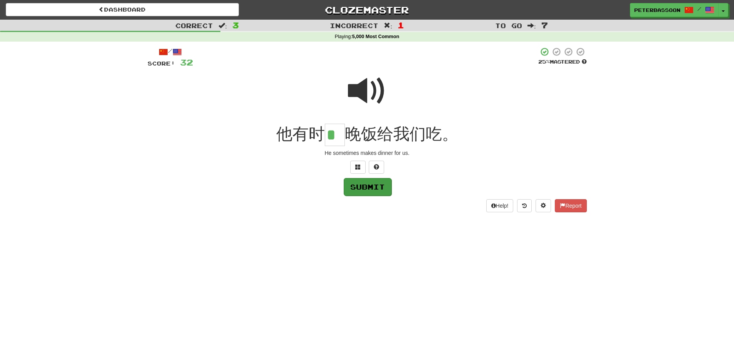
type input "*"
click at [362, 184] on button "Submit" at bounding box center [368, 187] width 48 height 18
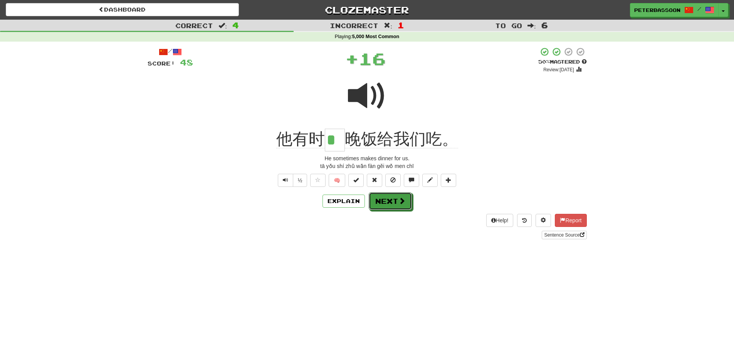
click at [395, 202] on button "Next" at bounding box center [390, 201] width 43 height 18
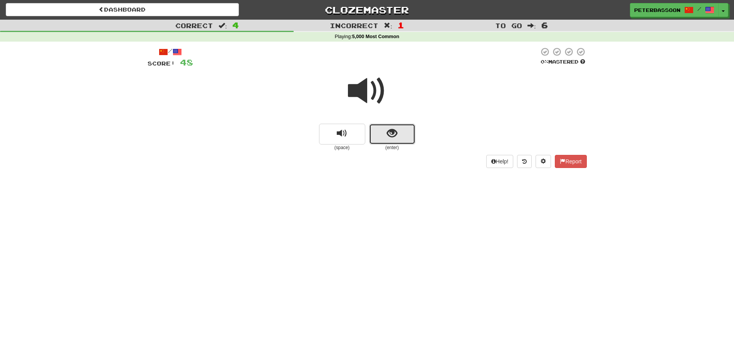
click at [390, 134] on span "show sentence" at bounding box center [392, 133] width 10 height 10
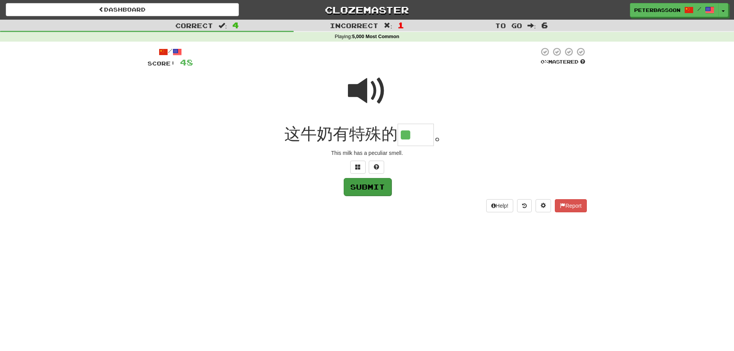
type input "**"
click at [381, 185] on button "Submit" at bounding box center [368, 187] width 48 height 18
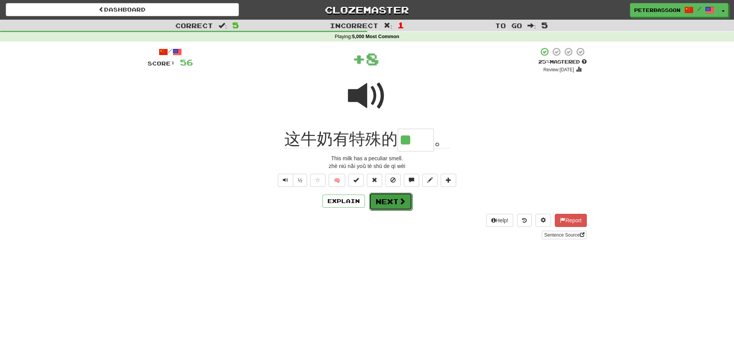
click at [403, 198] on span at bounding box center [402, 201] width 7 height 7
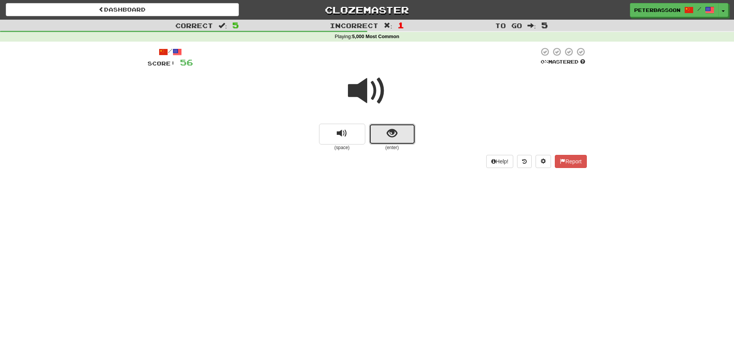
click at [395, 132] on span "show sentence" at bounding box center [392, 133] width 10 height 10
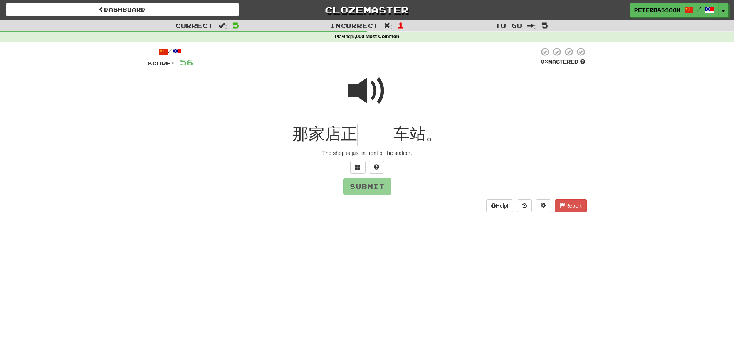
click at [373, 91] on span at bounding box center [367, 91] width 39 height 39
drag, startPoint x: 369, startPoint y: 135, endPoint x: 373, endPoint y: 139, distance: 4.9
click at [370, 136] on input "text" at bounding box center [375, 135] width 36 height 23
click at [365, 85] on span at bounding box center [367, 91] width 39 height 39
click at [376, 139] on input "text" at bounding box center [375, 135] width 36 height 23
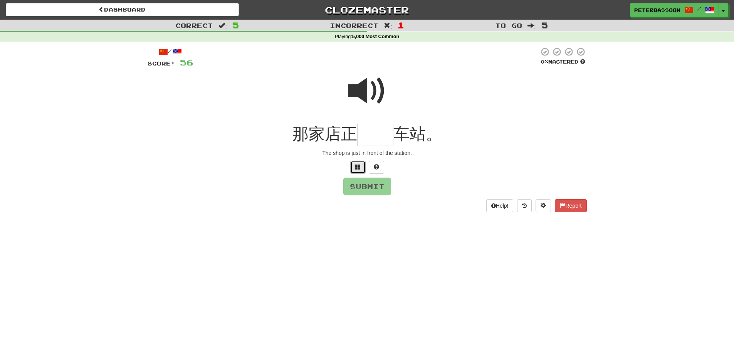
click at [357, 168] on span at bounding box center [357, 166] width 5 height 5
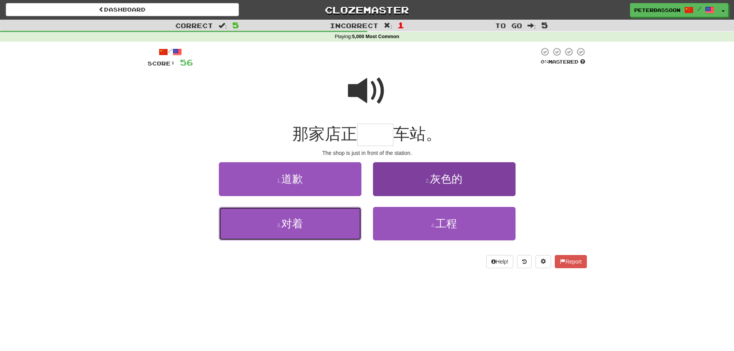
drag, startPoint x: 304, startPoint y: 220, endPoint x: 465, endPoint y: 231, distance: 160.7
click at [307, 220] on button "3 . 对着" at bounding box center [290, 224] width 143 height 34
type input "**"
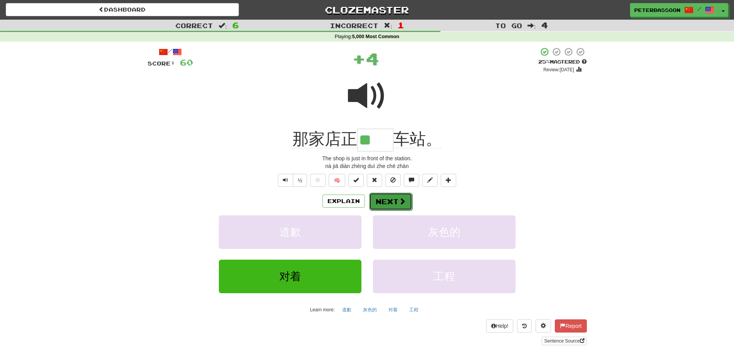
click at [395, 202] on button "Next" at bounding box center [390, 202] width 43 height 18
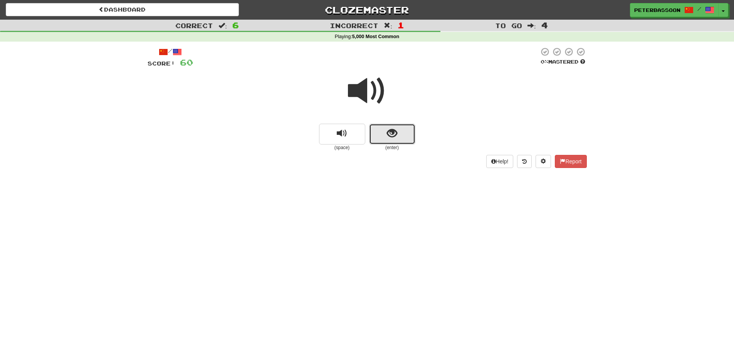
click at [400, 132] on button "show sentence" at bounding box center [392, 134] width 46 height 21
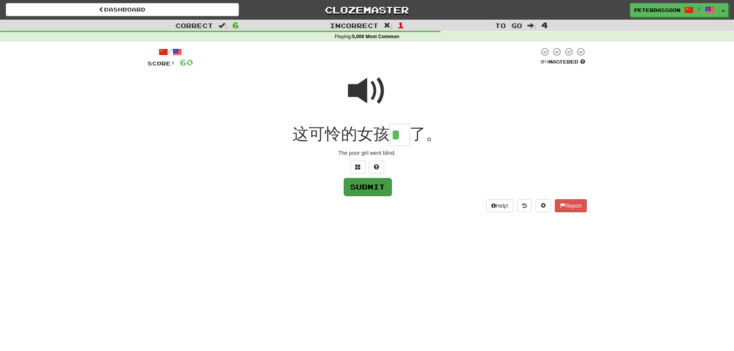
type input "*"
click at [365, 190] on button "Submit" at bounding box center [368, 187] width 48 height 18
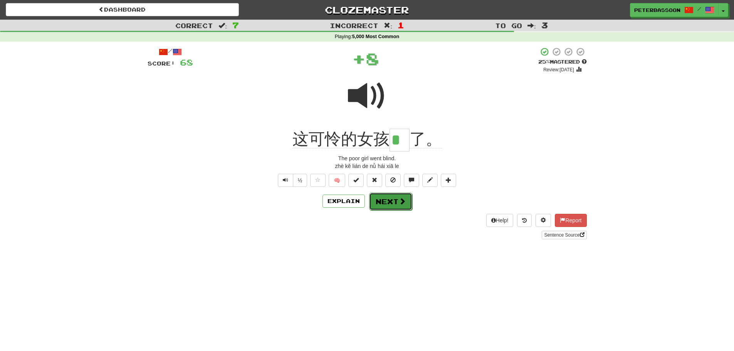
click at [389, 197] on button "Next" at bounding box center [390, 202] width 43 height 18
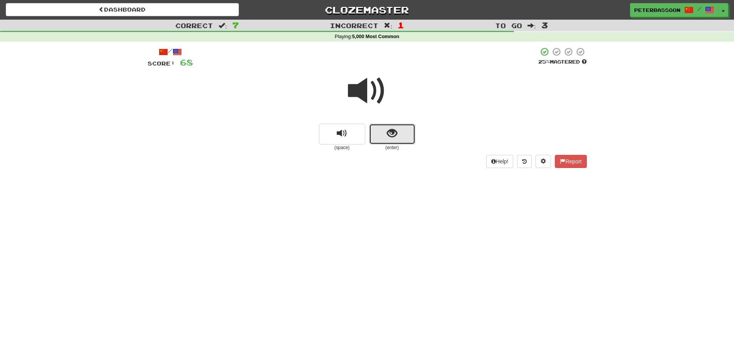
click at [388, 129] on span "show sentence" at bounding box center [392, 133] width 10 height 10
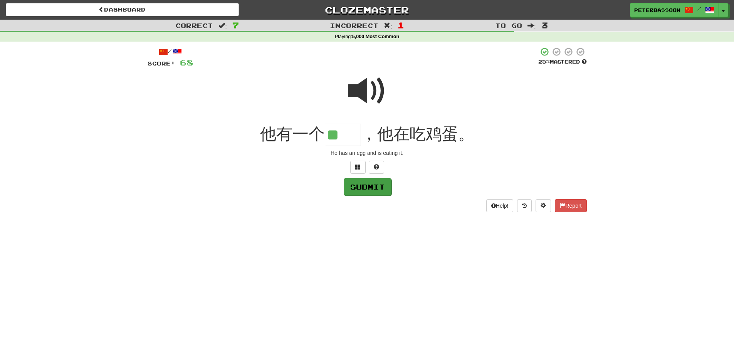
type input "**"
click at [371, 187] on button "Submit" at bounding box center [368, 187] width 48 height 18
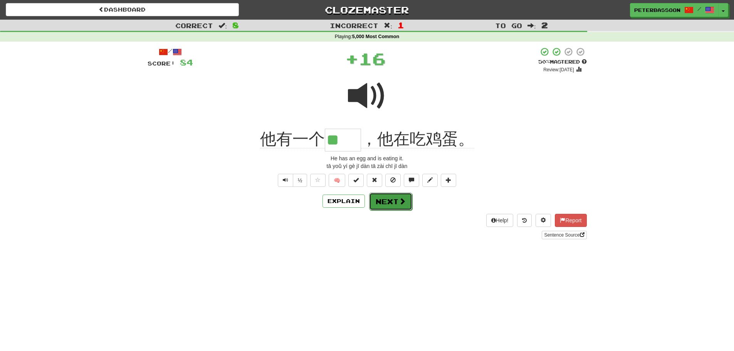
click at [391, 198] on button "Next" at bounding box center [390, 202] width 43 height 18
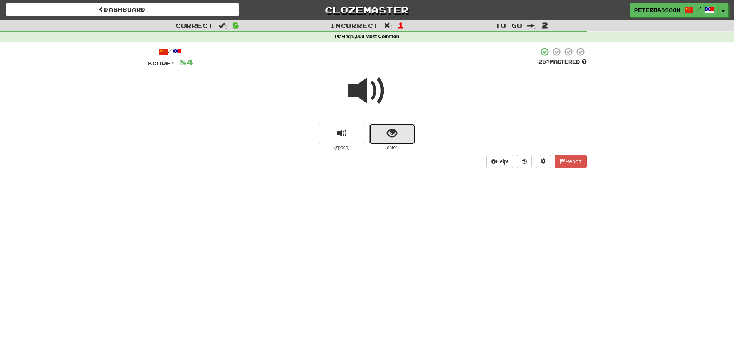
click at [388, 126] on button "show sentence" at bounding box center [392, 134] width 46 height 21
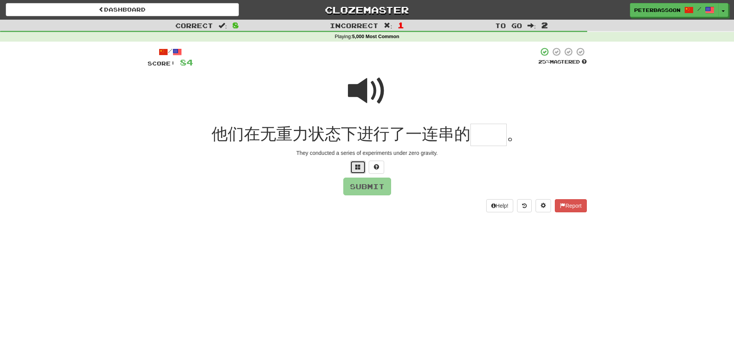
click at [354, 165] on button at bounding box center [357, 167] width 15 height 13
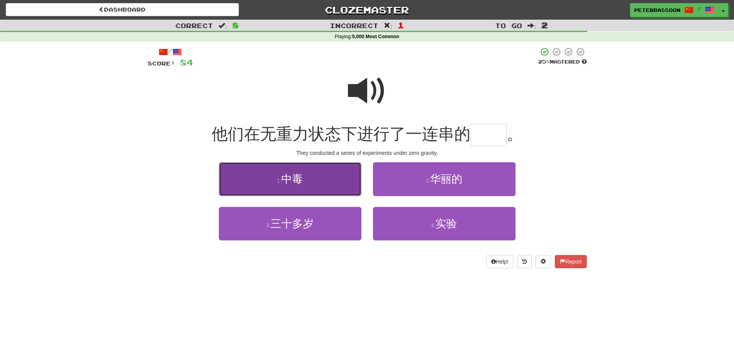
click at [319, 188] on button "1 . 中毒" at bounding box center [290, 179] width 143 height 34
type input "**"
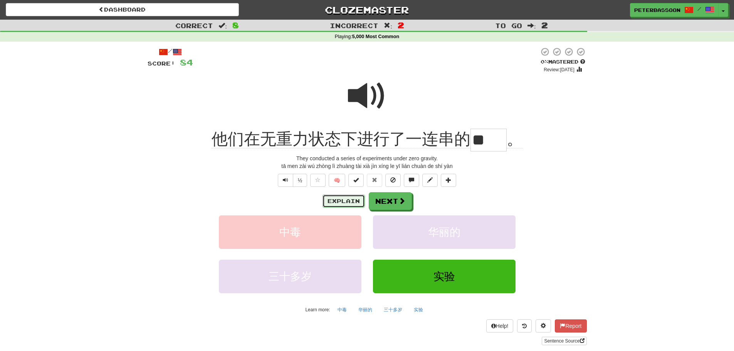
click at [337, 200] on button "Explain" at bounding box center [344, 201] width 42 height 13
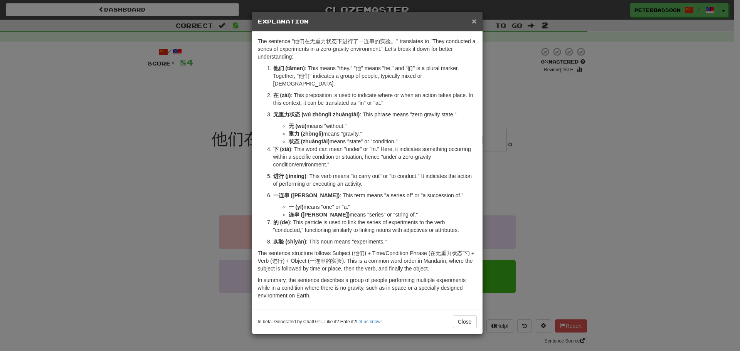
click at [473, 17] on span "×" at bounding box center [474, 21] width 5 height 9
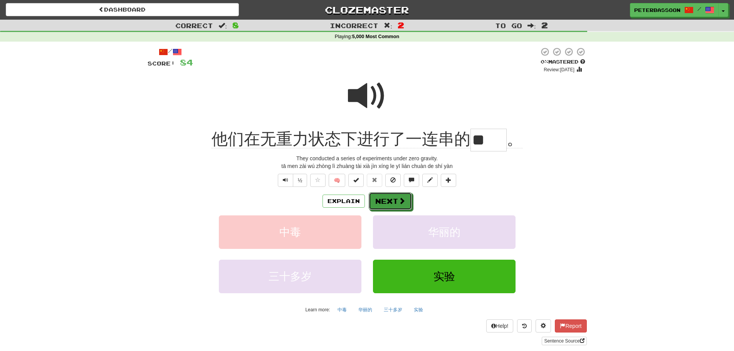
drag, startPoint x: 386, startPoint y: 197, endPoint x: 430, endPoint y: 198, distance: 43.9
click at [387, 197] on button "Next" at bounding box center [390, 201] width 43 height 18
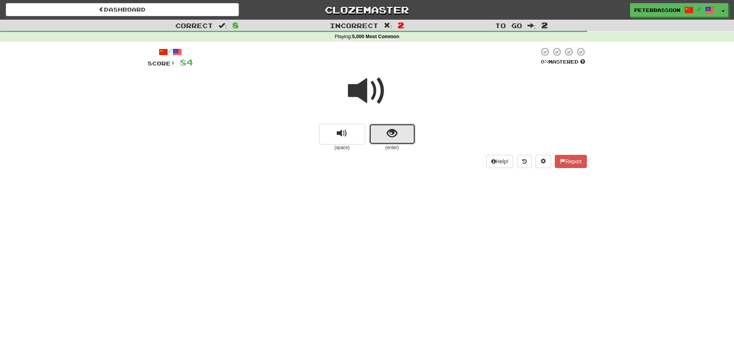
click at [386, 136] on button "show sentence" at bounding box center [392, 134] width 46 height 21
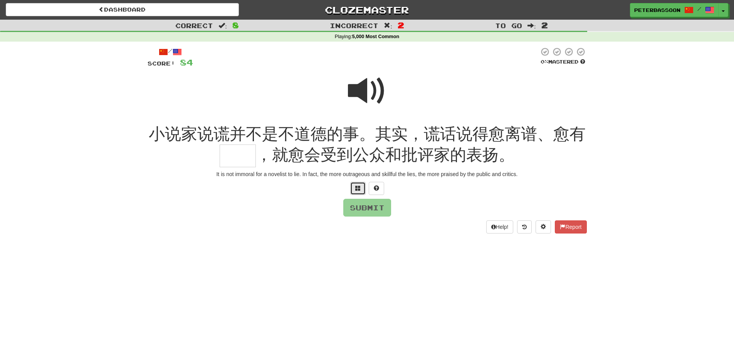
click at [358, 186] on span at bounding box center [357, 187] width 5 height 5
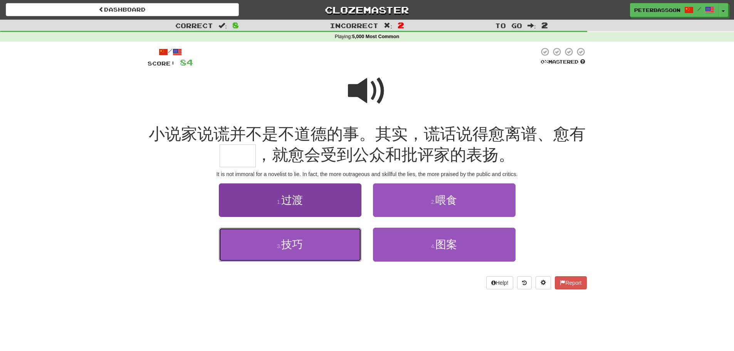
drag, startPoint x: 296, startPoint y: 246, endPoint x: 344, endPoint y: 236, distance: 49.1
click at [297, 245] on span "技巧" at bounding box center [292, 245] width 22 height 12
type input "**"
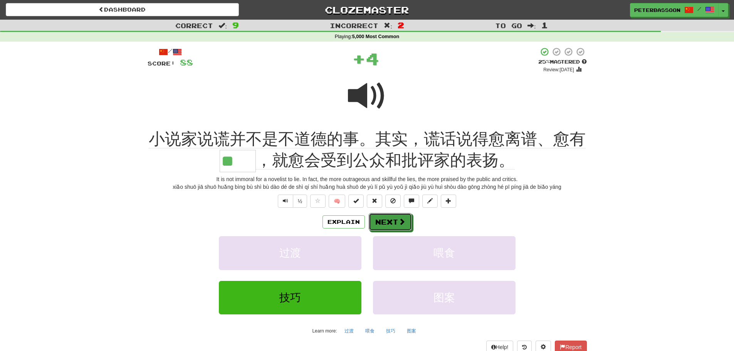
drag, startPoint x: 395, startPoint y: 221, endPoint x: 402, endPoint y: 219, distance: 7.1
click at [396, 220] on button "Next" at bounding box center [390, 222] width 43 height 18
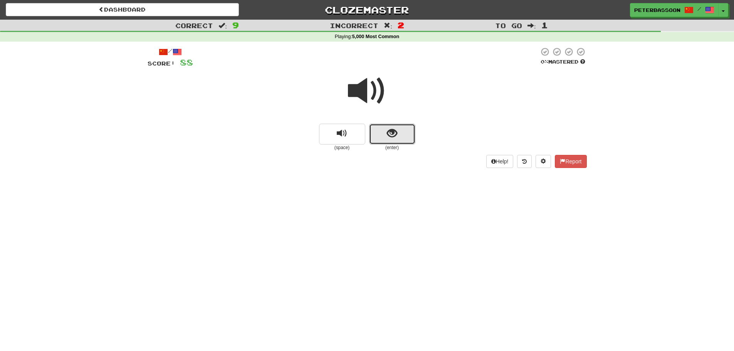
click at [406, 129] on button "show sentence" at bounding box center [392, 134] width 46 height 21
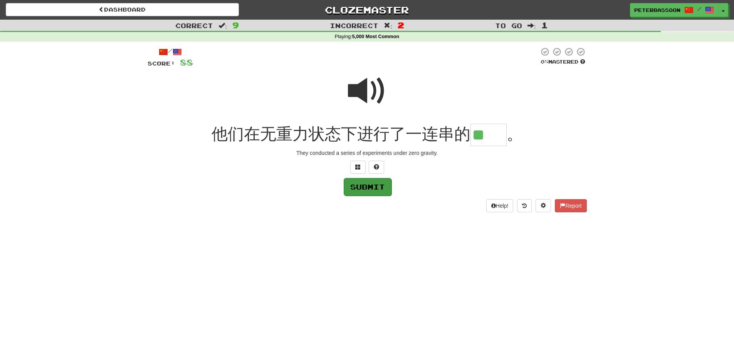
type input "**"
drag, startPoint x: 359, startPoint y: 187, endPoint x: 363, endPoint y: 188, distance: 4.3
click at [359, 187] on button "Submit" at bounding box center [367, 187] width 48 height 18
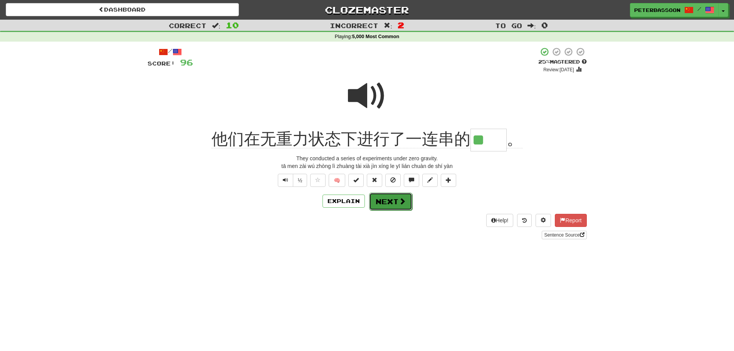
click at [393, 198] on button "Next" at bounding box center [390, 202] width 43 height 18
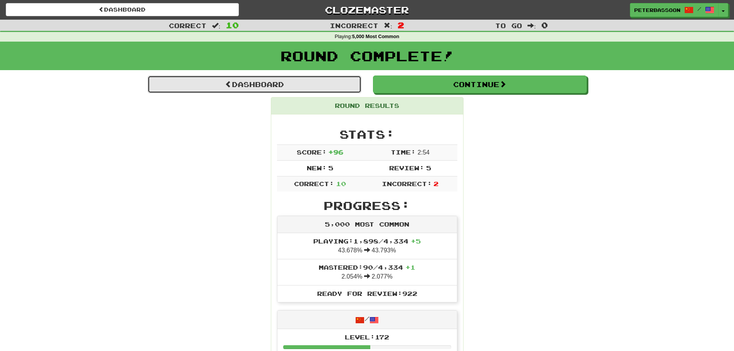
click at [279, 82] on link "Dashboard" at bounding box center [255, 85] width 214 height 18
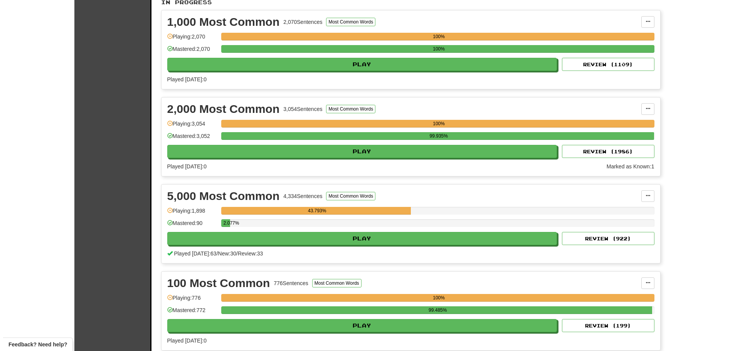
scroll to position [231, 0]
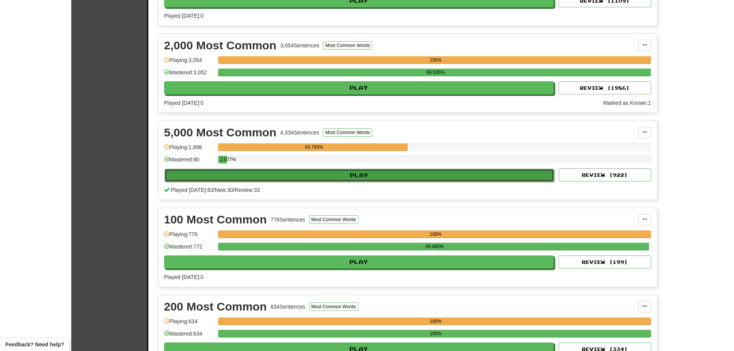
click at [383, 175] on button "Play" at bounding box center [360, 175] width 390 height 13
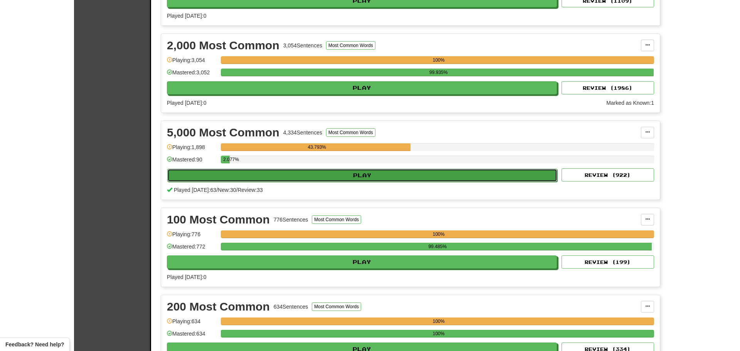
select select "**"
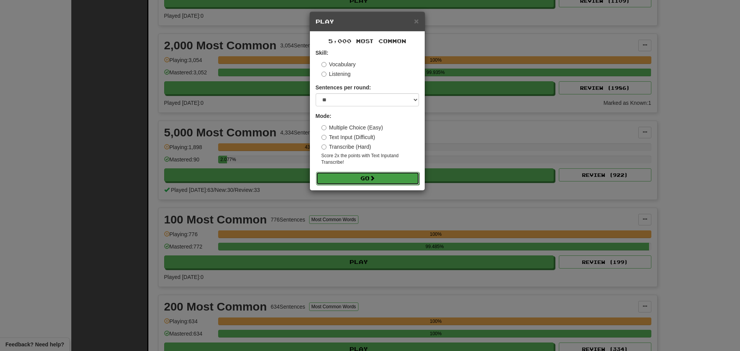
click at [362, 173] on button "Go" at bounding box center [367, 178] width 103 height 13
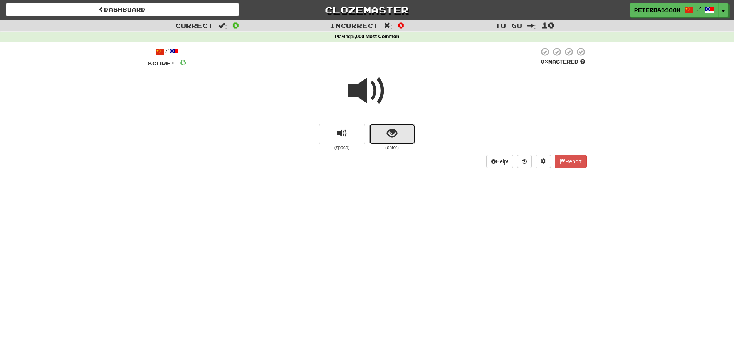
click at [398, 133] on button "show sentence" at bounding box center [392, 134] width 46 height 21
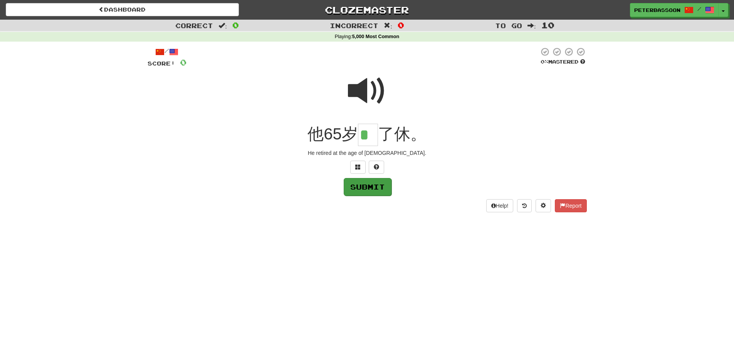
type input "*"
drag, startPoint x: 371, startPoint y: 185, endPoint x: 413, endPoint y: 172, distance: 43.0
click at [371, 184] on button "Submit" at bounding box center [367, 187] width 48 height 18
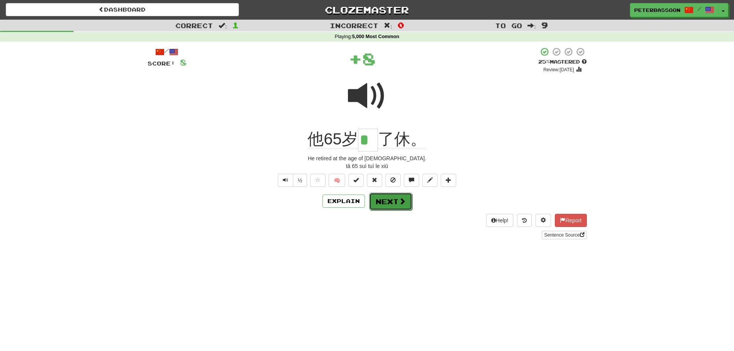
click at [395, 199] on button "Next" at bounding box center [390, 202] width 43 height 18
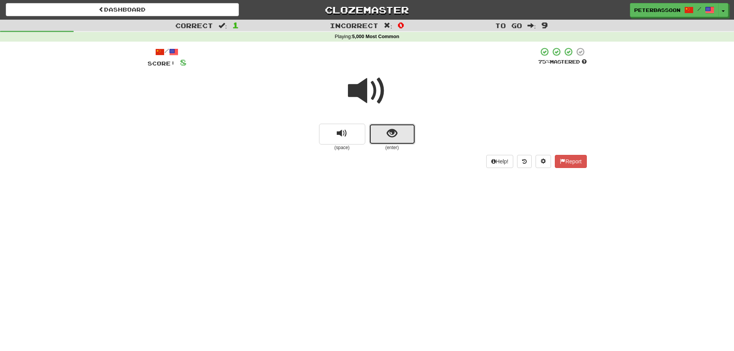
drag, startPoint x: 393, startPoint y: 126, endPoint x: 398, endPoint y: 127, distance: 5.9
click at [398, 127] on button "show sentence" at bounding box center [392, 134] width 46 height 21
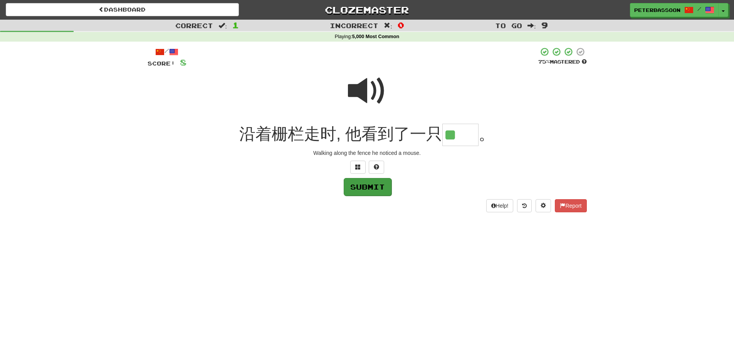
type input "**"
drag, startPoint x: 370, startPoint y: 184, endPoint x: 402, endPoint y: 185, distance: 32.8
click at [370, 184] on button "Submit" at bounding box center [367, 187] width 48 height 18
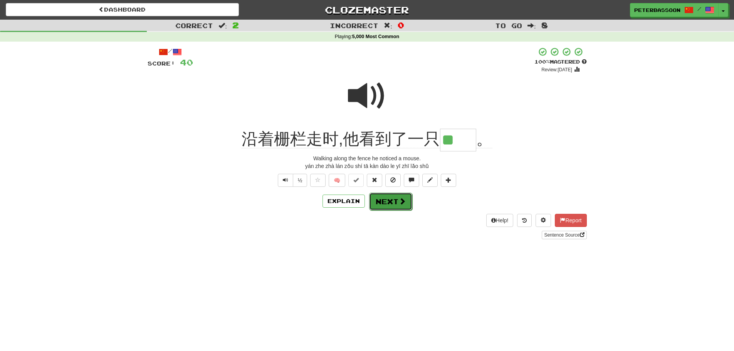
click at [386, 202] on button "Next" at bounding box center [390, 202] width 43 height 18
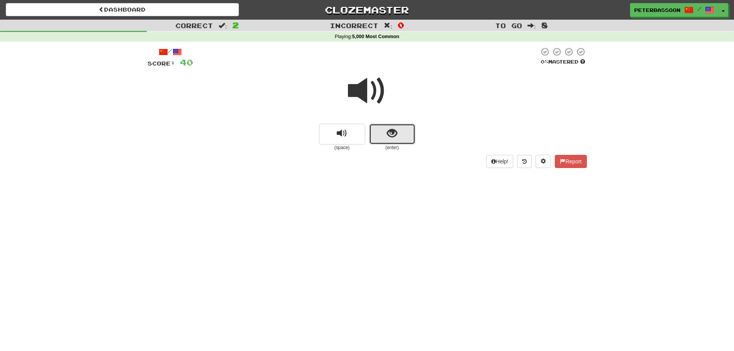
drag, startPoint x: 383, startPoint y: 128, endPoint x: 510, endPoint y: 113, distance: 127.2
click at [388, 126] on button "show sentence" at bounding box center [392, 134] width 46 height 21
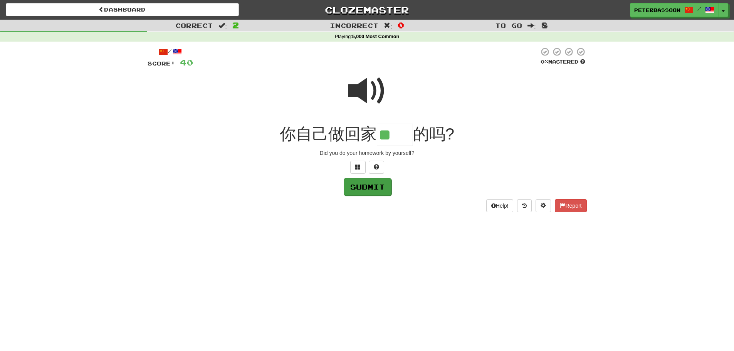
type input "**"
click at [365, 187] on button "Submit" at bounding box center [367, 187] width 48 height 18
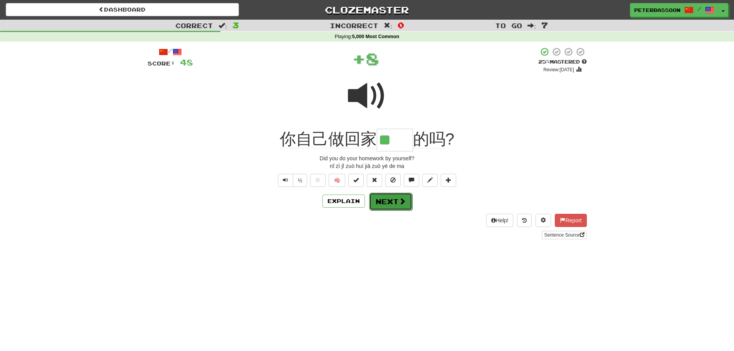
click at [399, 198] on span at bounding box center [402, 201] width 7 height 7
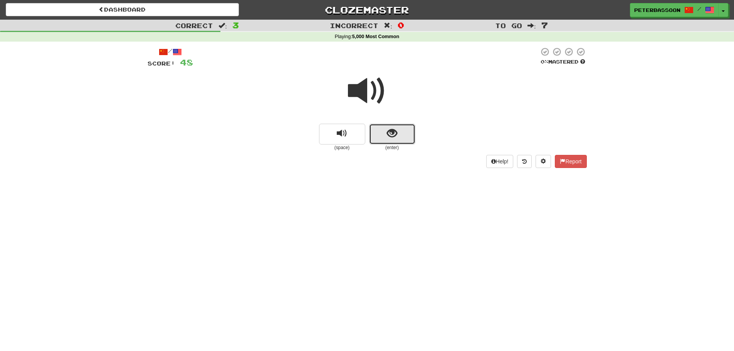
click at [384, 130] on button "show sentence" at bounding box center [392, 134] width 46 height 21
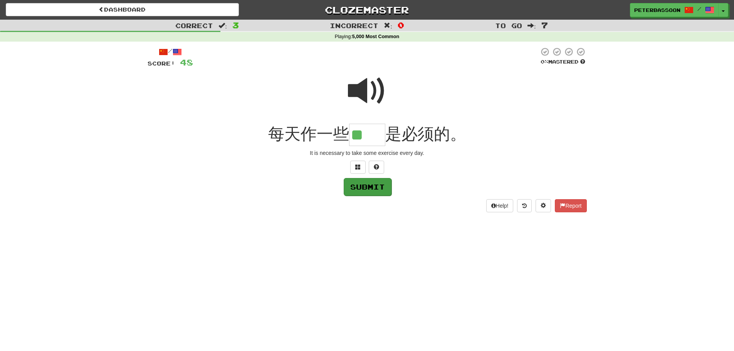
type input "**"
drag, startPoint x: 368, startPoint y: 188, endPoint x: 435, endPoint y: 187, distance: 67.4
click at [369, 188] on button "Submit" at bounding box center [367, 187] width 48 height 18
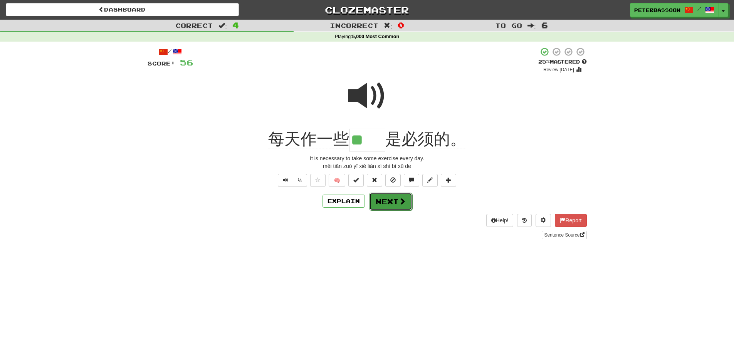
click at [393, 202] on button "Next" at bounding box center [390, 202] width 43 height 18
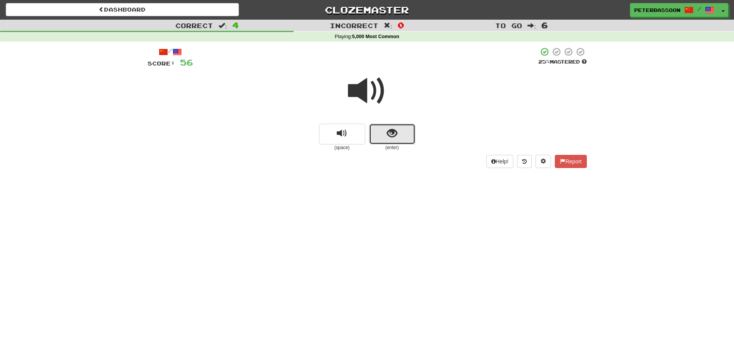
click at [402, 135] on button "show sentence" at bounding box center [392, 134] width 46 height 21
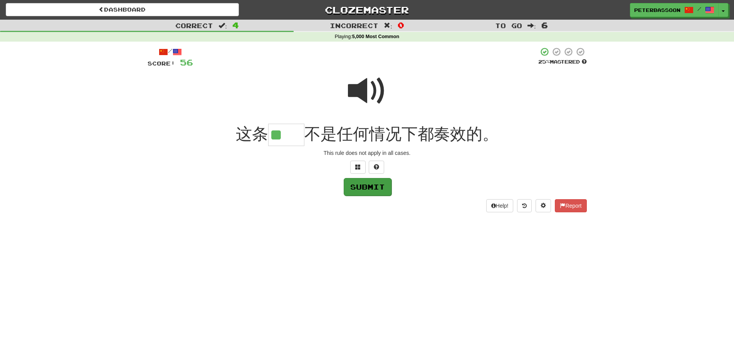
type input "**"
click at [375, 187] on button "Submit" at bounding box center [368, 187] width 48 height 18
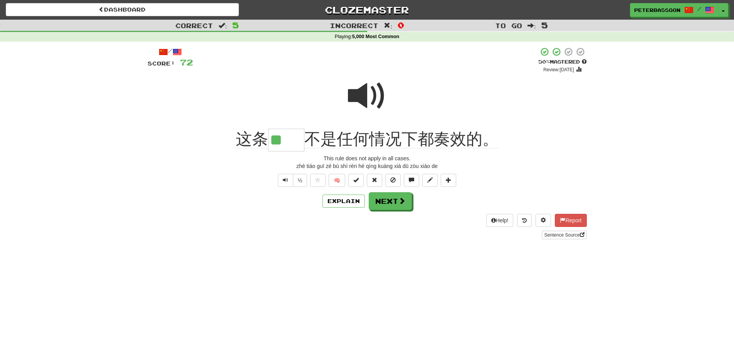
click at [395, 191] on div "/ Score: 72 + 16 50 % Mastered Review: 2025-08-29 这条 ** 不是任何情况下都奏效的。 This rule …" at bounding box center [367, 143] width 439 height 192
click at [396, 200] on button "Next" at bounding box center [390, 202] width 43 height 18
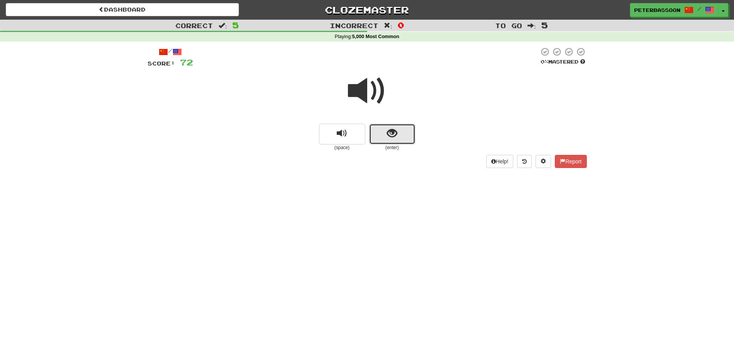
click at [390, 129] on span "show sentence" at bounding box center [392, 133] width 10 height 10
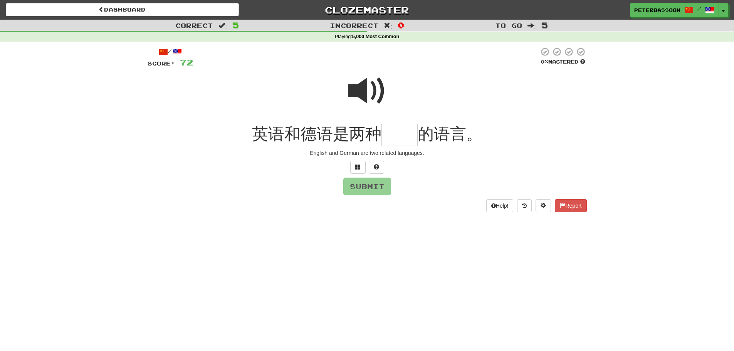
click at [360, 90] on span at bounding box center [367, 91] width 39 height 39
click at [406, 139] on input "text" at bounding box center [399, 135] width 36 height 23
type input "**"
click at [367, 185] on button "Submit" at bounding box center [368, 187] width 48 height 18
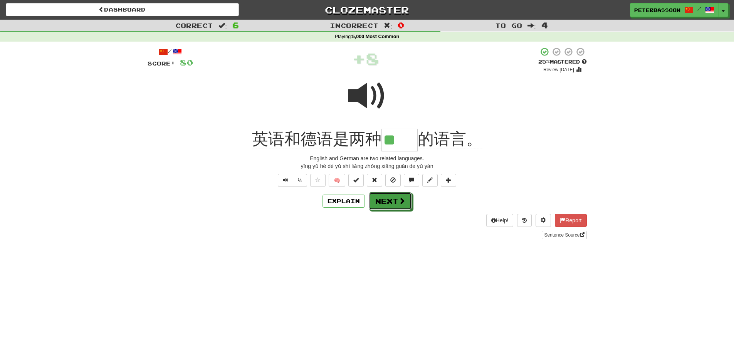
click at [393, 201] on button "Next" at bounding box center [390, 201] width 43 height 18
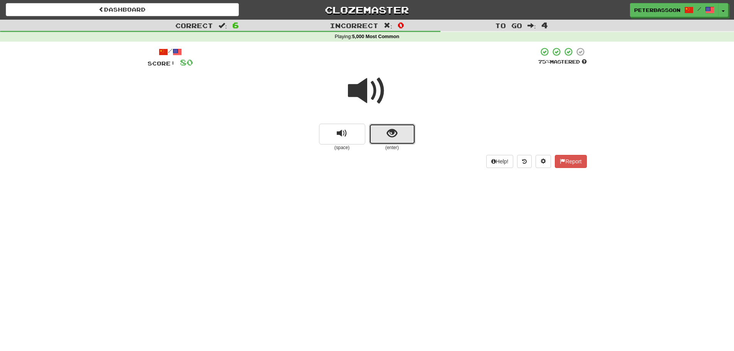
click at [386, 129] on button "show sentence" at bounding box center [392, 134] width 46 height 21
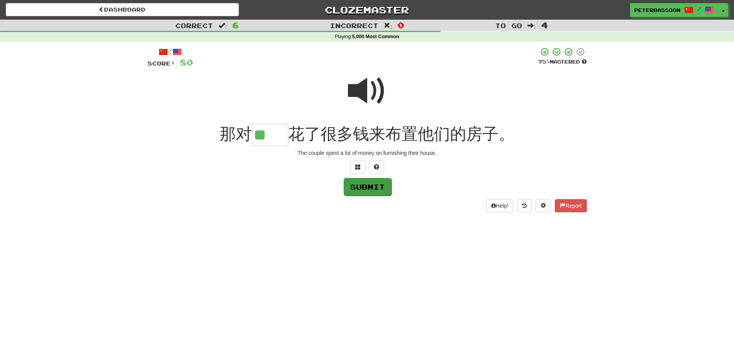
type input "**"
click at [360, 185] on button "Submit" at bounding box center [368, 187] width 48 height 18
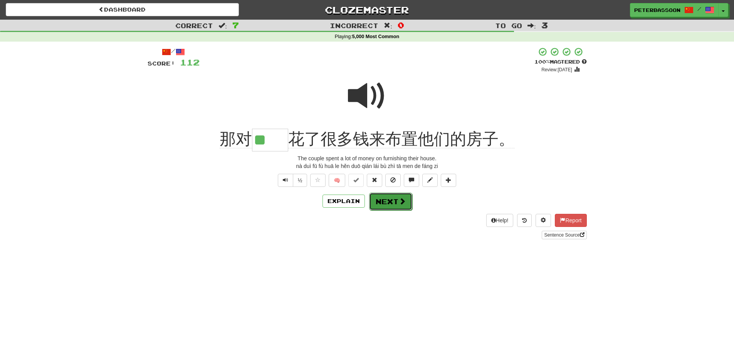
click at [390, 202] on button "Next" at bounding box center [390, 202] width 43 height 18
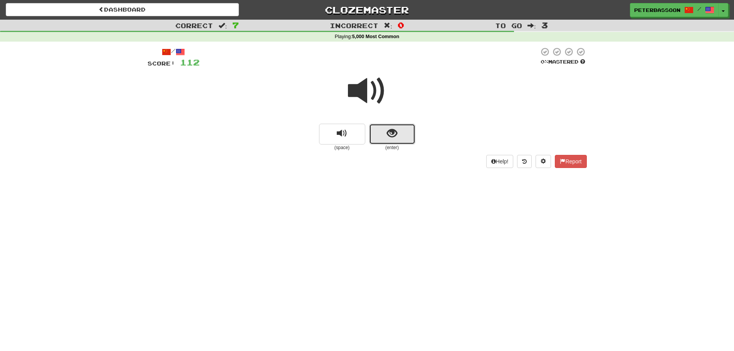
click at [391, 129] on span "show sentence" at bounding box center [392, 133] width 10 height 10
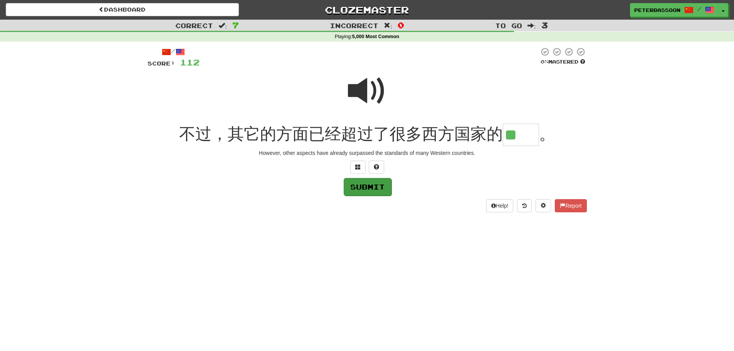
type input "**"
click at [364, 188] on button "Submit" at bounding box center [368, 187] width 48 height 18
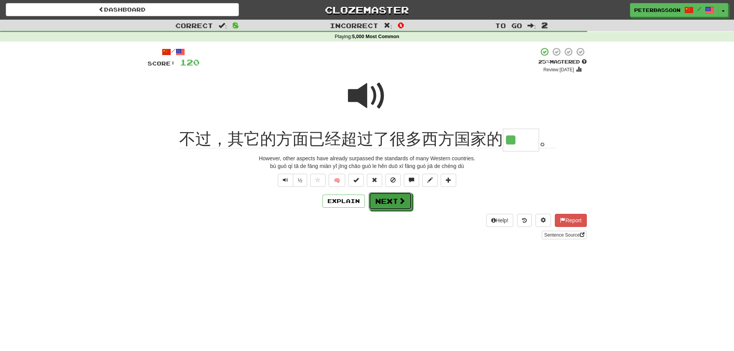
click at [392, 202] on button "Next" at bounding box center [390, 201] width 43 height 18
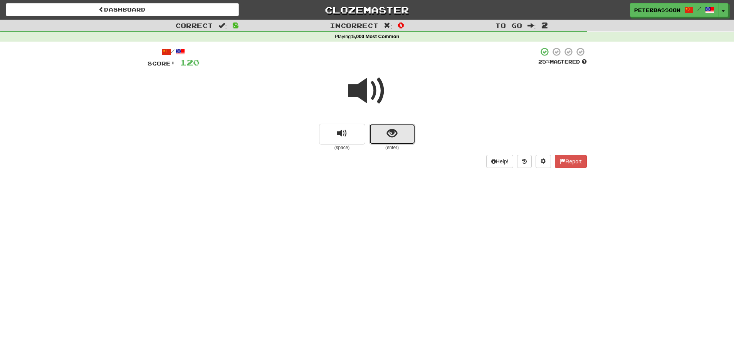
click at [395, 134] on span "show sentence" at bounding box center [392, 133] width 10 height 10
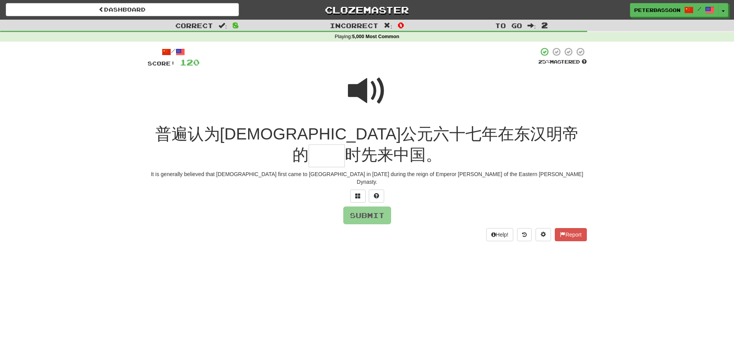
click at [359, 82] on span at bounding box center [367, 91] width 39 height 39
click at [356, 193] on span at bounding box center [357, 195] width 5 height 5
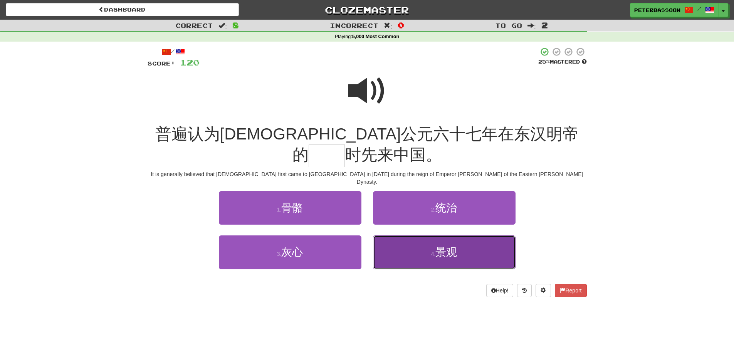
click at [465, 235] on button "4 . 景观" at bounding box center [444, 252] width 143 height 34
type input "**"
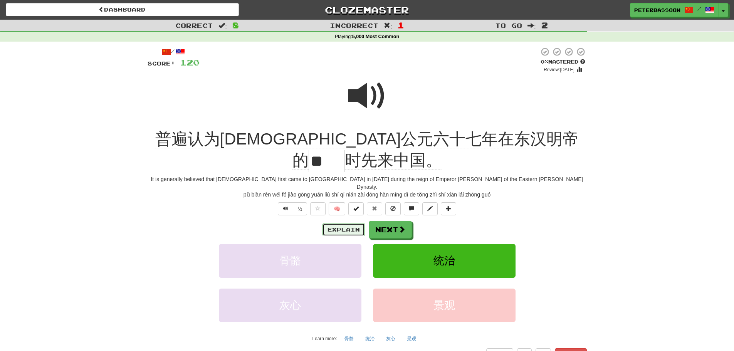
drag, startPoint x: 346, startPoint y: 198, endPoint x: 349, endPoint y: 200, distance: 4.0
click at [349, 223] on button "Explain" at bounding box center [344, 229] width 42 height 13
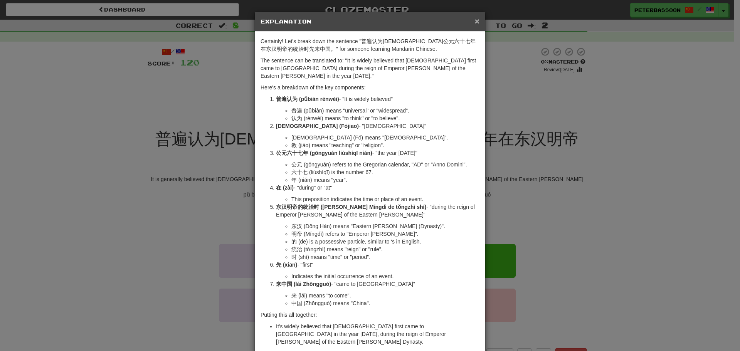
click at [475, 18] on span "×" at bounding box center [477, 21] width 5 height 9
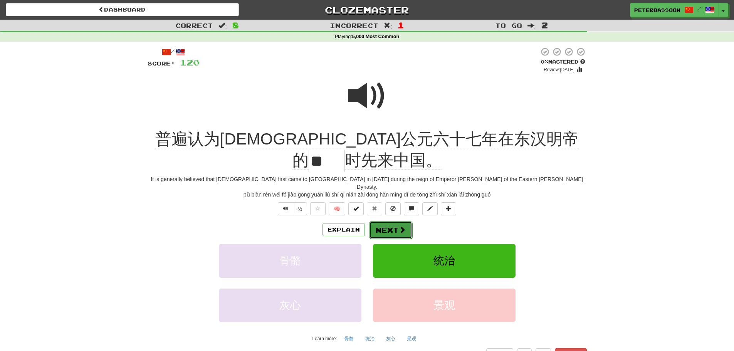
click at [390, 221] on button "Next" at bounding box center [390, 230] width 43 height 18
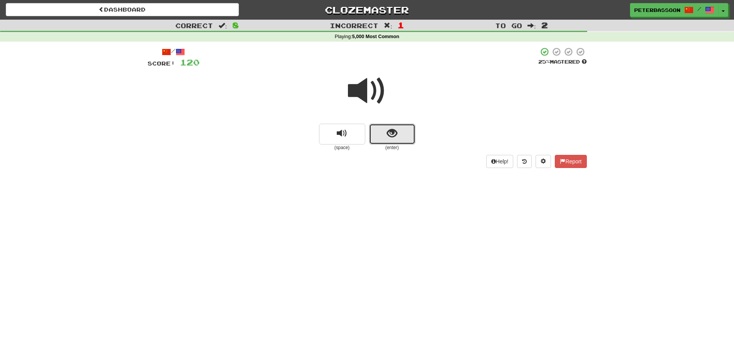
click at [388, 130] on span "show sentence" at bounding box center [392, 133] width 10 height 10
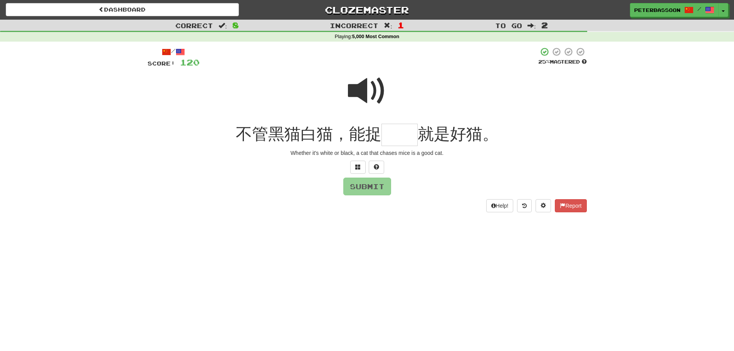
click at [363, 90] on span at bounding box center [367, 91] width 39 height 39
click at [399, 137] on input "text" at bounding box center [399, 135] width 36 height 23
type input "**"
click at [369, 184] on button "Submit" at bounding box center [368, 187] width 48 height 18
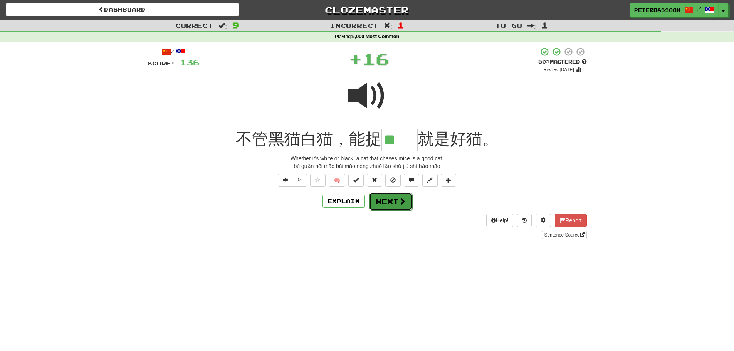
click at [396, 201] on button "Next" at bounding box center [390, 202] width 43 height 18
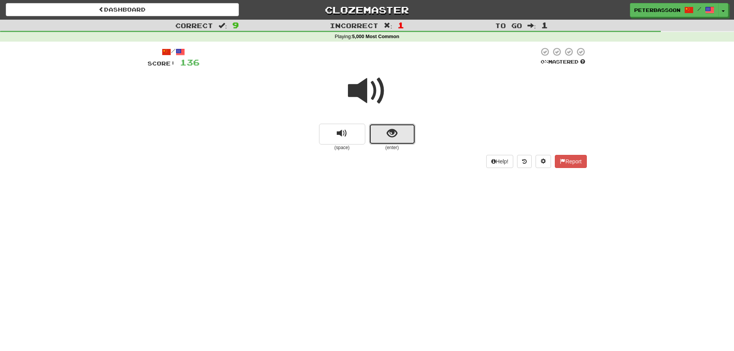
click at [398, 129] on button "show sentence" at bounding box center [392, 134] width 46 height 21
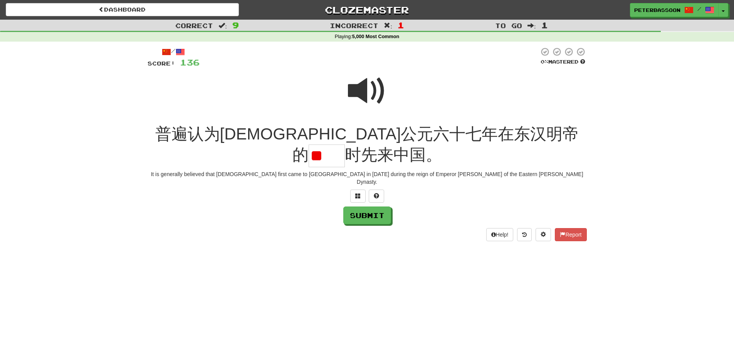
type input "*"
type input "**"
click at [378, 207] on button "Submit" at bounding box center [368, 216] width 48 height 18
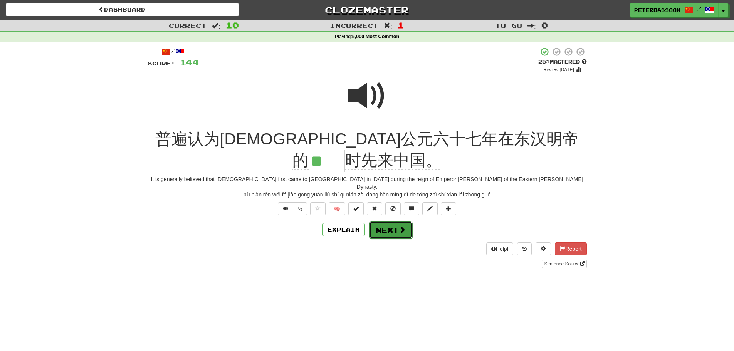
click at [397, 221] on button "Next" at bounding box center [390, 230] width 43 height 18
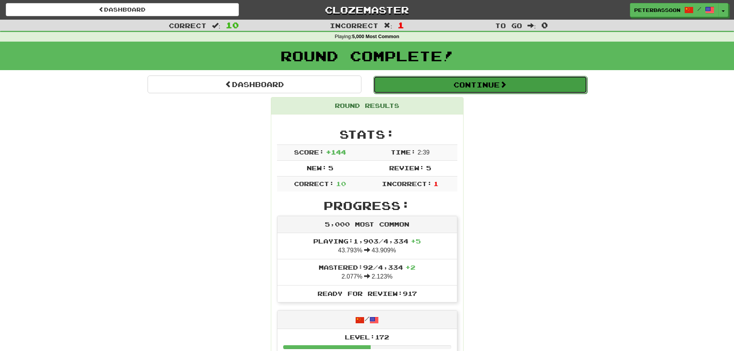
click at [481, 84] on button "Continue" at bounding box center [480, 85] width 214 height 18
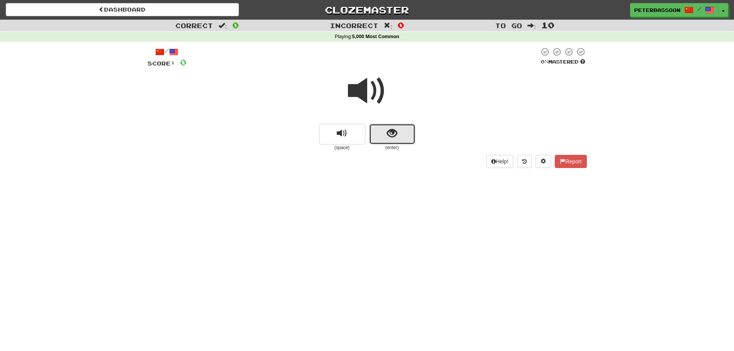
click at [402, 134] on button "show sentence" at bounding box center [392, 134] width 46 height 21
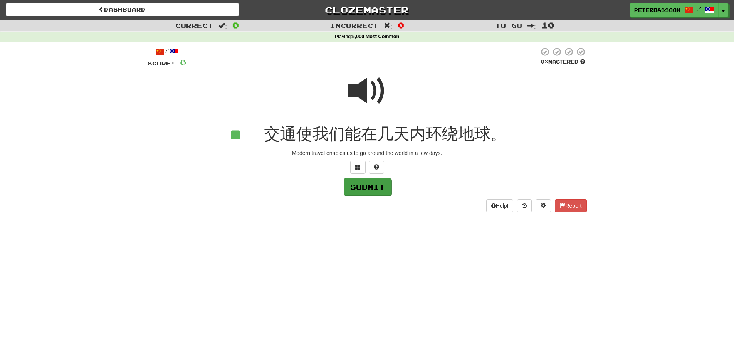
type input "**"
click at [372, 187] on button "Submit" at bounding box center [368, 187] width 48 height 18
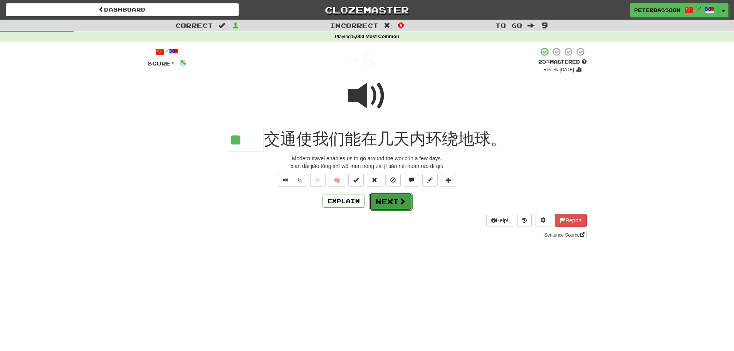
click at [393, 203] on button "Next" at bounding box center [390, 202] width 43 height 18
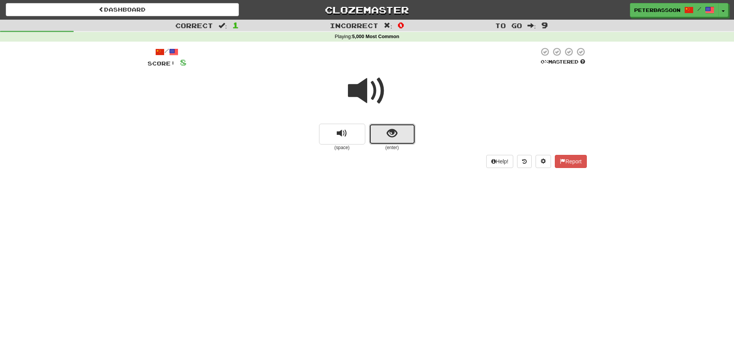
click at [392, 136] on span "show sentence" at bounding box center [392, 133] width 10 height 10
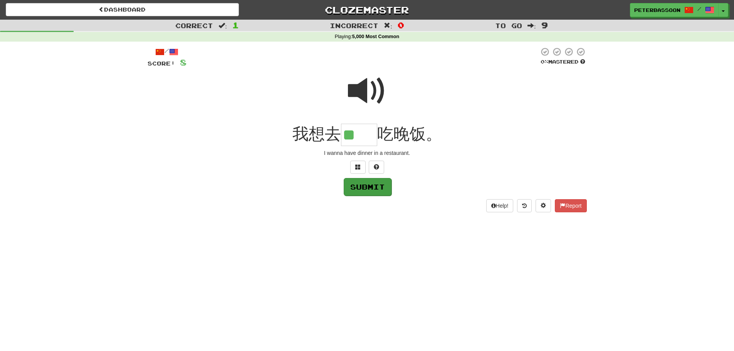
type input "**"
click at [374, 187] on button "Submit" at bounding box center [368, 187] width 48 height 18
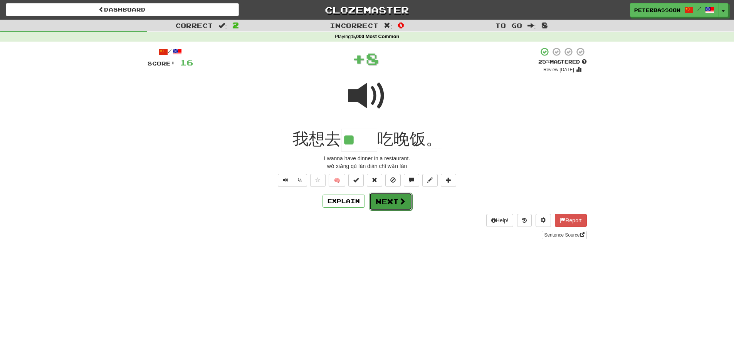
click at [400, 200] on span at bounding box center [402, 201] width 7 height 7
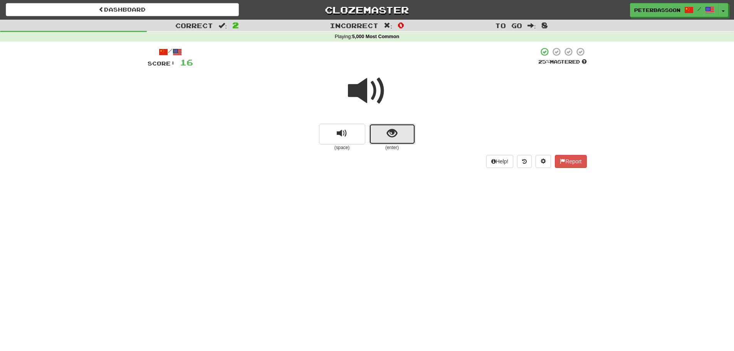
click at [384, 134] on button "show sentence" at bounding box center [392, 134] width 46 height 21
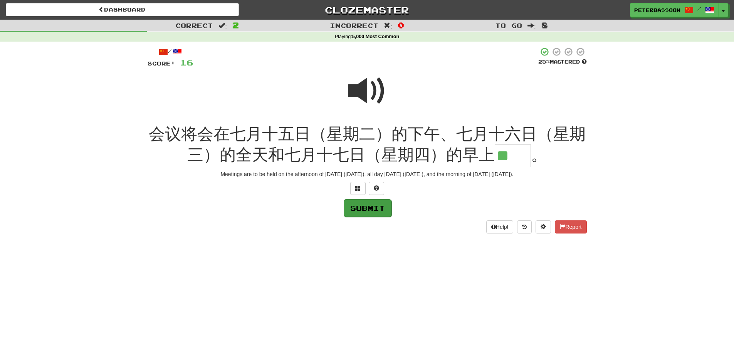
type input "**"
drag, startPoint x: 375, startPoint y: 205, endPoint x: 383, endPoint y: 206, distance: 8.2
click at [376, 205] on button "Submit" at bounding box center [367, 208] width 48 height 18
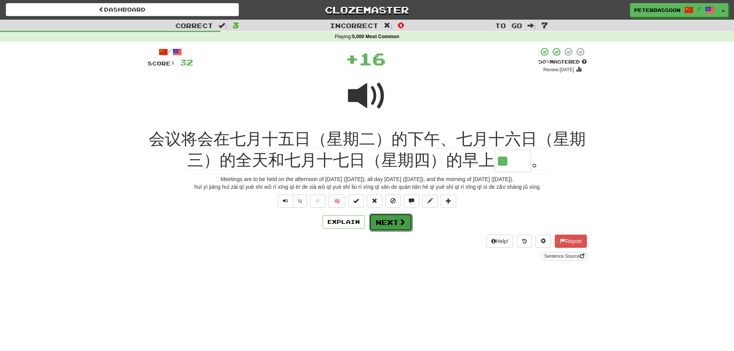
drag, startPoint x: 400, startPoint y: 221, endPoint x: 458, endPoint y: 210, distance: 58.8
click at [401, 221] on span at bounding box center [401, 221] width 7 height 7
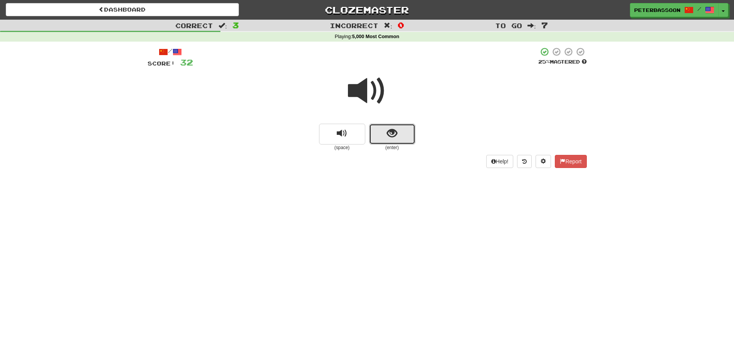
click at [411, 131] on button "show sentence" at bounding box center [392, 134] width 46 height 21
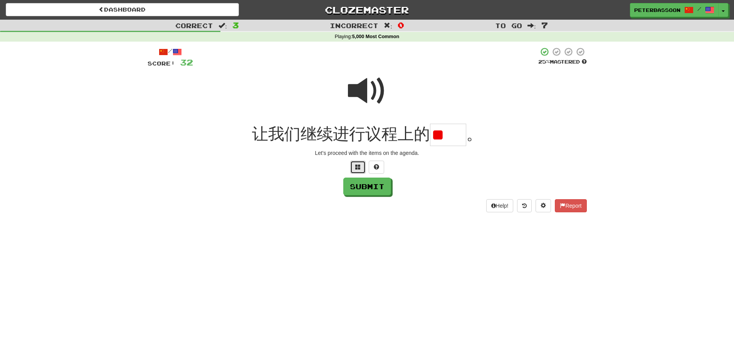
click at [357, 165] on span at bounding box center [357, 166] width 5 height 5
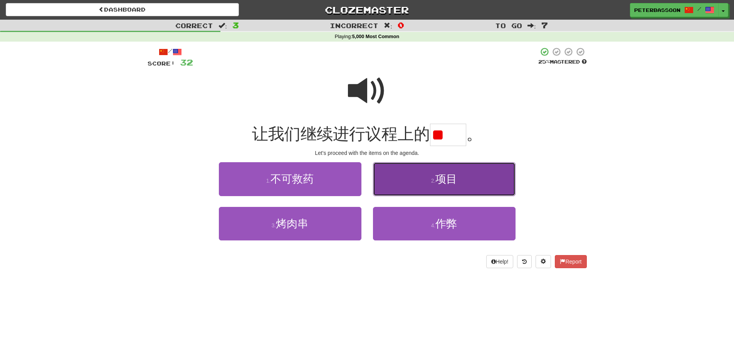
click at [479, 178] on button "2 . 项目" at bounding box center [444, 179] width 143 height 34
type input "**"
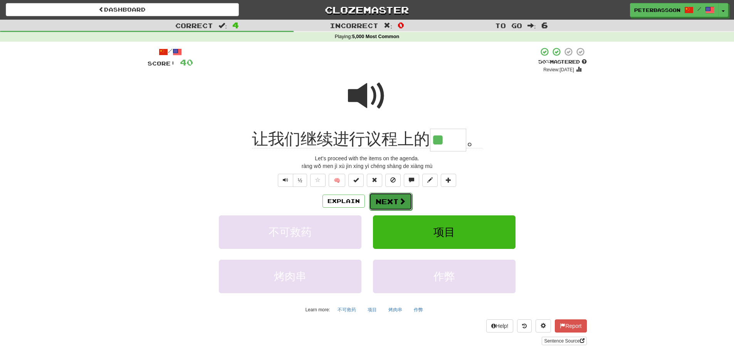
drag, startPoint x: 392, startPoint y: 200, endPoint x: 457, endPoint y: 208, distance: 65.2
click at [392, 200] on button "Next" at bounding box center [390, 202] width 43 height 18
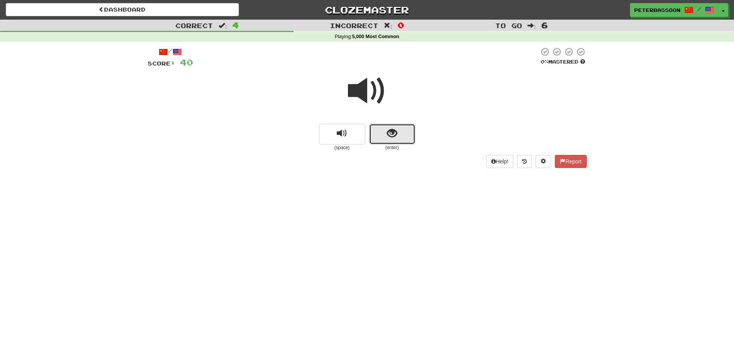
click at [390, 131] on span "show sentence" at bounding box center [392, 133] width 10 height 10
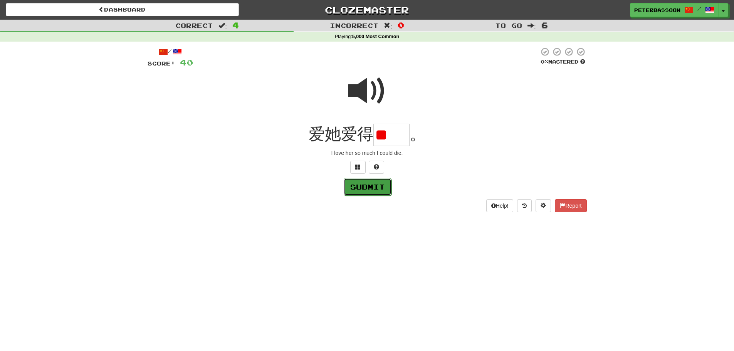
click at [369, 186] on button "Submit" at bounding box center [368, 187] width 48 height 18
click at [359, 165] on span at bounding box center [357, 166] width 5 height 5
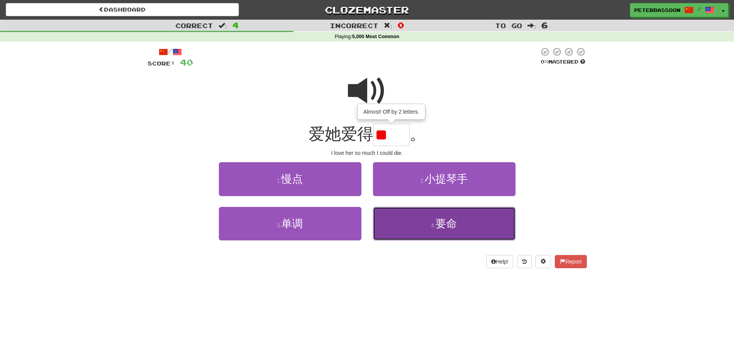
click at [454, 223] on span "要命" at bounding box center [446, 224] width 22 height 12
type input "**"
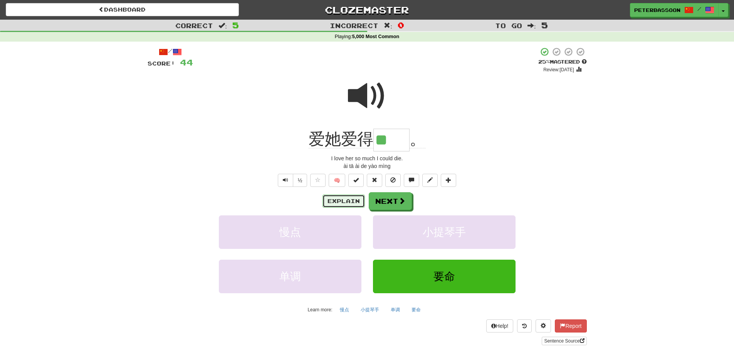
click at [346, 199] on button "Explain" at bounding box center [344, 201] width 42 height 13
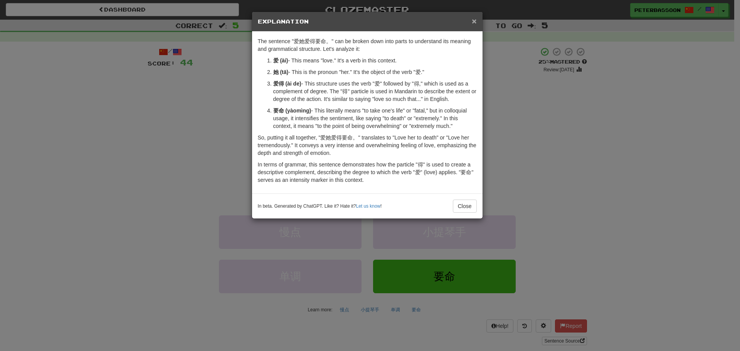
click at [474, 19] on span "×" at bounding box center [474, 21] width 5 height 9
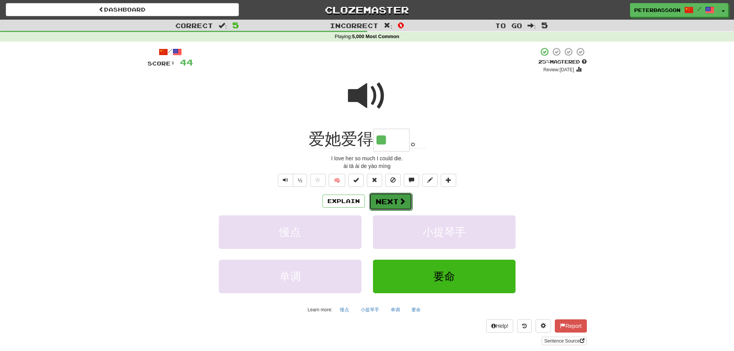
click at [397, 199] on button "Next" at bounding box center [390, 202] width 43 height 18
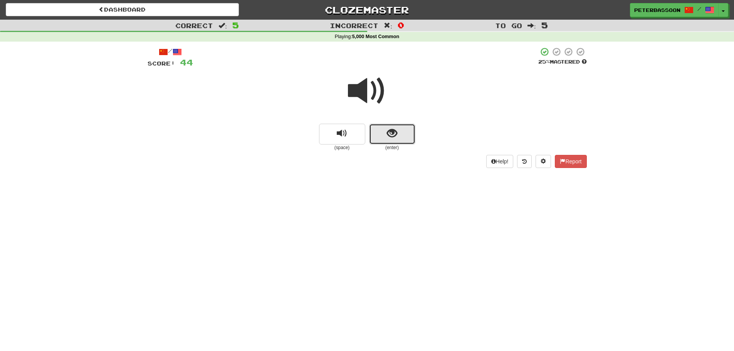
click at [393, 132] on span "show sentence" at bounding box center [392, 133] width 10 height 10
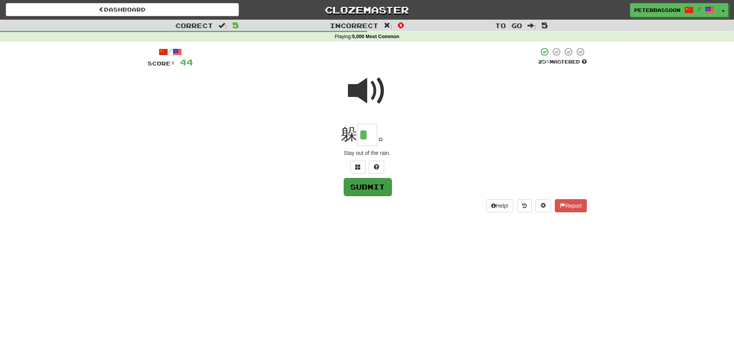
type input "*"
click at [365, 188] on button "Submit" at bounding box center [368, 187] width 48 height 18
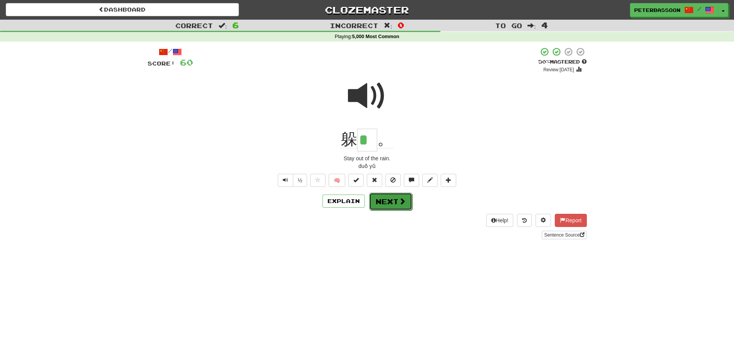
click at [388, 202] on button "Next" at bounding box center [390, 202] width 43 height 18
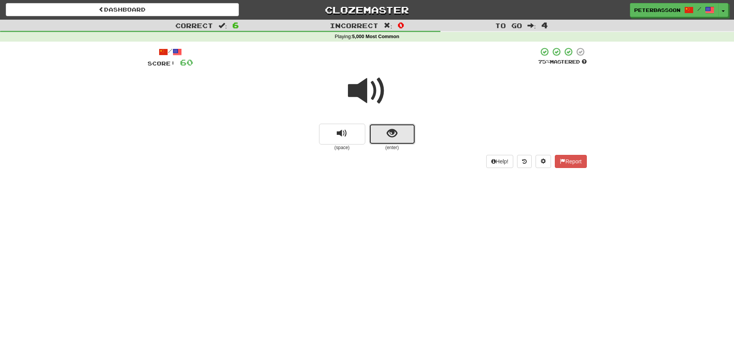
click at [386, 131] on button "show sentence" at bounding box center [392, 134] width 46 height 21
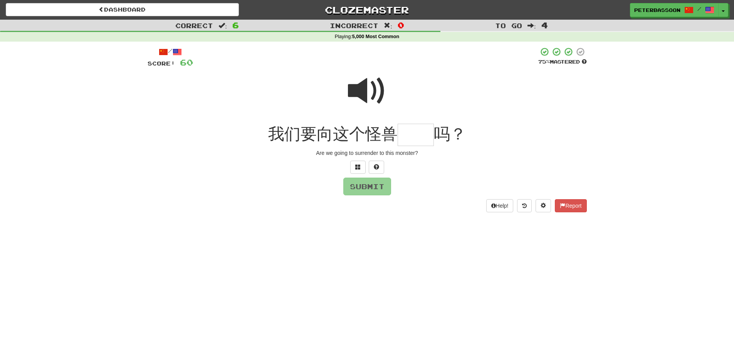
click at [363, 89] on span at bounding box center [367, 91] width 39 height 39
click at [416, 139] on input "text" at bounding box center [416, 135] width 36 height 23
click at [355, 163] on button at bounding box center [357, 167] width 15 height 13
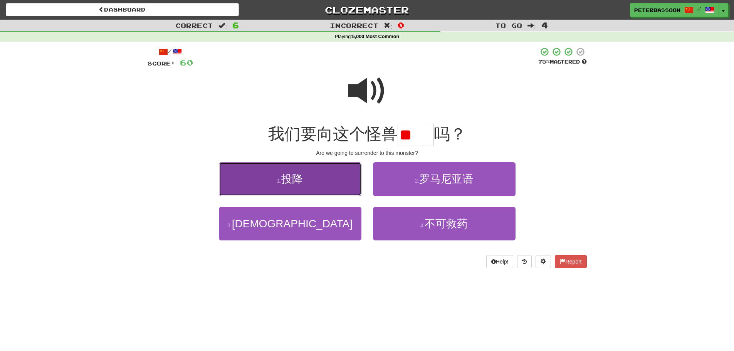
click at [328, 180] on button "1 . 投降" at bounding box center [290, 179] width 143 height 34
type input "**"
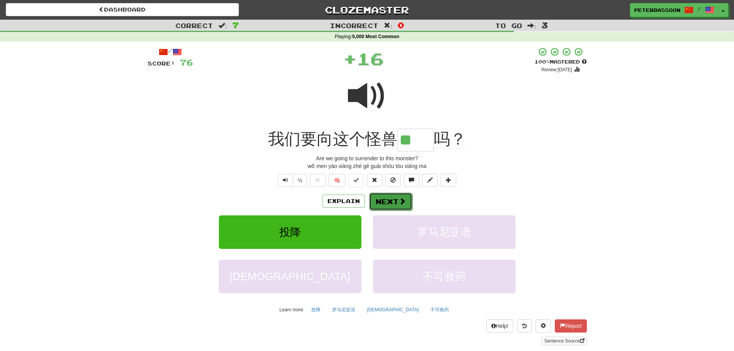
click at [401, 198] on span at bounding box center [402, 201] width 7 height 7
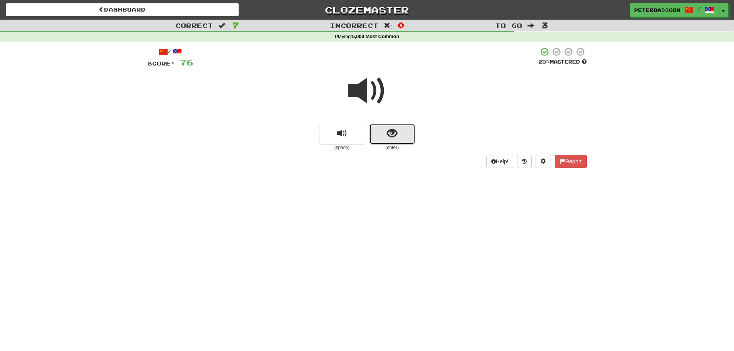
click at [401, 129] on button "show sentence" at bounding box center [392, 134] width 46 height 21
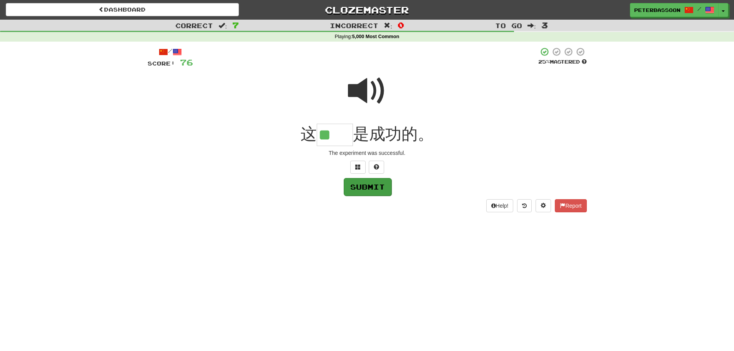
type input "**"
drag, startPoint x: 379, startPoint y: 189, endPoint x: 396, endPoint y: 188, distance: 17.0
click at [379, 189] on button "Submit" at bounding box center [367, 187] width 48 height 18
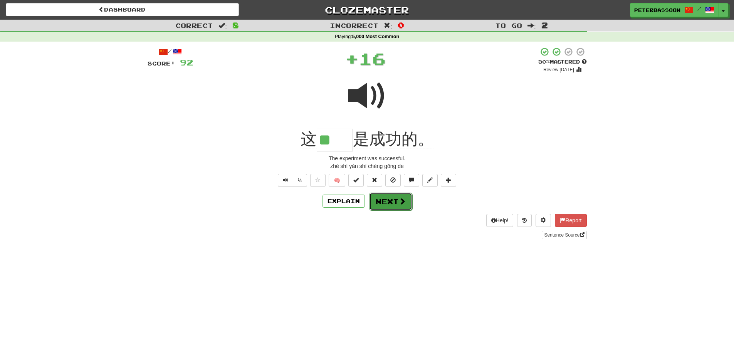
click at [391, 202] on button "Next" at bounding box center [390, 202] width 43 height 18
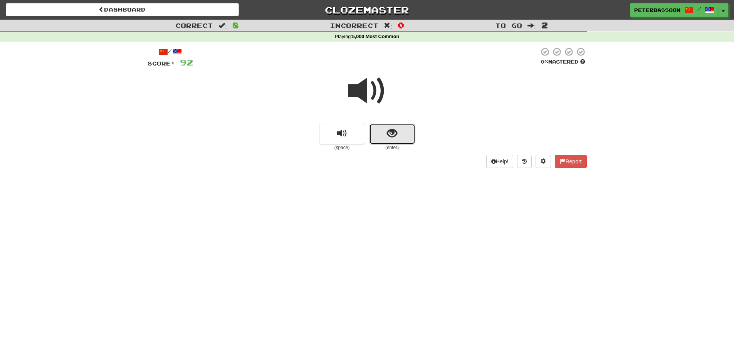
click at [381, 136] on button "show sentence" at bounding box center [392, 134] width 46 height 21
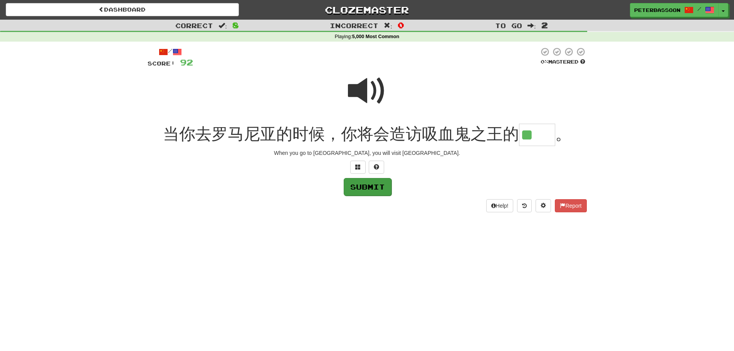
type input "**"
click at [381, 184] on button "Submit" at bounding box center [368, 187] width 48 height 18
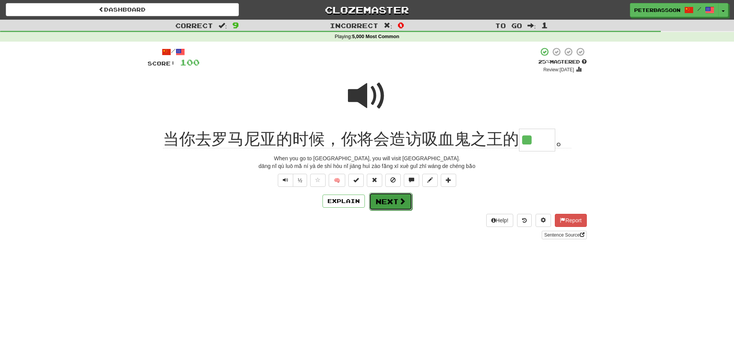
click at [390, 202] on button "Next" at bounding box center [390, 202] width 43 height 18
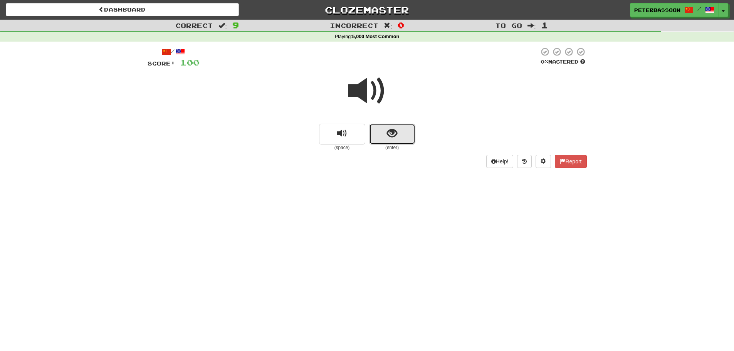
click at [389, 128] on span "show sentence" at bounding box center [392, 133] width 10 height 10
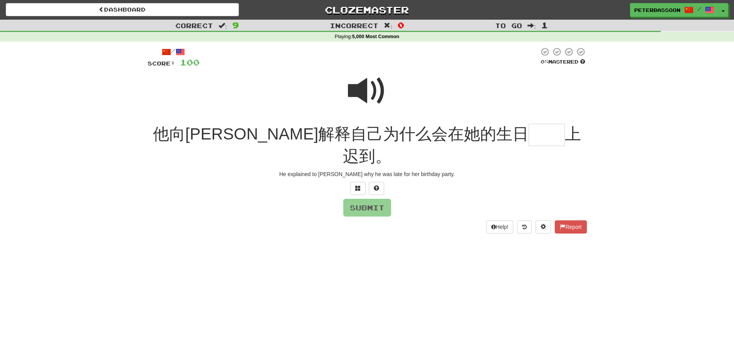
click at [361, 86] on span at bounding box center [367, 91] width 39 height 39
click at [529, 138] on input "text" at bounding box center [547, 135] width 36 height 23
click at [356, 182] on button at bounding box center [357, 188] width 15 height 13
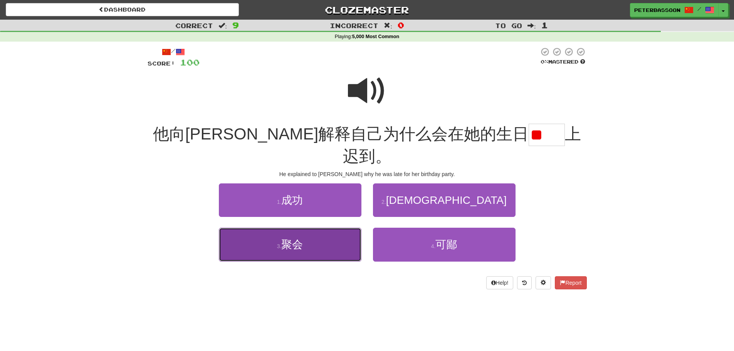
drag, startPoint x: 305, startPoint y: 226, endPoint x: 484, endPoint y: 183, distance: 184.8
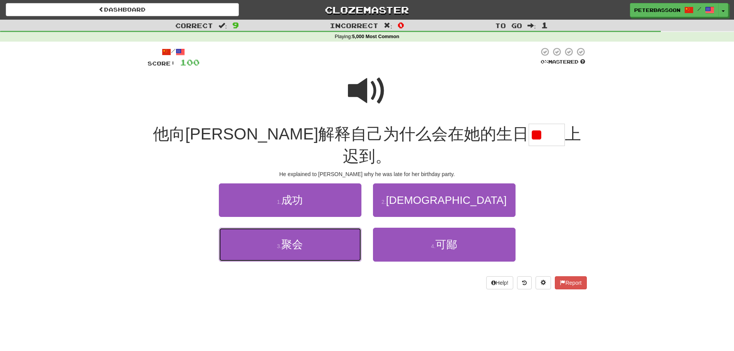
click at [307, 228] on button "3 . 聚会" at bounding box center [290, 245] width 143 height 34
type input "**"
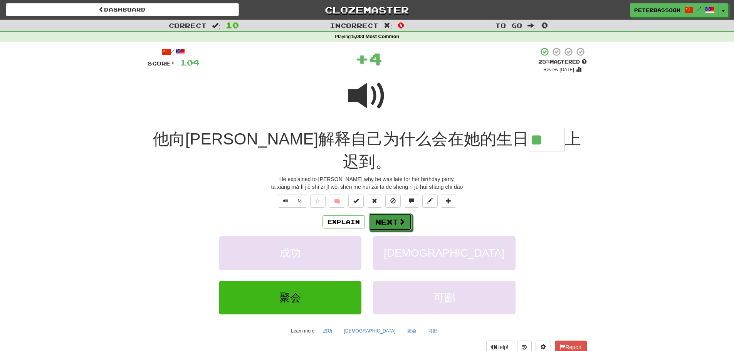
drag, startPoint x: 390, startPoint y: 202, endPoint x: 525, endPoint y: 171, distance: 138.3
click at [393, 213] on button "Next" at bounding box center [390, 222] width 43 height 18
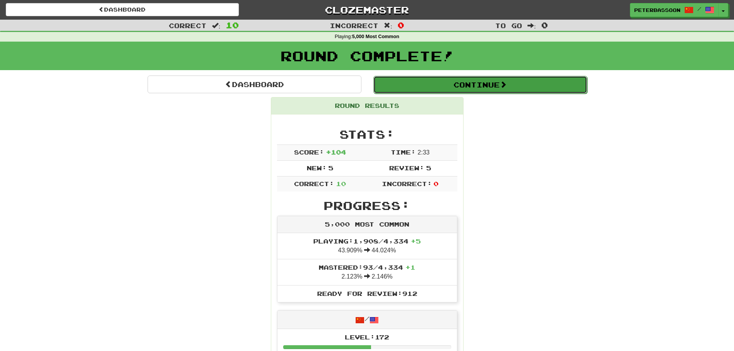
click at [477, 81] on button "Continue" at bounding box center [480, 85] width 214 height 18
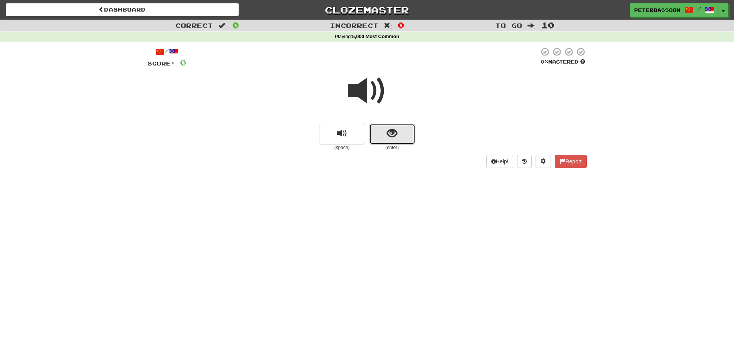
click at [387, 131] on button "show sentence" at bounding box center [392, 134] width 46 height 21
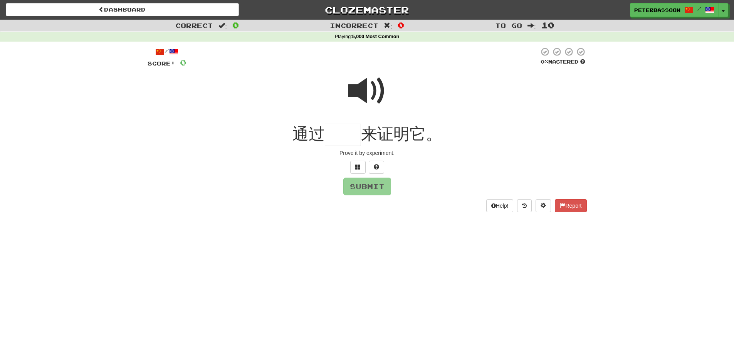
click at [366, 90] on span at bounding box center [367, 91] width 39 height 39
drag, startPoint x: 342, startPoint y: 138, endPoint x: 359, endPoint y: 136, distance: 17.2
click at [342, 138] on input "text" at bounding box center [343, 135] width 36 height 23
click at [370, 88] on span at bounding box center [367, 91] width 39 height 39
drag, startPoint x: 342, startPoint y: 137, endPoint x: 350, endPoint y: 136, distance: 7.7
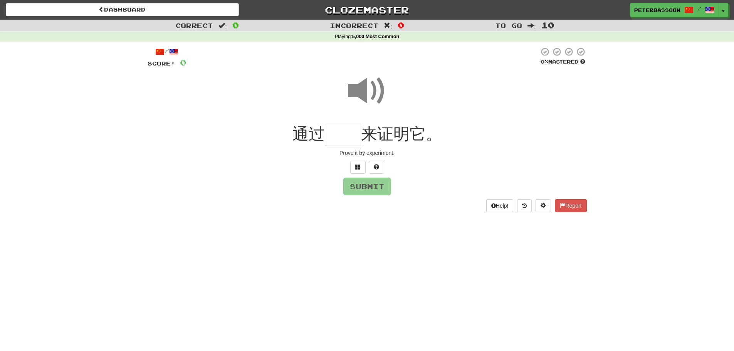
click at [342, 136] on input "text" at bounding box center [343, 135] width 36 height 23
type input "**"
click at [381, 190] on button "Submit" at bounding box center [368, 187] width 48 height 18
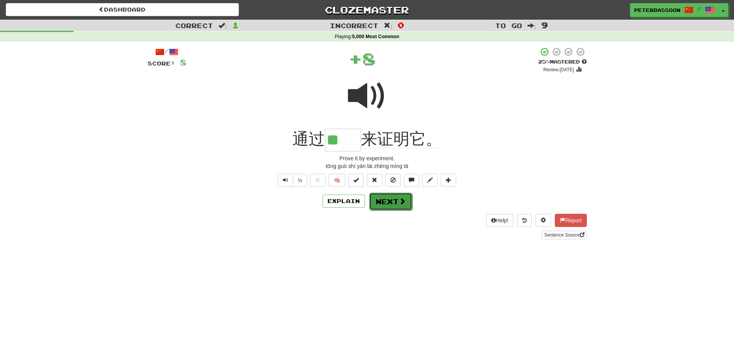
click at [395, 201] on button "Next" at bounding box center [390, 202] width 43 height 18
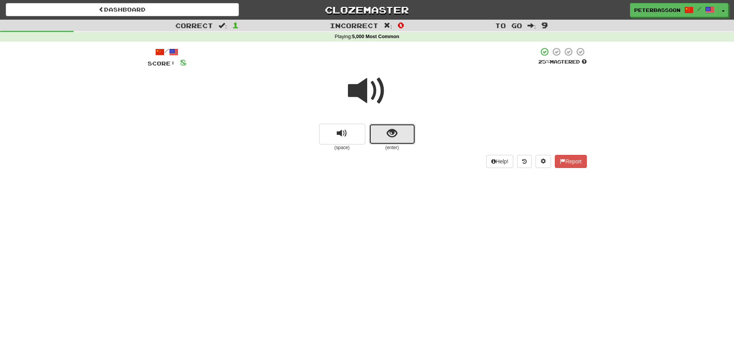
click at [392, 134] on span "show sentence" at bounding box center [392, 133] width 10 height 10
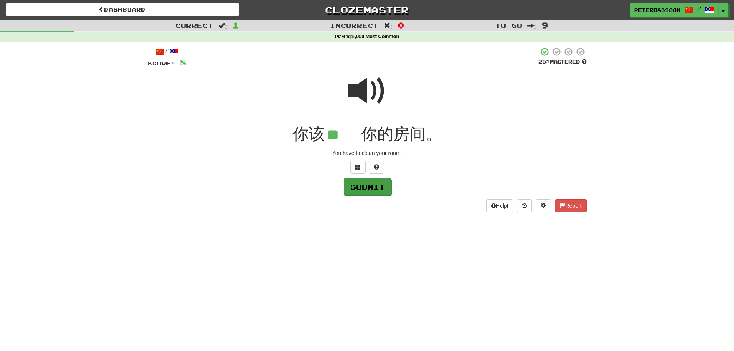
type input "**"
drag, startPoint x: 369, startPoint y: 185, endPoint x: 402, endPoint y: 185, distance: 32.4
click at [370, 185] on button "Submit" at bounding box center [367, 187] width 48 height 18
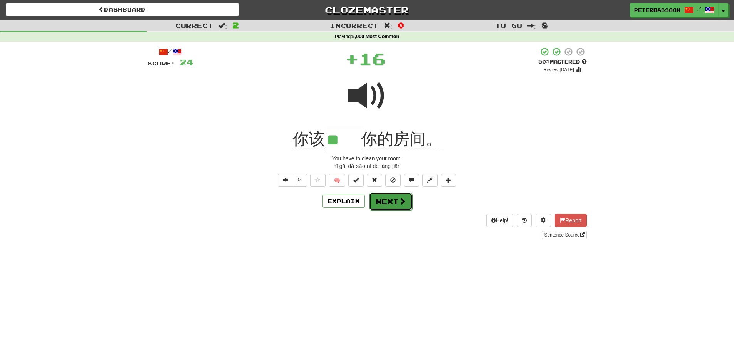
click at [386, 201] on button "Next" at bounding box center [390, 202] width 43 height 18
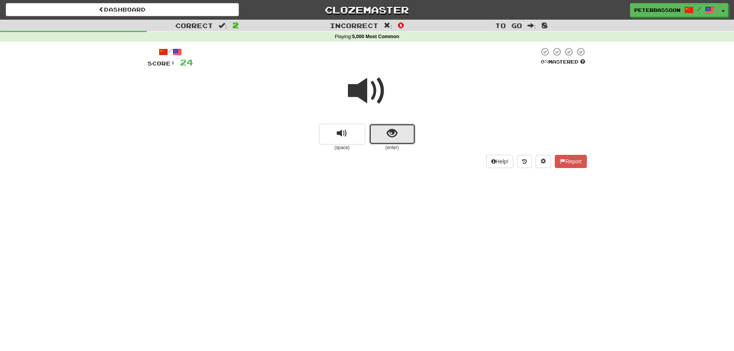
drag, startPoint x: 382, startPoint y: 131, endPoint x: 486, endPoint y: 121, distance: 104.9
click at [382, 131] on button "show sentence" at bounding box center [392, 134] width 46 height 21
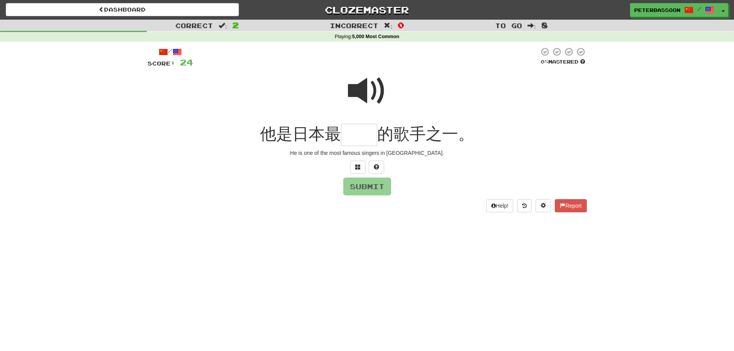
click at [364, 91] on span at bounding box center [367, 91] width 39 height 39
click at [362, 137] on input "text" at bounding box center [359, 135] width 36 height 23
type input "**"
click at [357, 188] on button "Submit" at bounding box center [368, 187] width 48 height 18
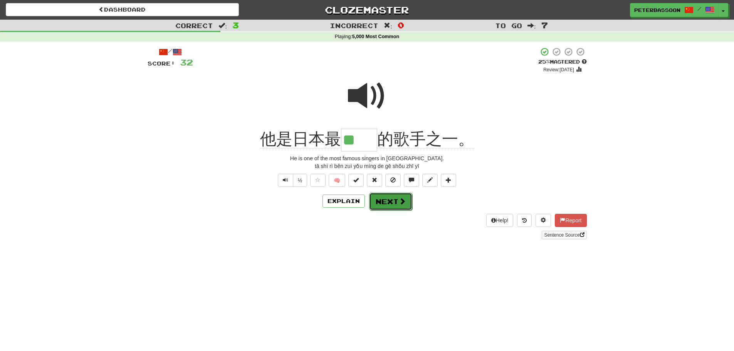
click at [403, 199] on span at bounding box center [402, 201] width 7 height 7
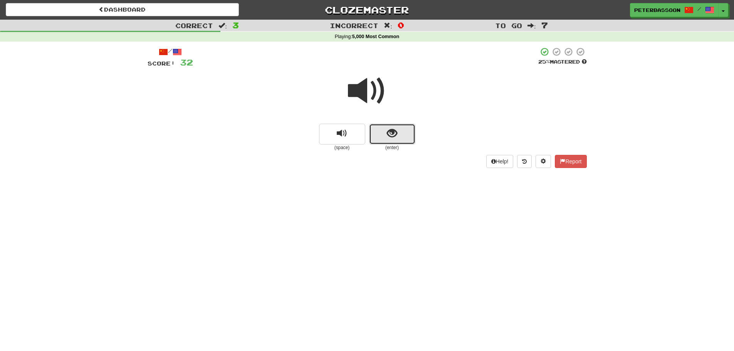
click at [375, 133] on button "show sentence" at bounding box center [392, 134] width 46 height 21
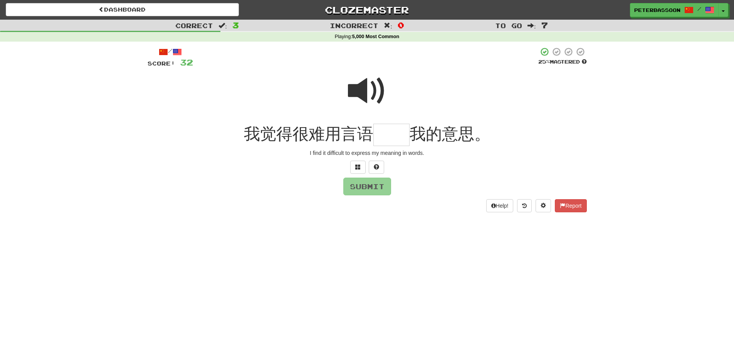
click at [368, 86] on span at bounding box center [367, 91] width 39 height 39
click at [385, 139] on input "text" at bounding box center [391, 135] width 36 height 23
type input "*"
type input "**"
drag, startPoint x: 369, startPoint y: 188, endPoint x: 403, endPoint y: 187, distance: 33.5
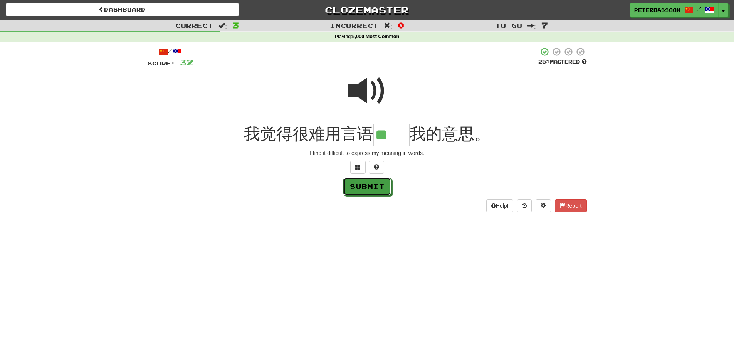
click at [375, 188] on button "Submit" at bounding box center [367, 187] width 48 height 18
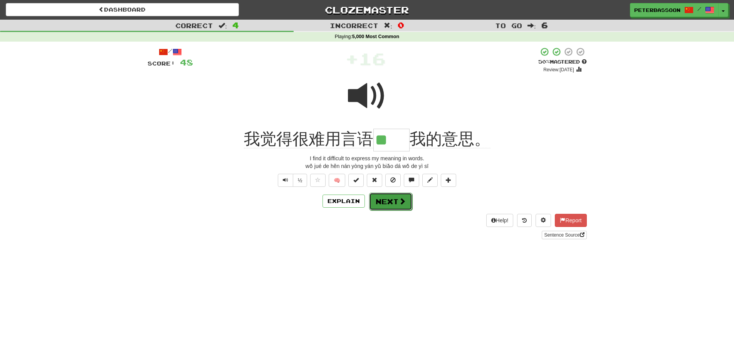
click at [397, 199] on button "Next" at bounding box center [390, 202] width 43 height 18
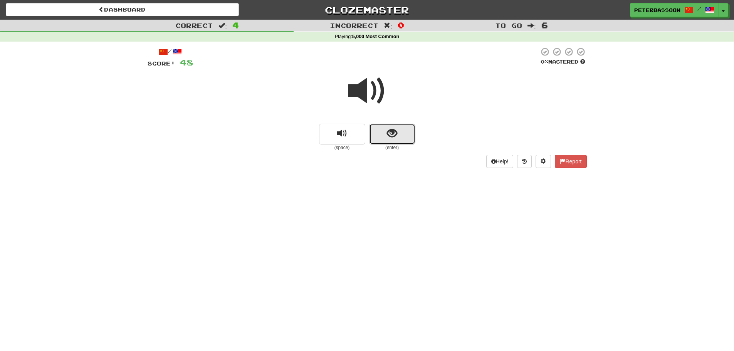
click at [393, 130] on span "show sentence" at bounding box center [392, 133] width 10 height 10
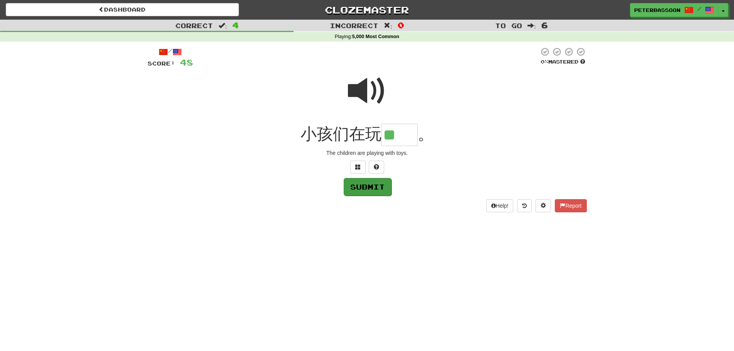
type input "**"
drag, startPoint x: 361, startPoint y: 185, endPoint x: 366, endPoint y: 186, distance: 4.3
click at [364, 185] on button "Submit" at bounding box center [367, 187] width 48 height 18
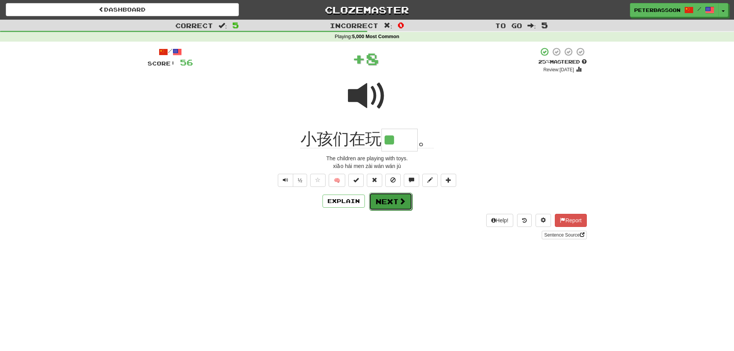
click at [390, 203] on button "Next" at bounding box center [390, 202] width 43 height 18
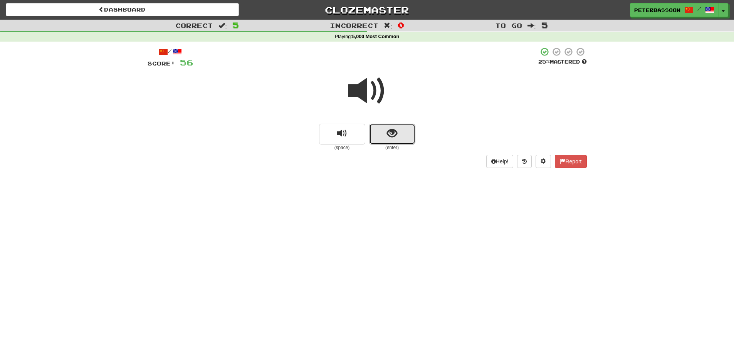
drag, startPoint x: 397, startPoint y: 132, endPoint x: 495, endPoint y: 122, distance: 99.2
click at [399, 132] on button "show sentence" at bounding box center [392, 134] width 46 height 21
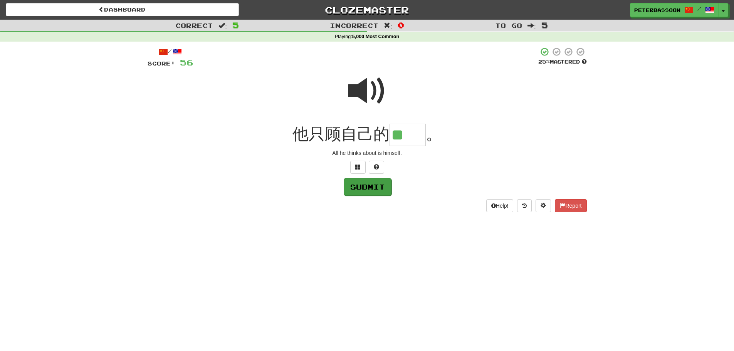
type input "**"
click at [376, 183] on button "Submit" at bounding box center [368, 187] width 48 height 18
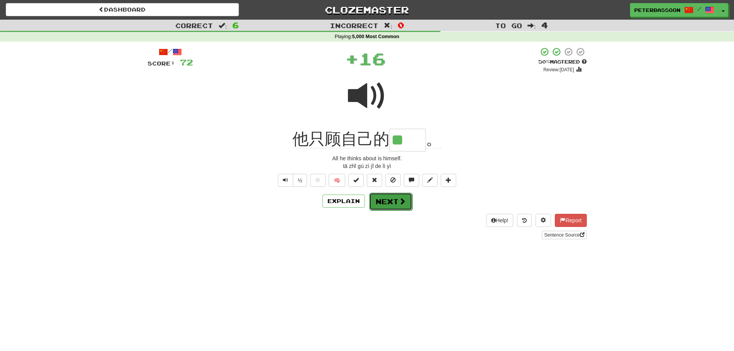
click at [384, 200] on button "Next" at bounding box center [390, 202] width 43 height 18
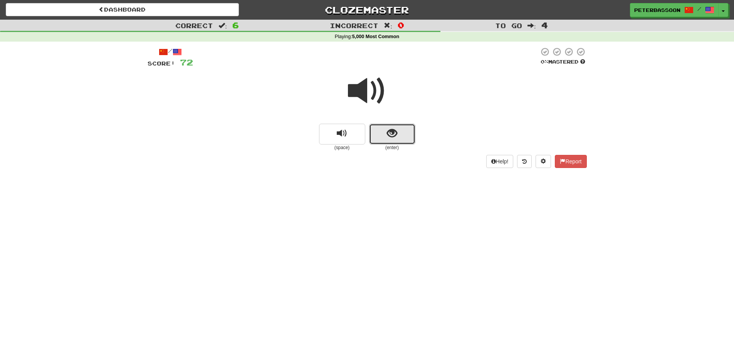
drag, startPoint x: 374, startPoint y: 133, endPoint x: 458, endPoint y: 118, distance: 85.0
click at [375, 133] on button "show sentence" at bounding box center [392, 134] width 46 height 21
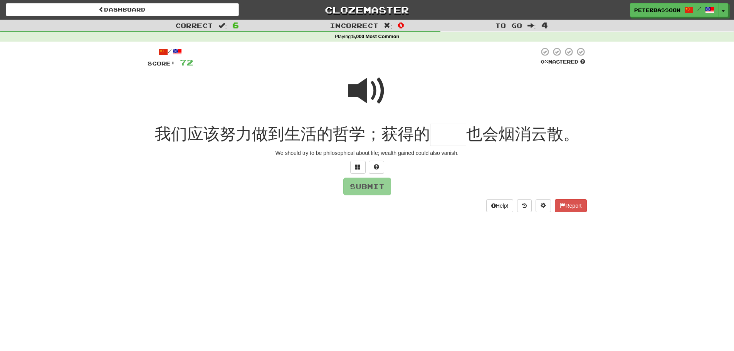
click at [359, 91] on span at bounding box center [367, 91] width 39 height 39
click at [444, 136] on input "text" at bounding box center [448, 135] width 36 height 23
type input "**"
click at [375, 187] on button "Submit" at bounding box center [368, 187] width 48 height 18
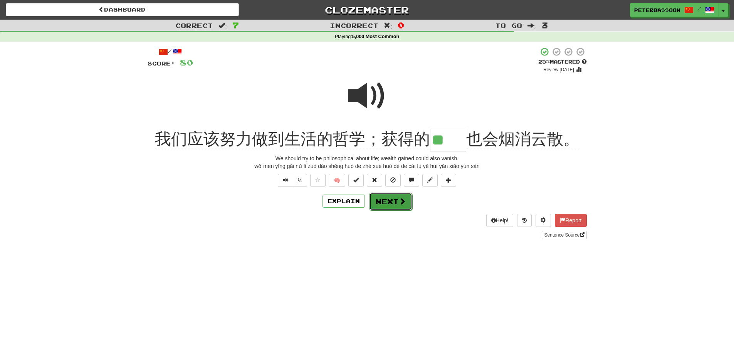
click at [399, 200] on span at bounding box center [402, 201] width 7 height 7
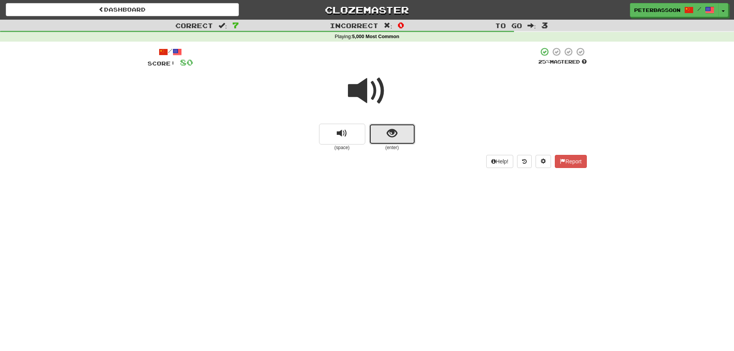
click at [388, 129] on span "show sentence" at bounding box center [392, 133] width 10 height 10
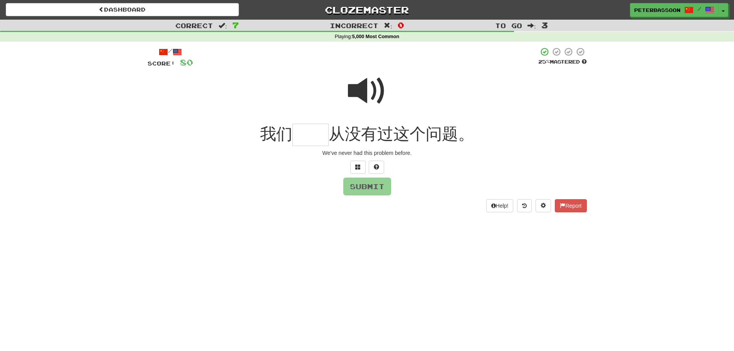
click at [369, 89] on span at bounding box center [367, 91] width 39 height 39
drag, startPoint x: 314, startPoint y: 139, endPoint x: 467, endPoint y: 154, distance: 154.1
click at [318, 139] on input "text" at bounding box center [310, 135] width 36 height 23
type input "**"
click at [379, 185] on button "Submit" at bounding box center [368, 187] width 48 height 18
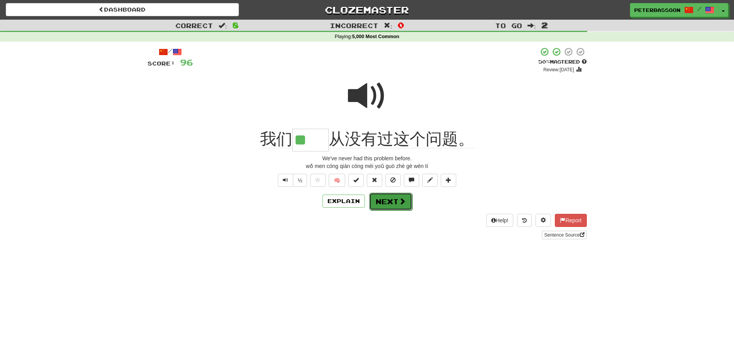
click at [391, 202] on button "Next" at bounding box center [390, 202] width 43 height 18
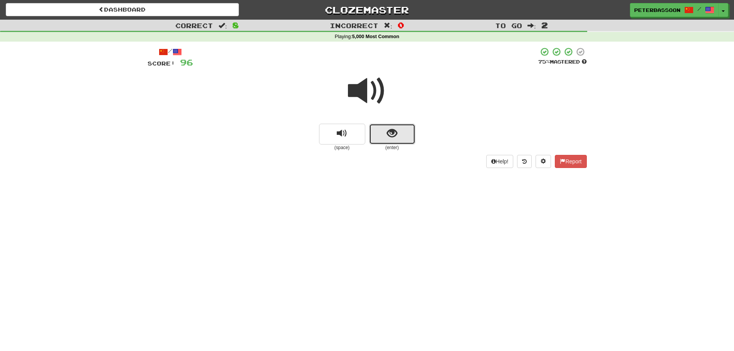
click at [388, 131] on span "show sentence" at bounding box center [392, 133] width 10 height 10
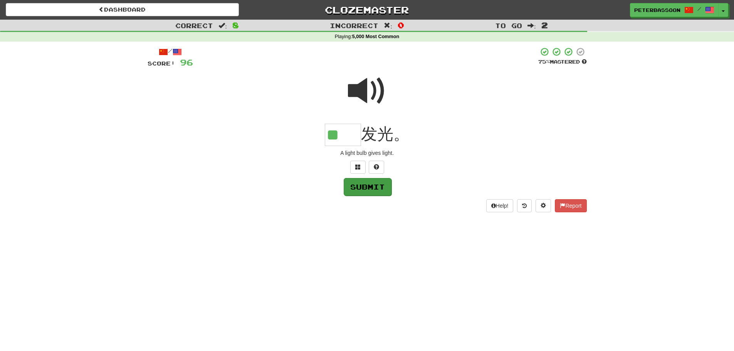
type input "**"
click at [363, 191] on button "Submit" at bounding box center [368, 187] width 48 height 18
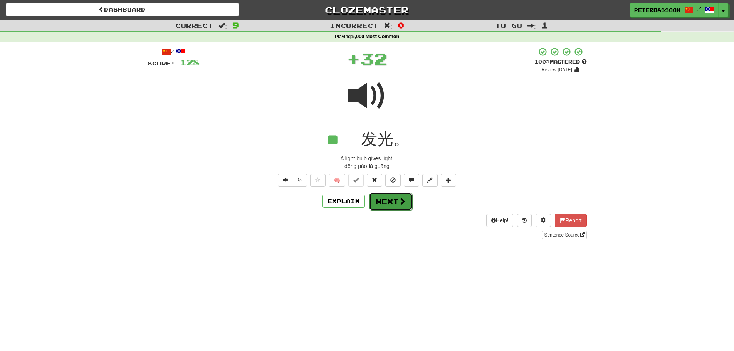
click at [399, 200] on span at bounding box center [402, 201] width 7 height 7
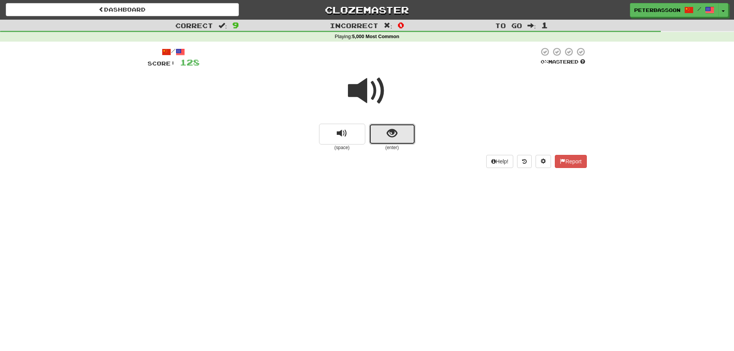
drag, startPoint x: 373, startPoint y: 131, endPoint x: 505, endPoint y: 111, distance: 134.0
click at [374, 129] on button "show sentence" at bounding box center [392, 134] width 46 height 21
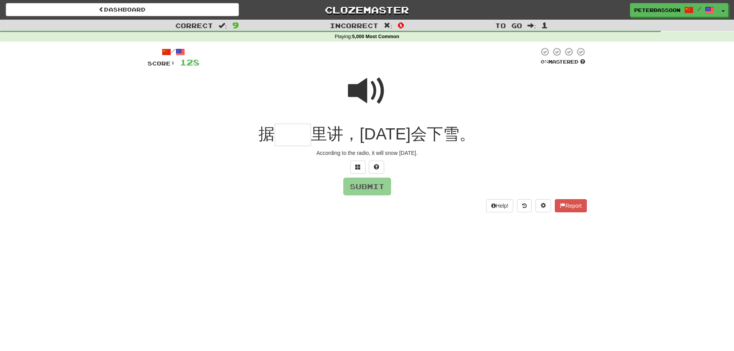
click at [381, 93] on span at bounding box center [367, 91] width 39 height 39
drag, startPoint x: 304, startPoint y: 136, endPoint x: 341, endPoint y: 131, distance: 36.6
click at [311, 133] on input "text" at bounding box center [293, 135] width 36 height 23
click at [360, 93] on span at bounding box center [367, 91] width 39 height 39
drag, startPoint x: 306, startPoint y: 140, endPoint x: 314, endPoint y: 137, distance: 8.3
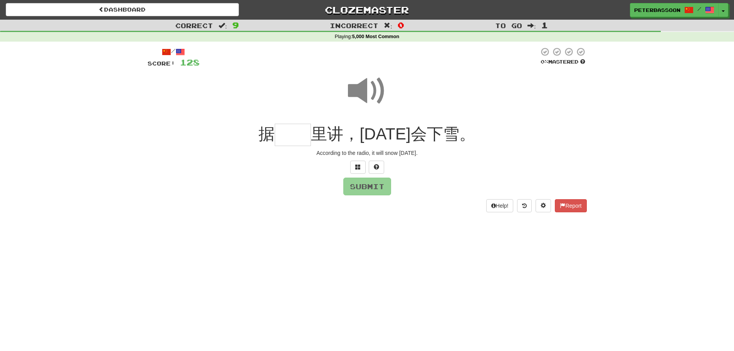
click at [310, 138] on input "text" at bounding box center [293, 135] width 36 height 23
type input "**"
drag, startPoint x: 361, startPoint y: 185, endPoint x: 402, endPoint y: 183, distance: 40.9
click at [367, 186] on button "Submit" at bounding box center [367, 187] width 48 height 18
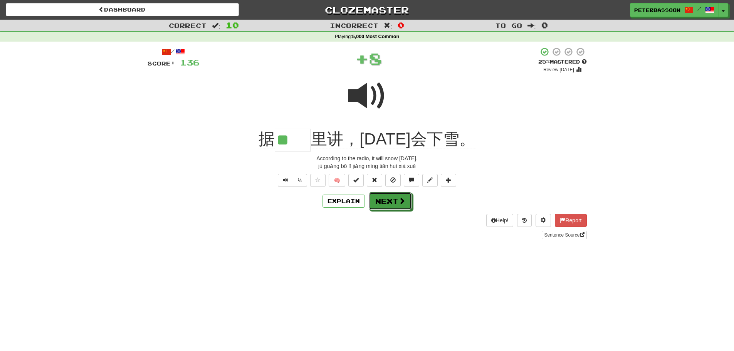
click at [385, 195] on button "Next" at bounding box center [390, 201] width 43 height 18
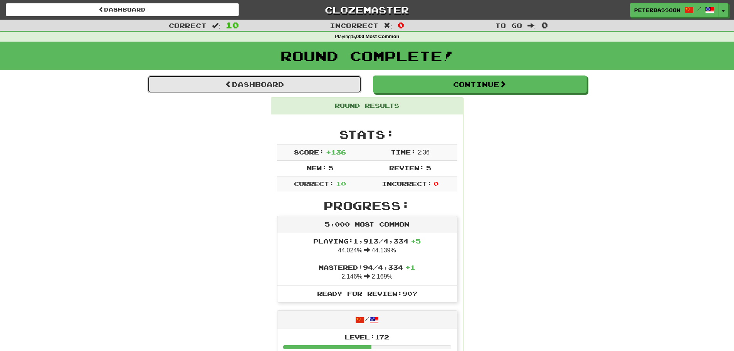
click at [273, 84] on link "Dashboard" at bounding box center [255, 85] width 214 height 18
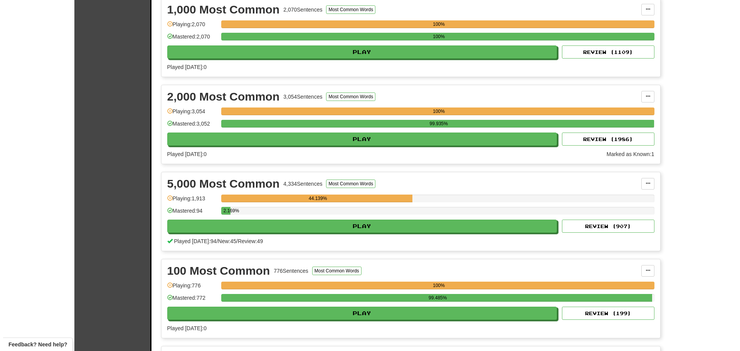
scroll to position [193, 0]
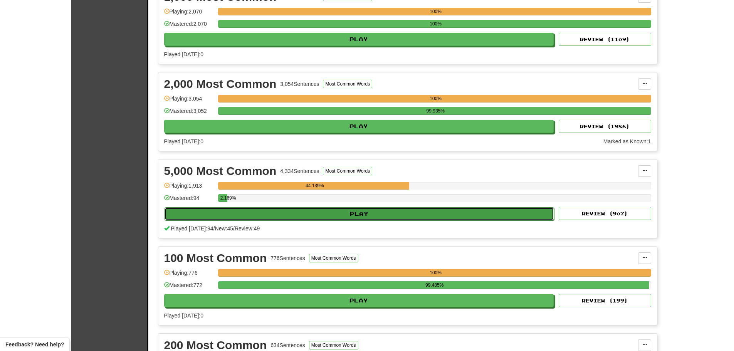
click at [336, 210] on button "Play" at bounding box center [360, 213] width 390 height 13
select select "**"
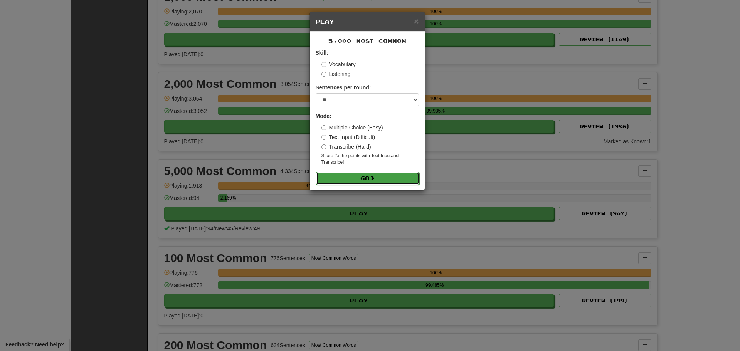
click at [375, 178] on span at bounding box center [372, 177] width 5 height 5
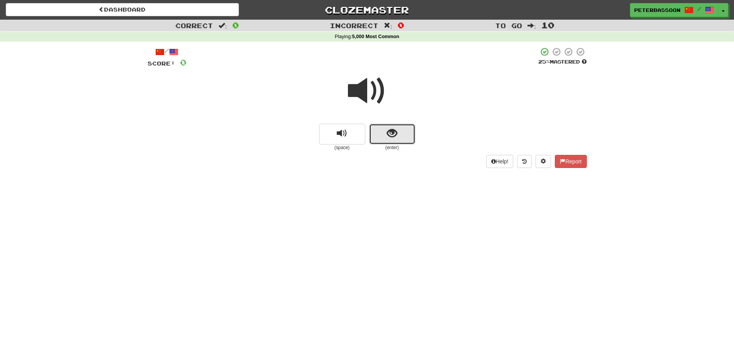
click at [375, 129] on button "show sentence" at bounding box center [392, 134] width 46 height 21
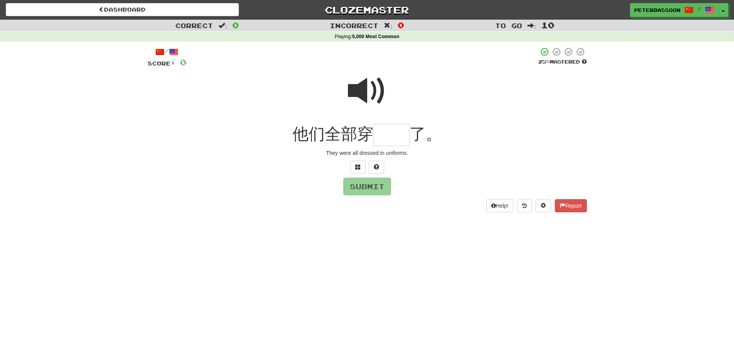
click at [356, 92] on span at bounding box center [367, 91] width 39 height 39
click at [397, 139] on input "text" at bounding box center [391, 135] width 36 height 23
drag, startPoint x: 355, startPoint y: 167, endPoint x: 464, endPoint y: 144, distance: 111.4
click at [356, 166] on span at bounding box center [357, 166] width 5 height 5
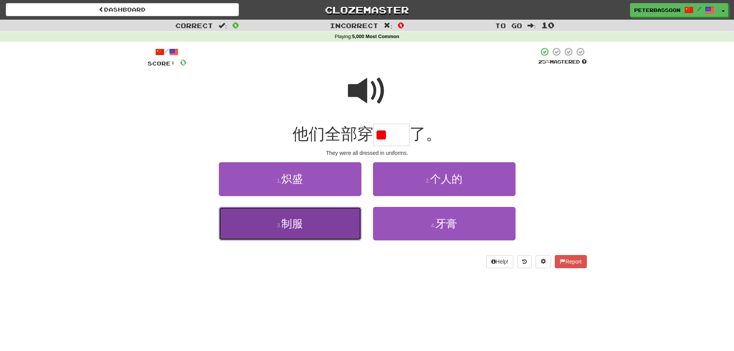
click at [300, 226] on span "制服" at bounding box center [292, 224] width 22 height 12
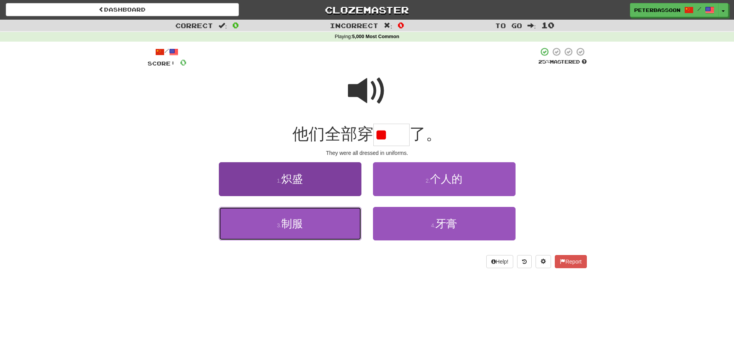
type input "**"
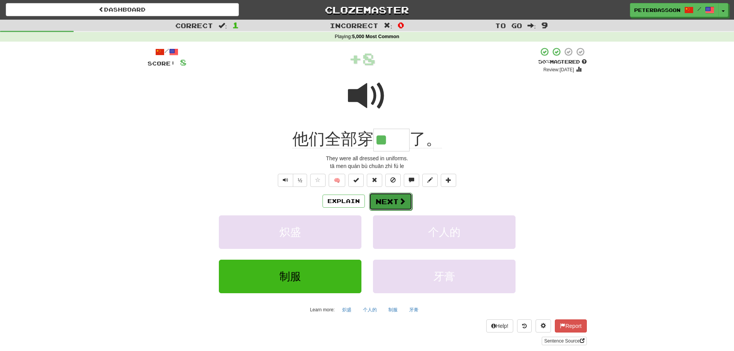
click at [392, 198] on button "Next" at bounding box center [390, 202] width 43 height 18
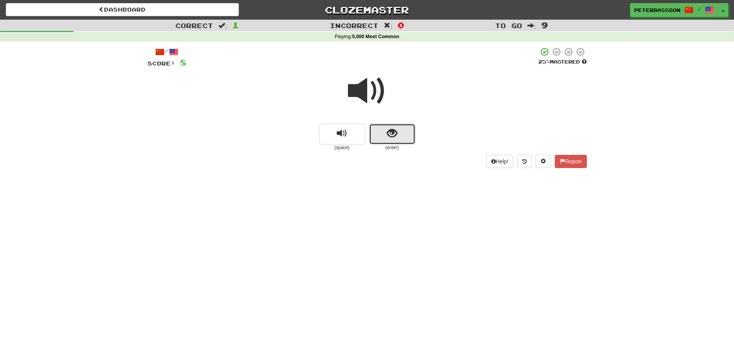
click at [401, 131] on button "show sentence" at bounding box center [392, 134] width 46 height 21
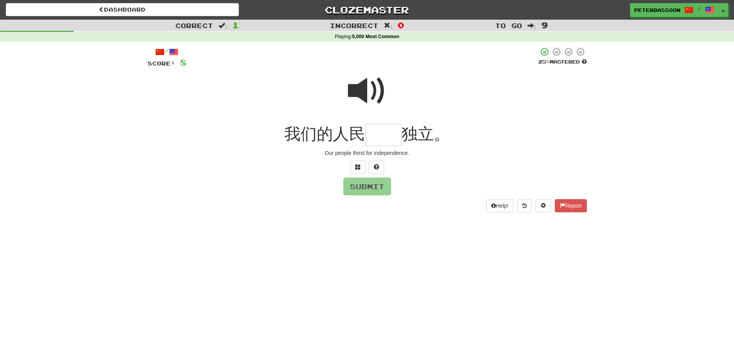
click at [360, 92] on span at bounding box center [367, 91] width 39 height 39
click at [379, 136] on input "text" at bounding box center [383, 135] width 36 height 23
type input "**"
click at [360, 188] on button "Submit" at bounding box center [368, 187] width 48 height 18
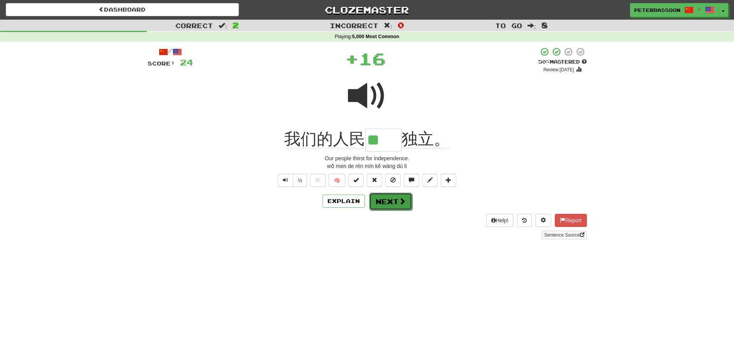
click at [392, 200] on button "Next" at bounding box center [390, 202] width 43 height 18
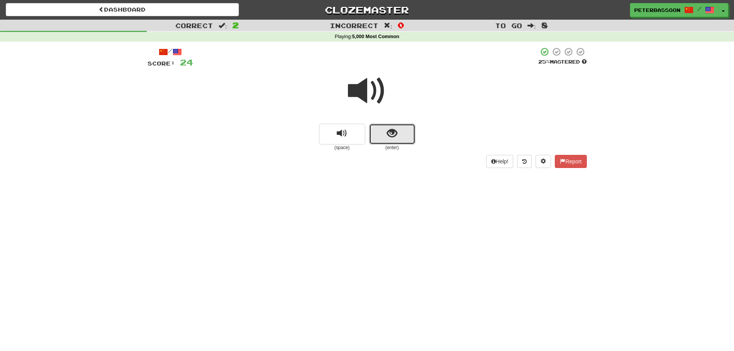
click at [386, 128] on button "show sentence" at bounding box center [392, 134] width 46 height 21
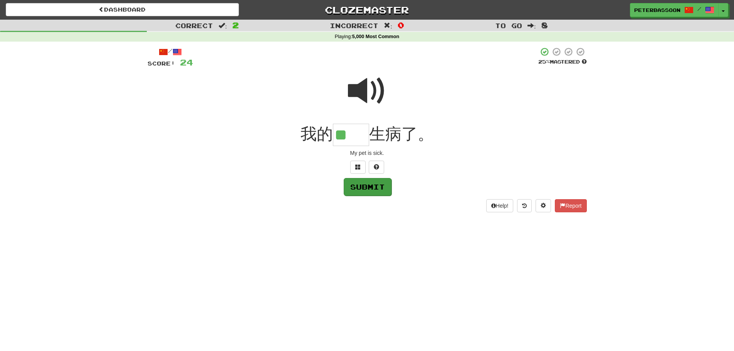
type input "**"
drag, startPoint x: 360, startPoint y: 190, endPoint x: 367, endPoint y: 192, distance: 6.8
click at [367, 192] on button "Submit" at bounding box center [368, 187] width 48 height 18
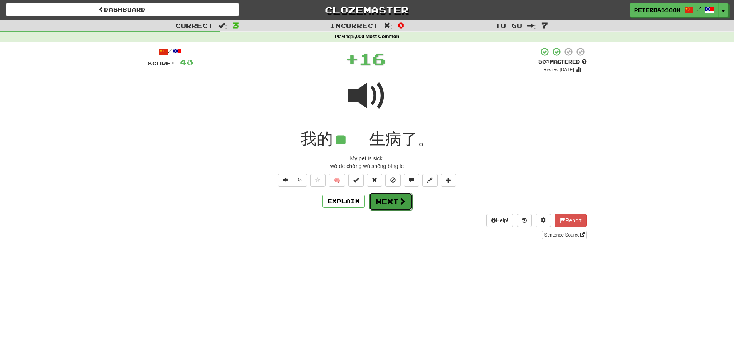
drag, startPoint x: 397, startPoint y: 199, endPoint x: 415, endPoint y: 196, distance: 18.0
click at [398, 199] on button "Next" at bounding box center [390, 201] width 43 height 18
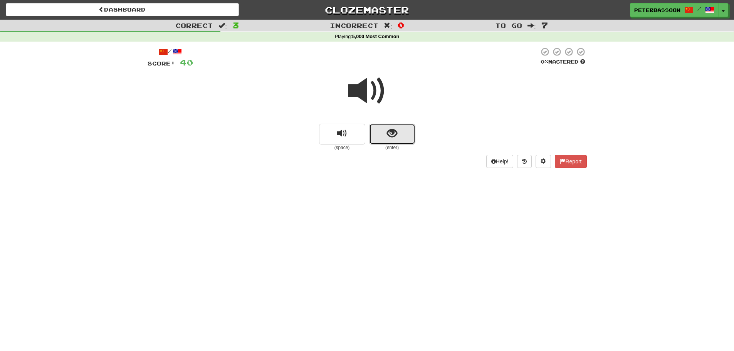
click at [395, 134] on span "show sentence" at bounding box center [392, 133] width 10 height 10
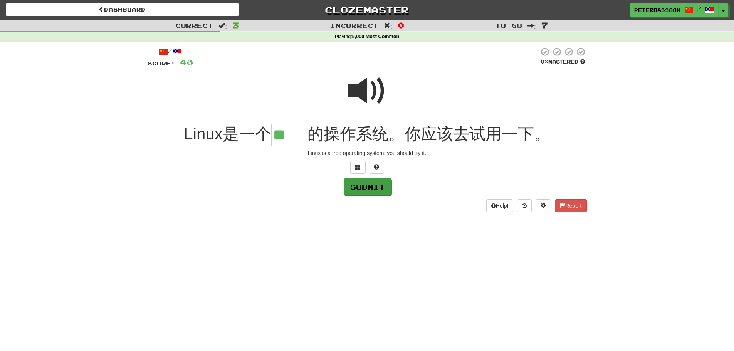
type input "**"
drag, startPoint x: 367, startPoint y: 187, endPoint x: 376, endPoint y: 187, distance: 8.5
click at [372, 187] on button "Submit" at bounding box center [367, 187] width 48 height 18
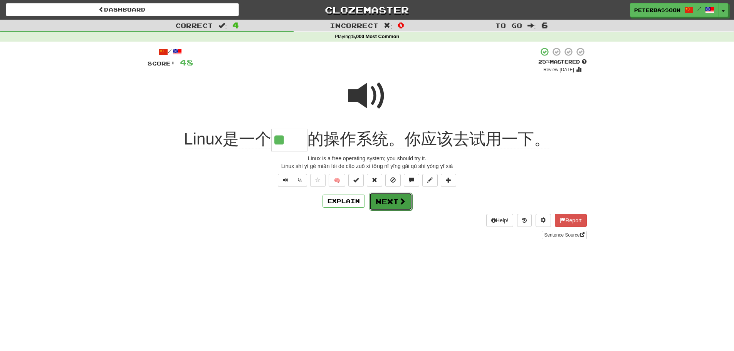
click at [393, 202] on button "Next" at bounding box center [390, 202] width 43 height 18
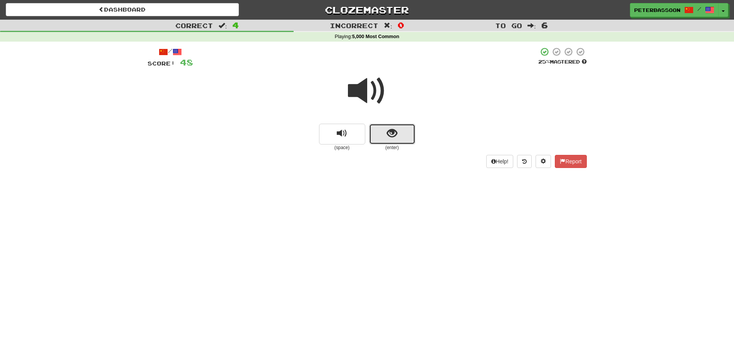
click at [385, 129] on button "show sentence" at bounding box center [392, 134] width 46 height 21
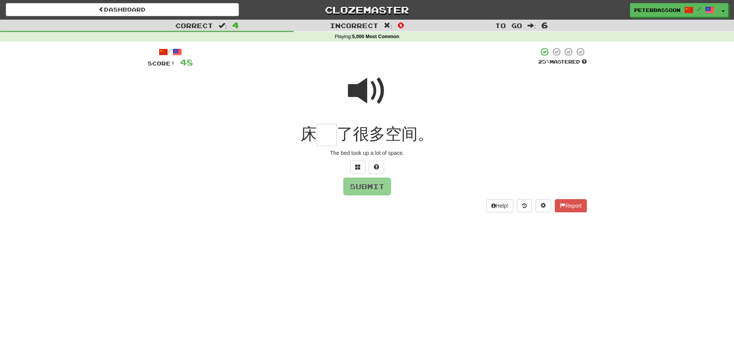
drag, startPoint x: 363, startPoint y: 86, endPoint x: 331, endPoint y: 126, distance: 51.5
click at [363, 86] on span at bounding box center [367, 91] width 39 height 39
drag, startPoint x: 323, startPoint y: 133, endPoint x: 415, endPoint y: 132, distance: 92.1
click at [330, 133] on input "text" at bounding box center [327, 135] width 20 height 23
click at [358, 164] on span at bounding box center [357, 166] width 5 height 5
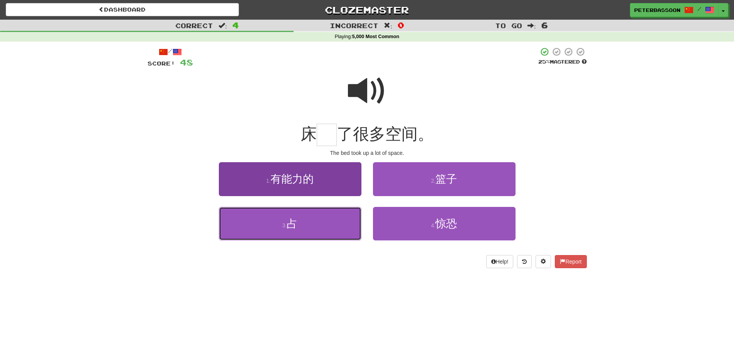
click at [337, 225] on button "3 . 占" at bounding box center [290, 224] width 143 height 34
type input "*"
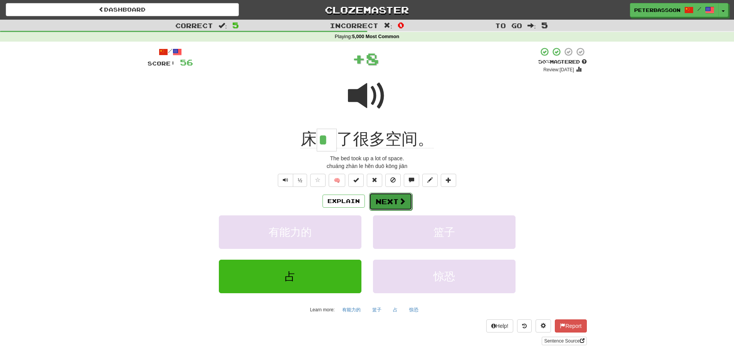
click at [402, 198] on span at bounding box center [402, 201] width 7 height 7
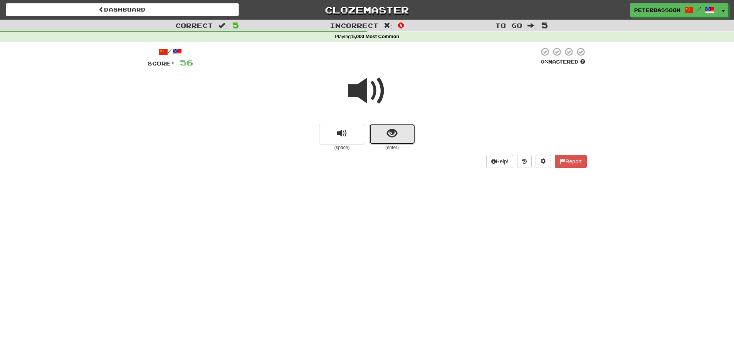
click at [392, 134] on span "show sentence" at bounding box center [392, 133] width 10 height 10
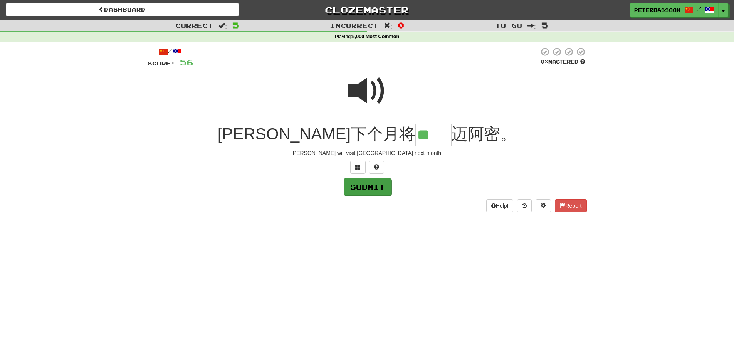
type input "**"
drag, startPoint x: 366, startPoint y: 183, endPoint x: 470, endPoint y: 182, distance: 103.3
click at [369, 185] on button "Submit" at bounding box center [367, 187] width 48 height 18
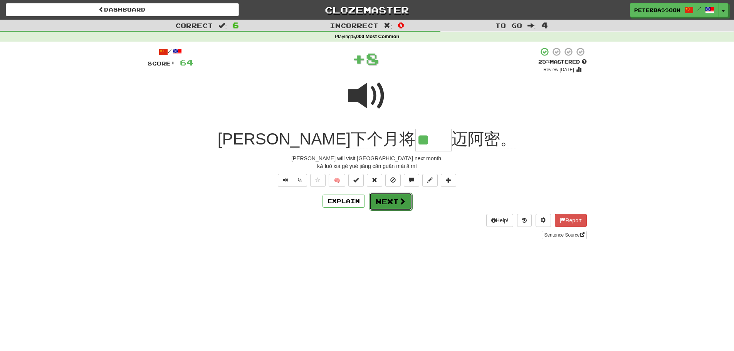
click at [399, 199] on span at bounding box center [402, 201] width 7 height 7
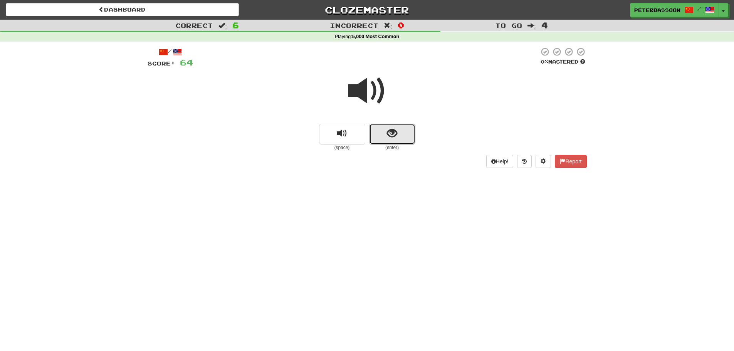
click at [402, 132] on button "show sentence" at bounding box center [392, 134] width 46 height 21
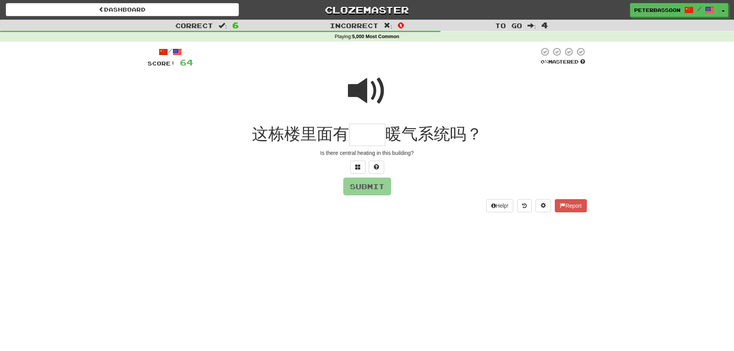
click at [373, 86] on span at bounding box center [367, 91] width 39 height 39
click at [368, 136] on input "text" at bounding box center [367, 135] width 36 height 23
type input "**"
drag, startPoint x: 366, startPoint y: 188, endPoint x: 381, endPoint y: 187, distance: 14.6
click at [368, 188] on button "Submit" at bounding box center [367, 187] width 48 height 18
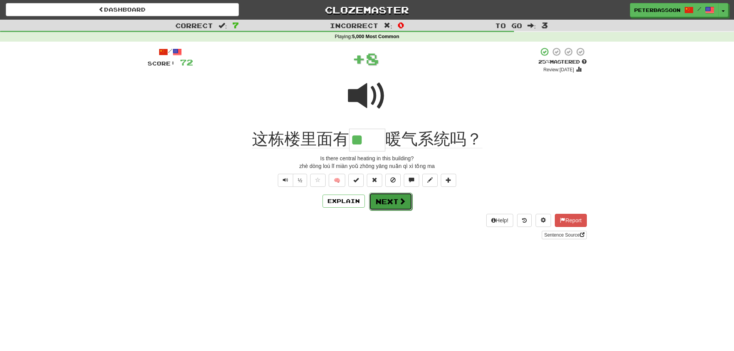
click at [394, 204] on button "Next" at bounding box center [390, 202] width 43 height 18
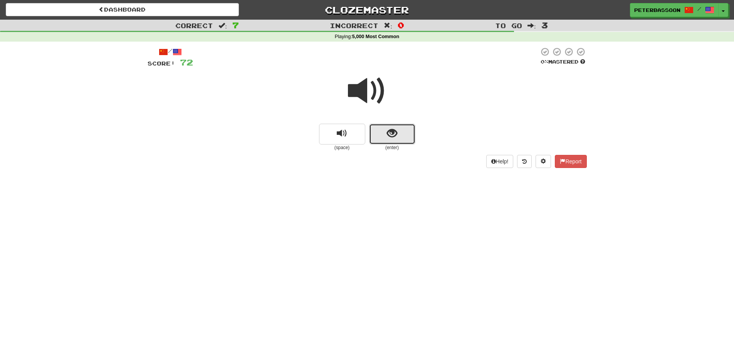
click at [393, 136] on span "show sentence" at bounding box center [392, 133] width 10 height 10
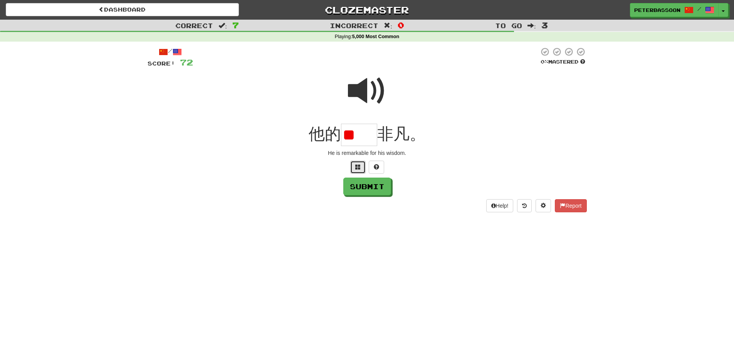
click at [360, 167] on span at bounding box center [357, 166] width 5 height 5
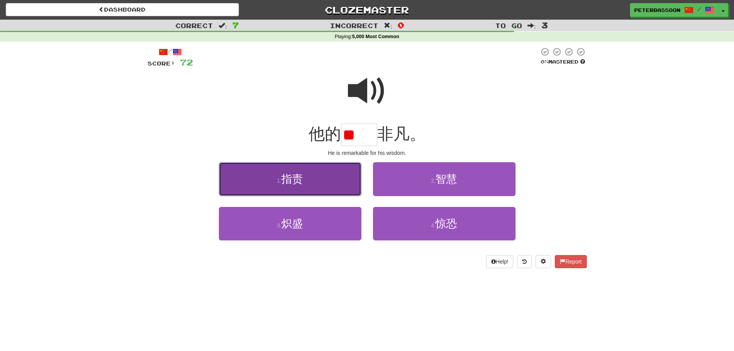
click at [329, 185] on button "1 . 指责" at bounding box center [290, 179] width 143 height 34
type input "**"
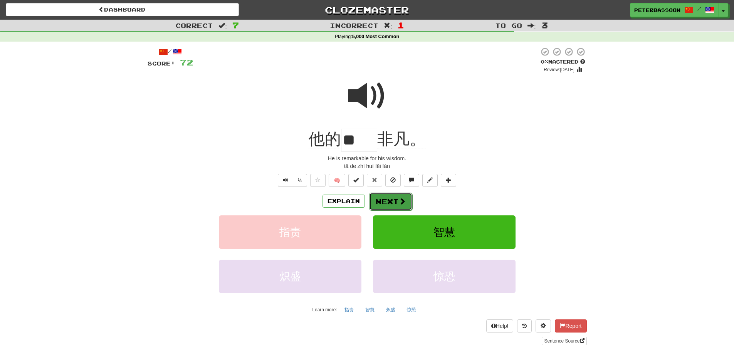
click at [390, 200] on button "Next" at bounding box center [390, 202] width 43 height 18
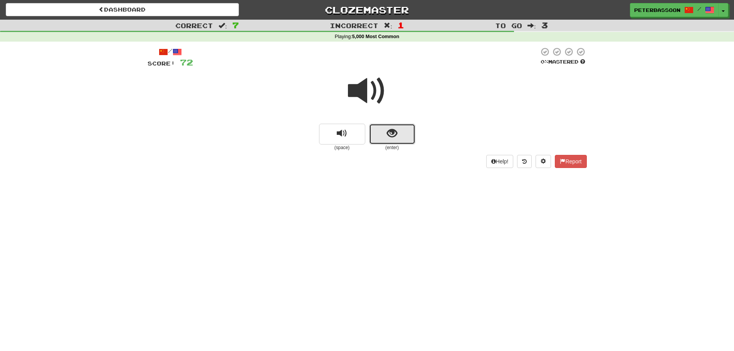
click at [391, 138] on span "show sentence" at bounding box center [392, 133] width 10 height 10
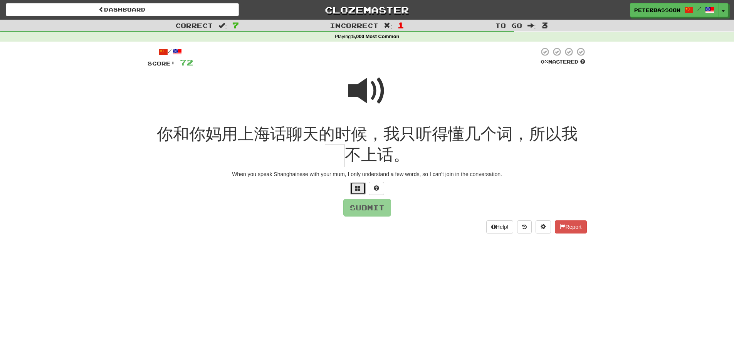
click at [357, 185] on span at bounding box center [357, 187] width 5 height 5
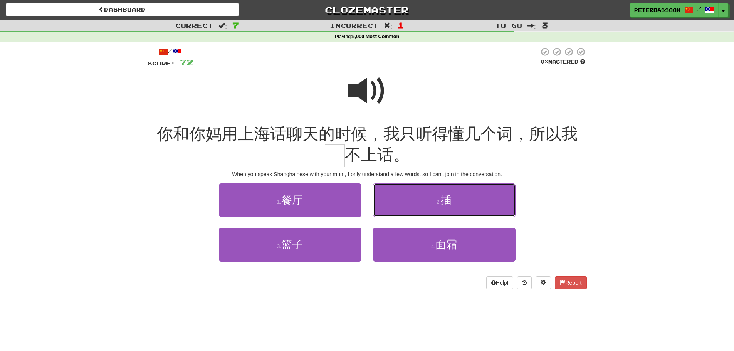
click at [463, 202] on button "2 . 插" at bounding box center [444, 200] width 143 height 34
type input "*"
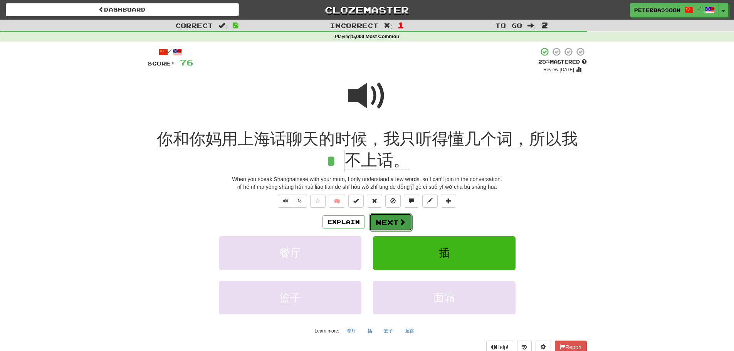
click at [400, 219] on span at bounding box center [402, 221] width 7 height 7
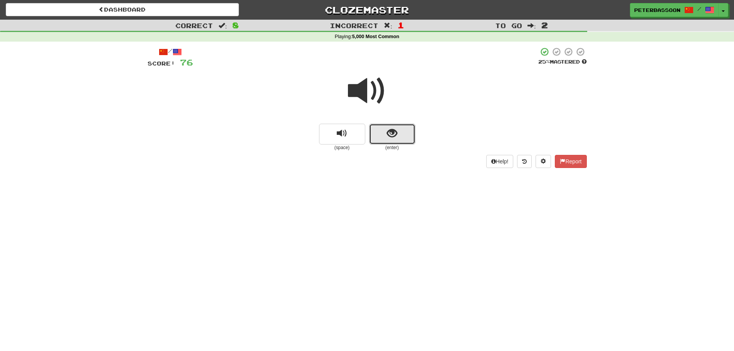
click at [400, 133] on button "show sentence" at bounding box center [392, 134] width 46 height 21
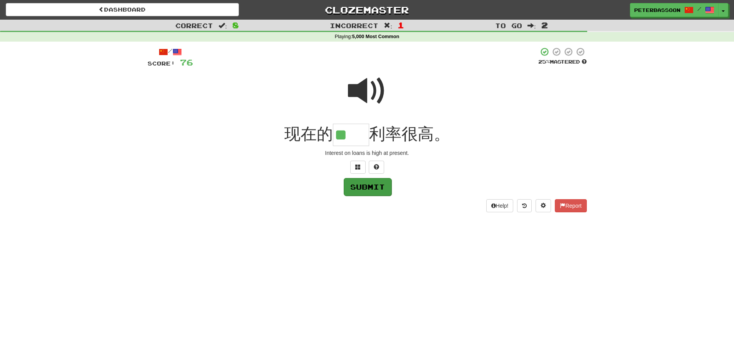
type input "**"
drag, startPoint x: 368, startPoint y: 188, endPoint x: 474, endPoint y: 182, distance: 106.5
click at [380, 189] on button "Submit" at bounding box center [367, 187] width 48 height 18
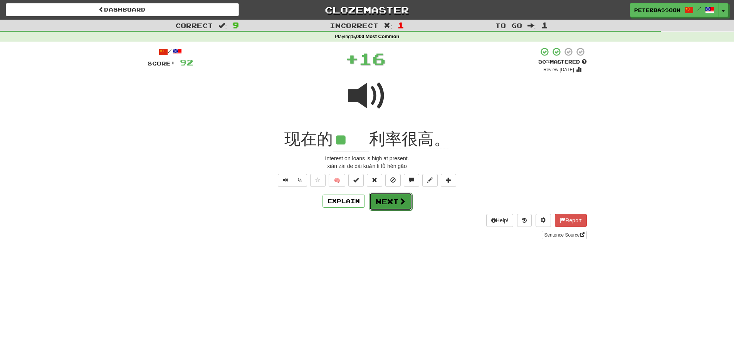
click at [395, 201] on button "Next" at bounding box center [390, 202] width 43 height 18
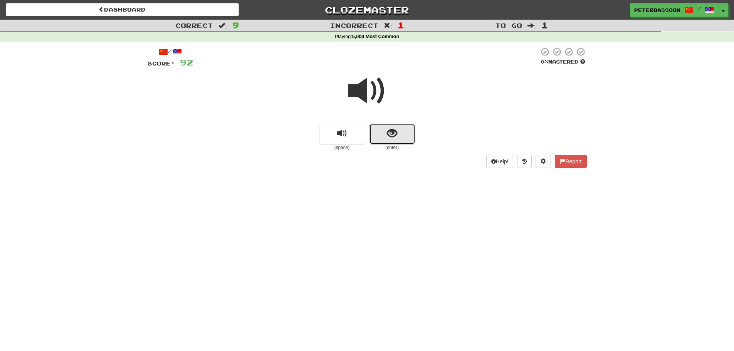
click at [389, 132] on span "show sentence" at bounding box center [392, 133] width 10 height 10
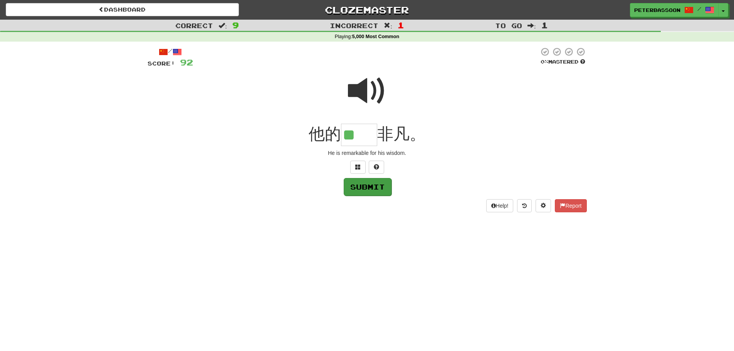
type input "**"
drag, startPoint x: 370, startPoint y: 186, endPoint x: 463, endPoint y: 171, distance: 94.1
click at [375, 185] on button "Submit" at bounding box center [368, 187] width 48 height 18
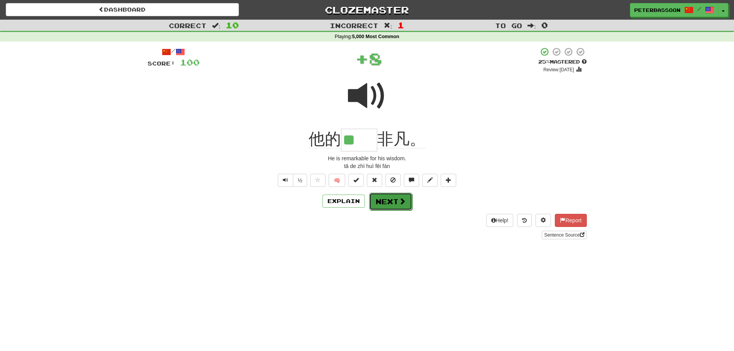
click at [391, 199] on button "Next" at bounding box center [390, 202] width 43 height 18
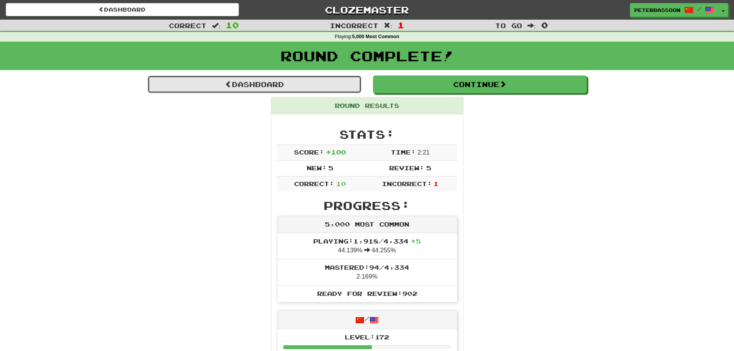
click at [265, 85] on link "Dashboard" at bounding box center [255, 85] width 214 height 18
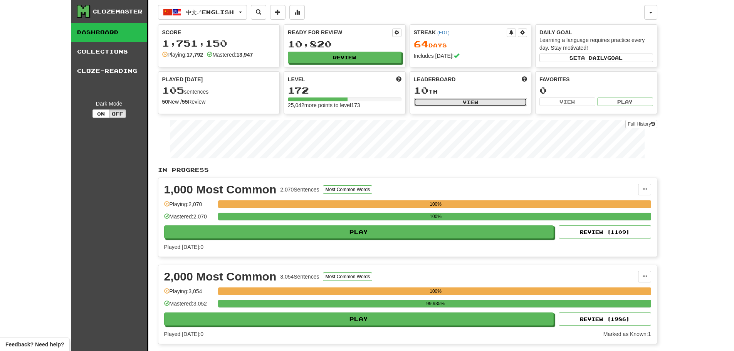
click at [481, 98] on button "View" at bounding box center [471, 102] width 114 height 8
select select "**********"
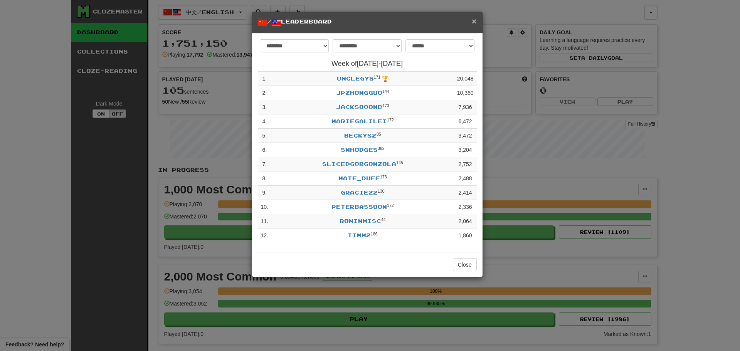
click at [473, 18] on span "×" at bounding box center [474, 21] width 5 height 9
